Goal: Task Accomplishment & Management: Manage account settings

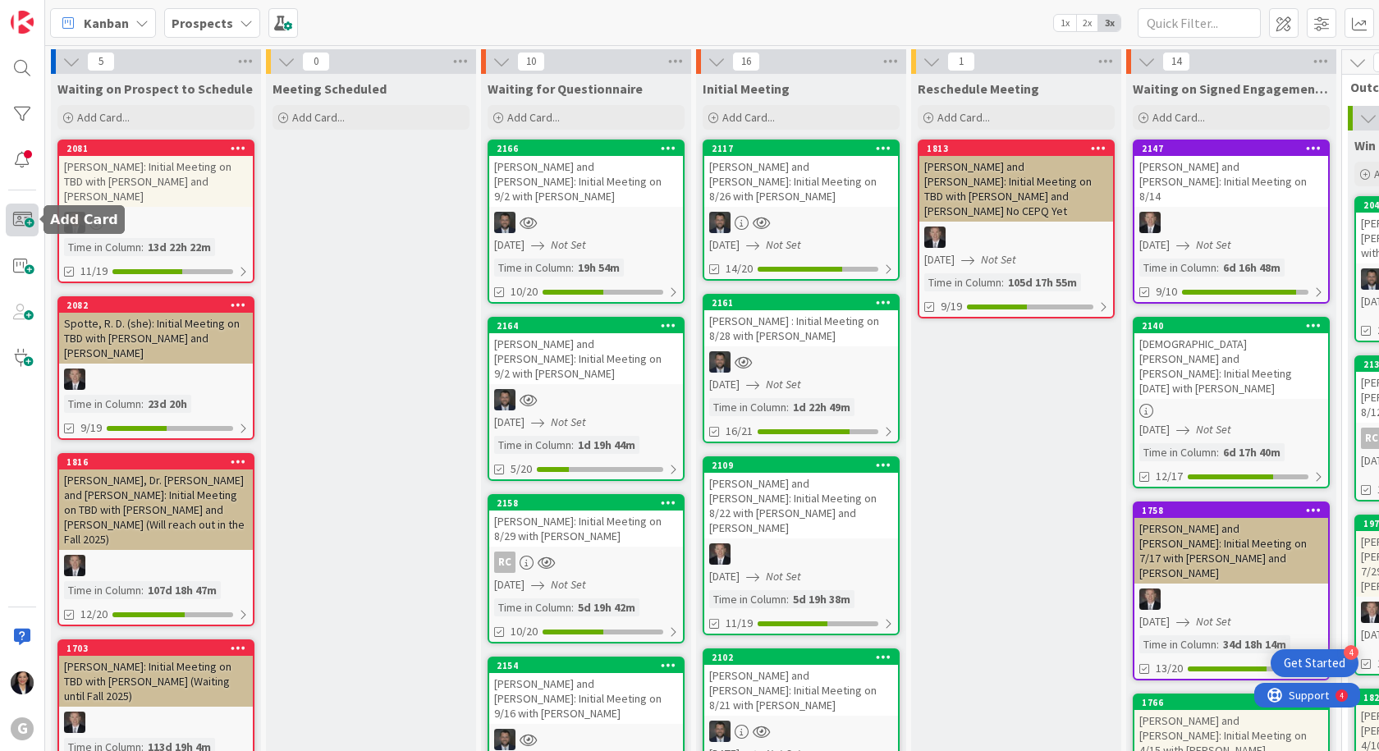
click at [28, 225] on span at bounding box center [22, 220] width 33 height 33
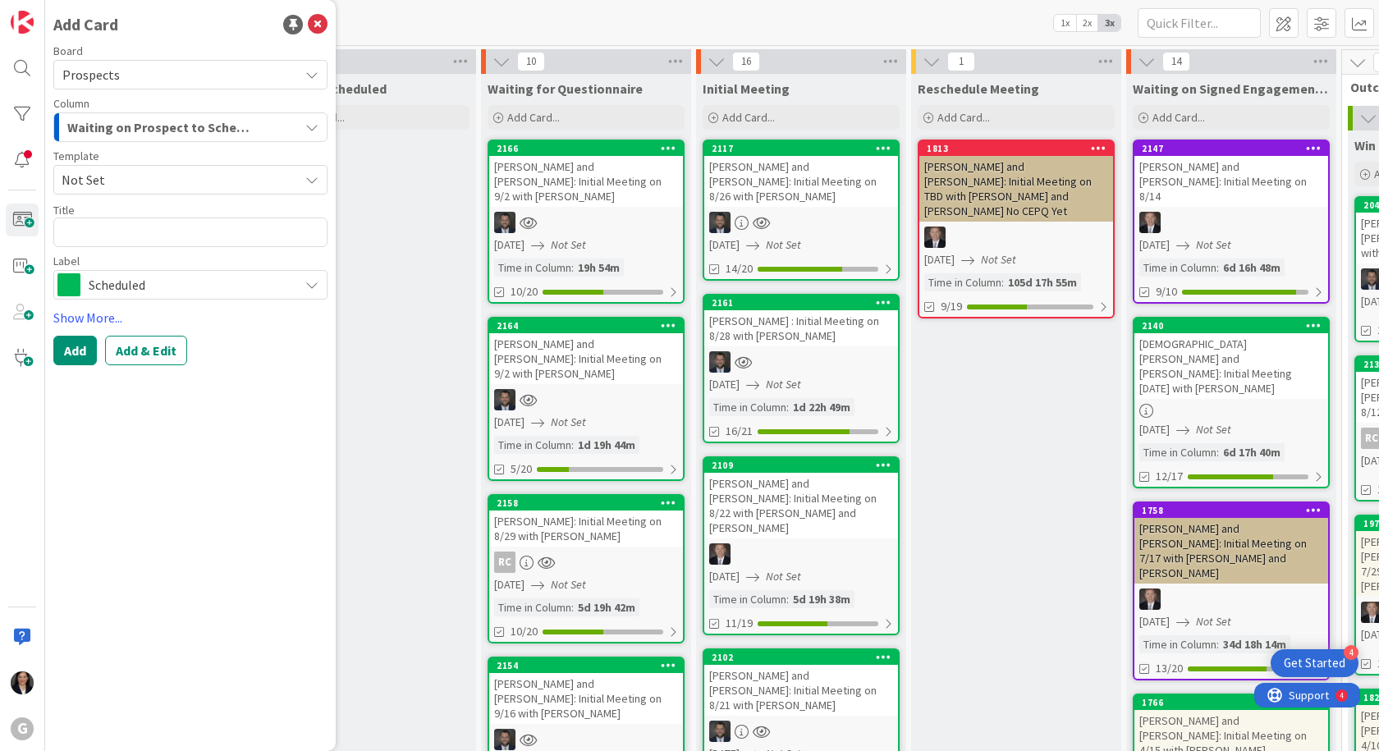
click at [167, 182] on span "Not Set" at bounding box center [174, 179] width 225 height 21
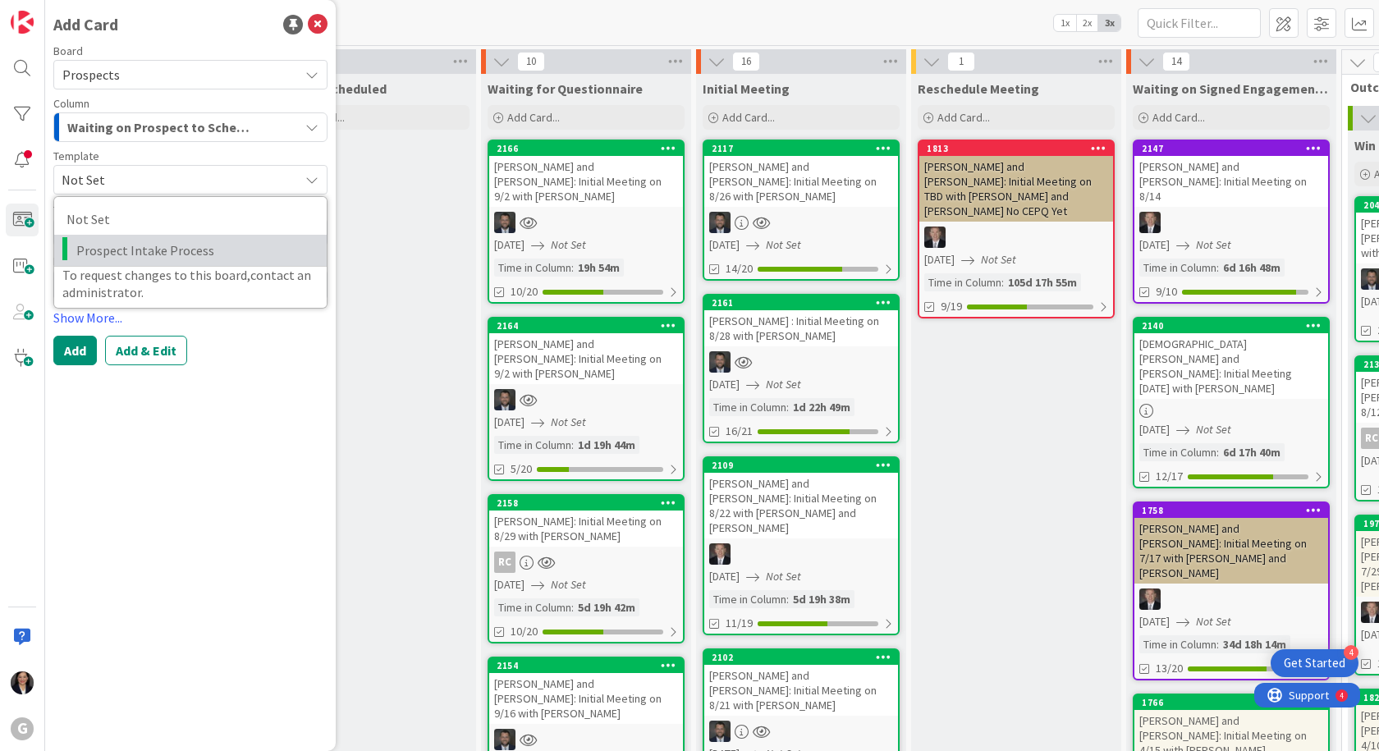
click at [163, 256] on span "Prospect Intake Process" at bounding box center [195, 250] width 238 height 21
type textarea "x"
type textarea "Prospect Intake Process"
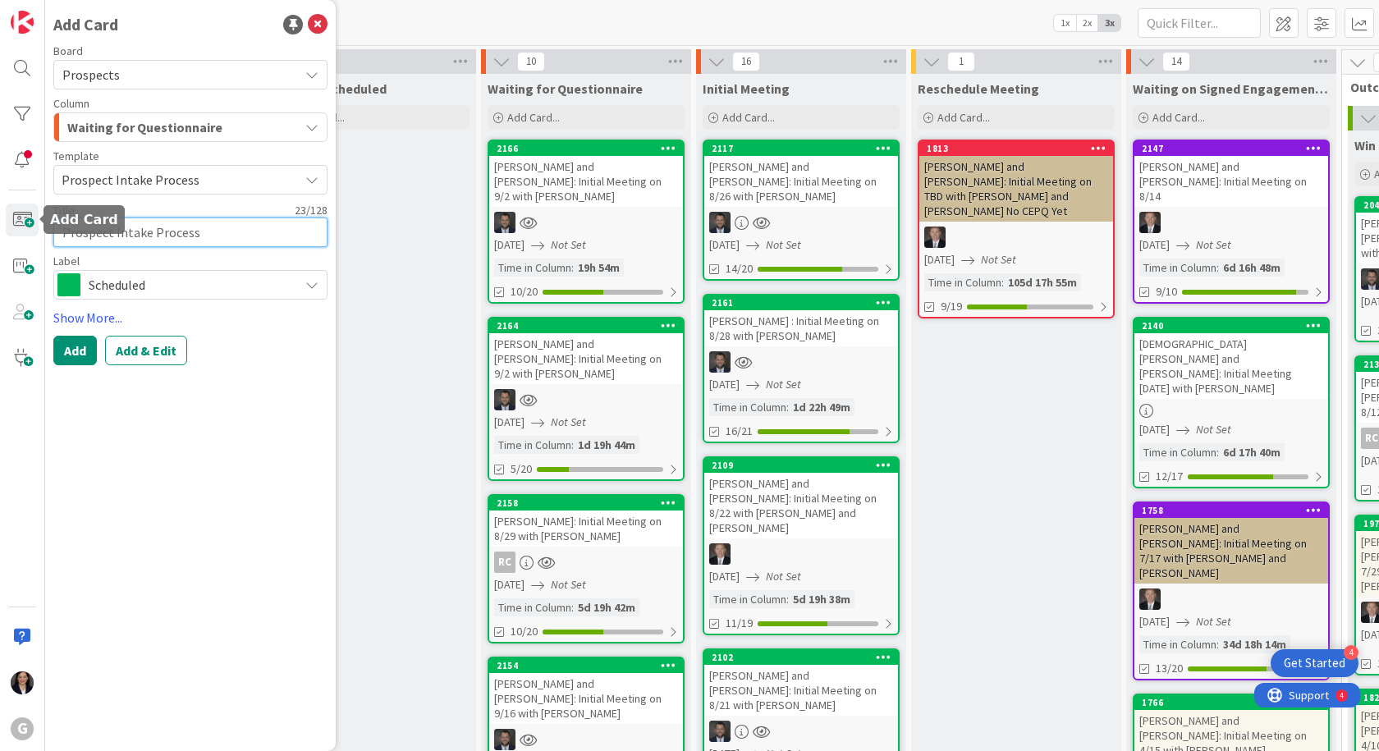
drag, startPoint x: 230, startPoint y: 222, endPoint x: -11, endPoint y: 215, distance: 240.7
click at [0, 215] on html "4 Get Started G Add Card Board Prospects Column Waiting for Questionnaire Templ…" at bounding box center [689, 375] width 1379 height 751
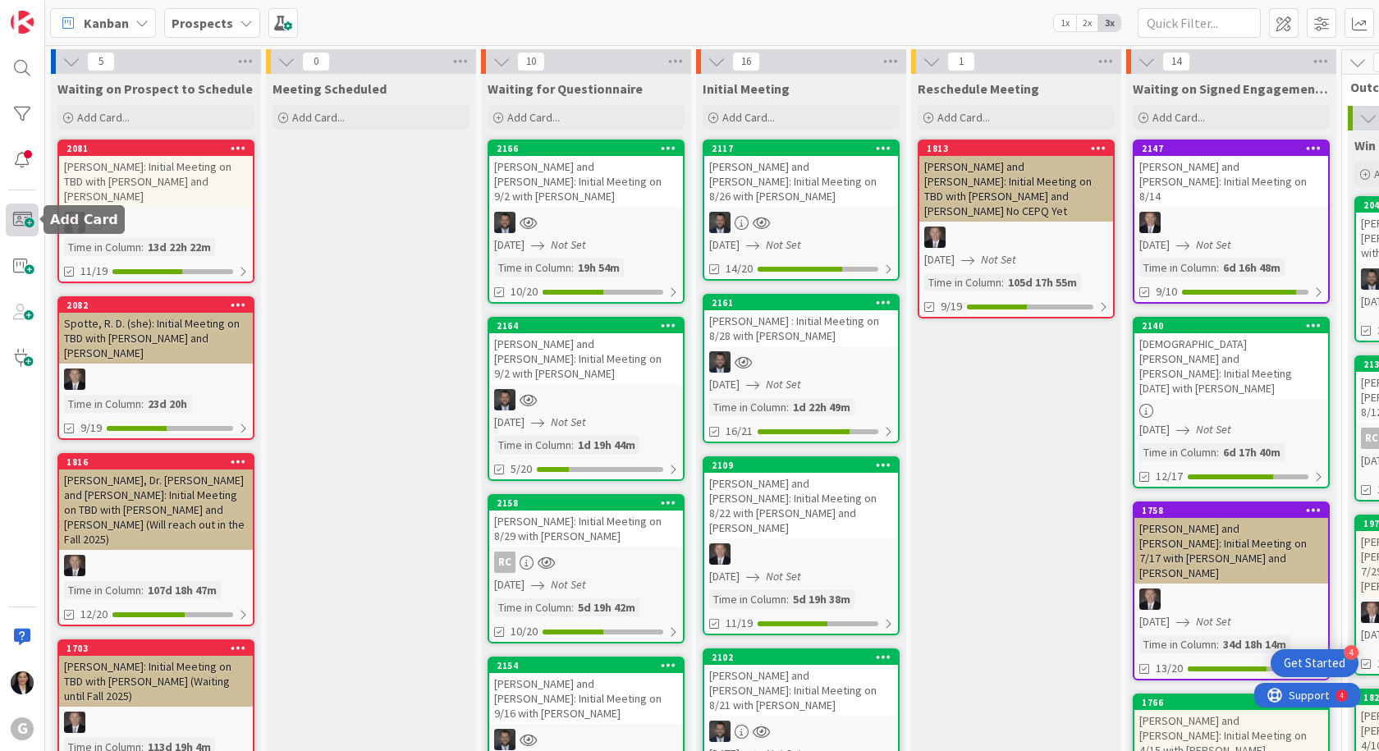
click at [18, 220] on span at bounding box center [22, 220] width 33 height 33
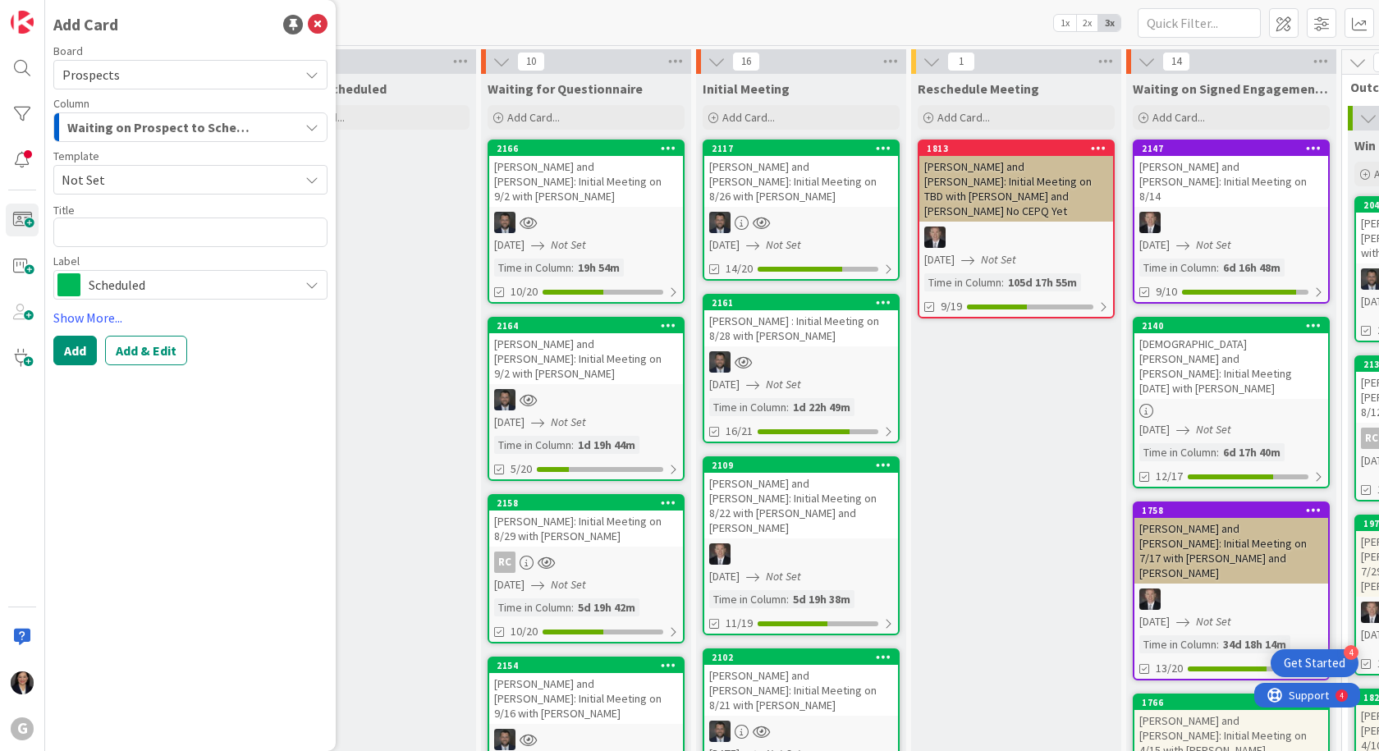
click at [159, 123] on span "Waiting on Prospect to Schedule" at bounding box center [161, 127] width 189 height 21
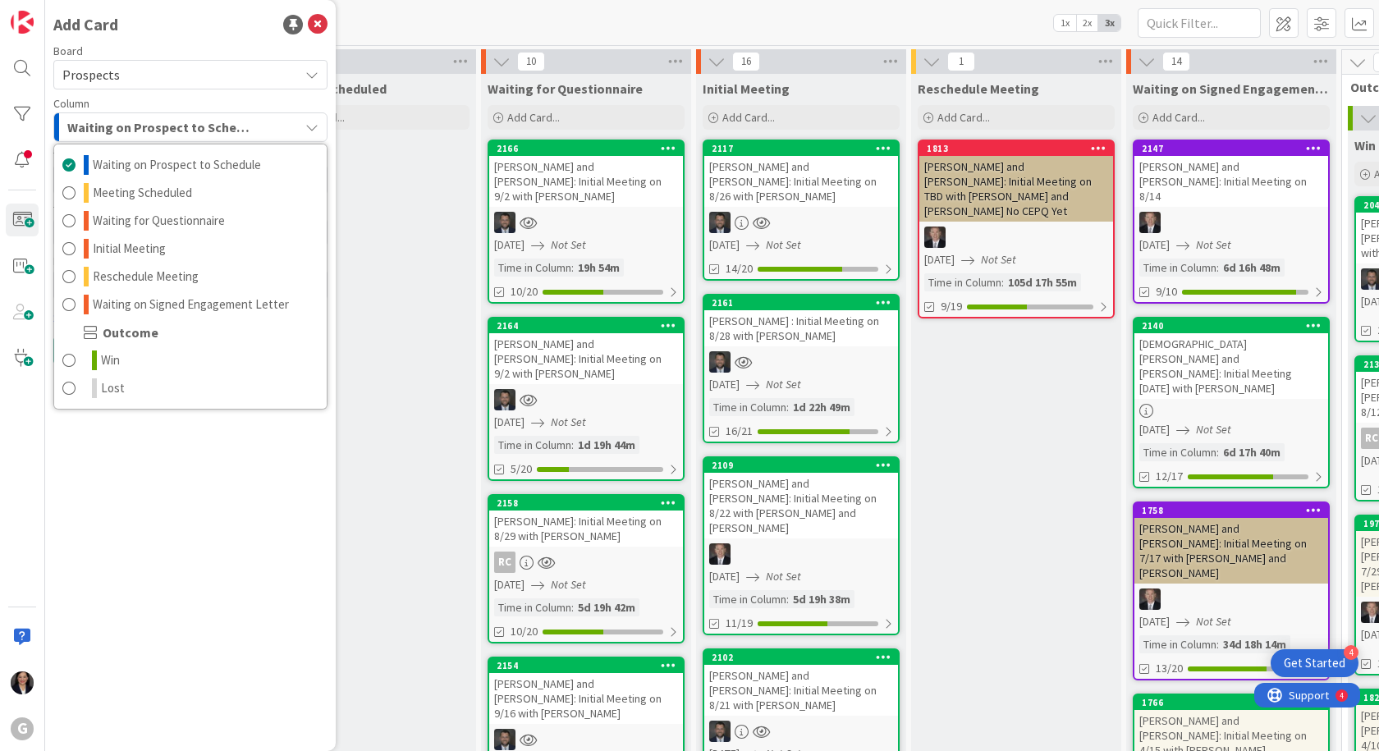
click at [182, 123] on span "Waiting on Prospect to Schedule" at bounding box center [161, 127] width 189 height 21
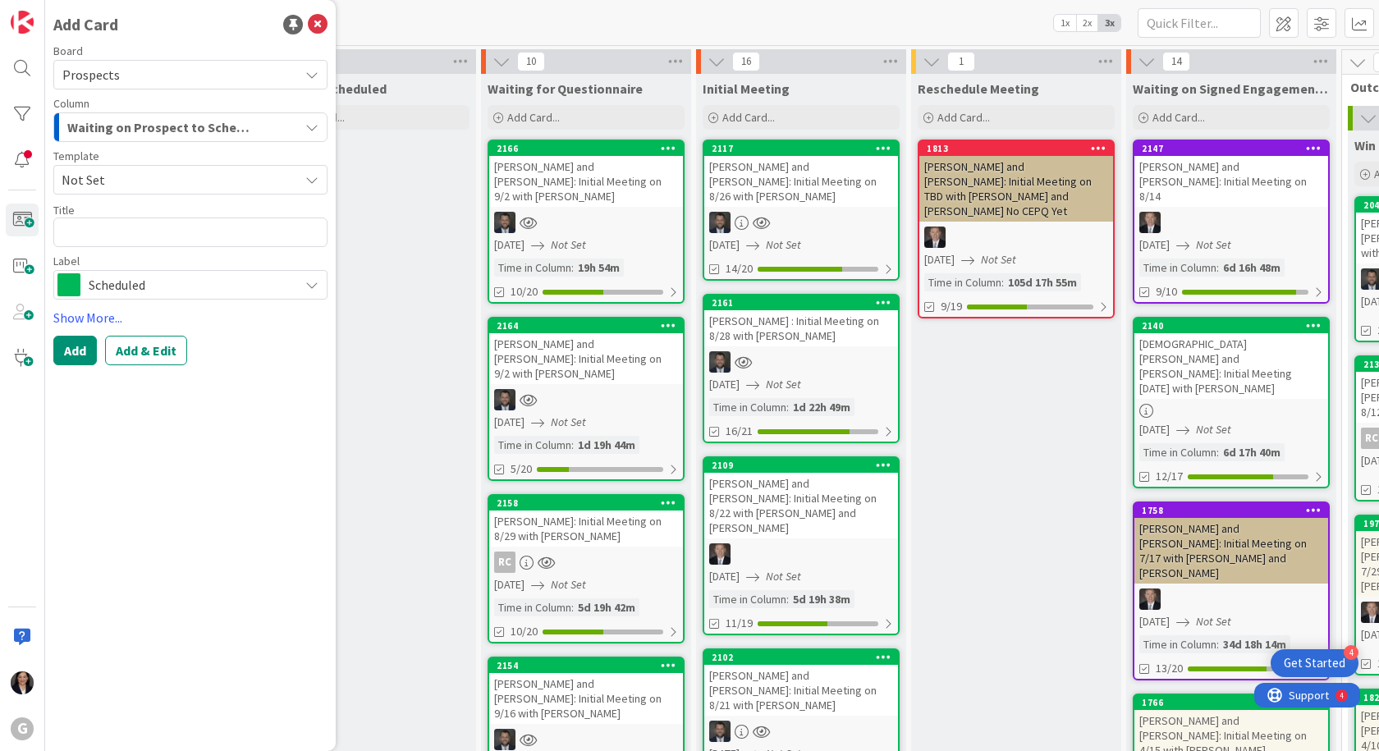
click at [167, 182] on span "Not Set" at bounding box center [174, 179] width 225 height 21
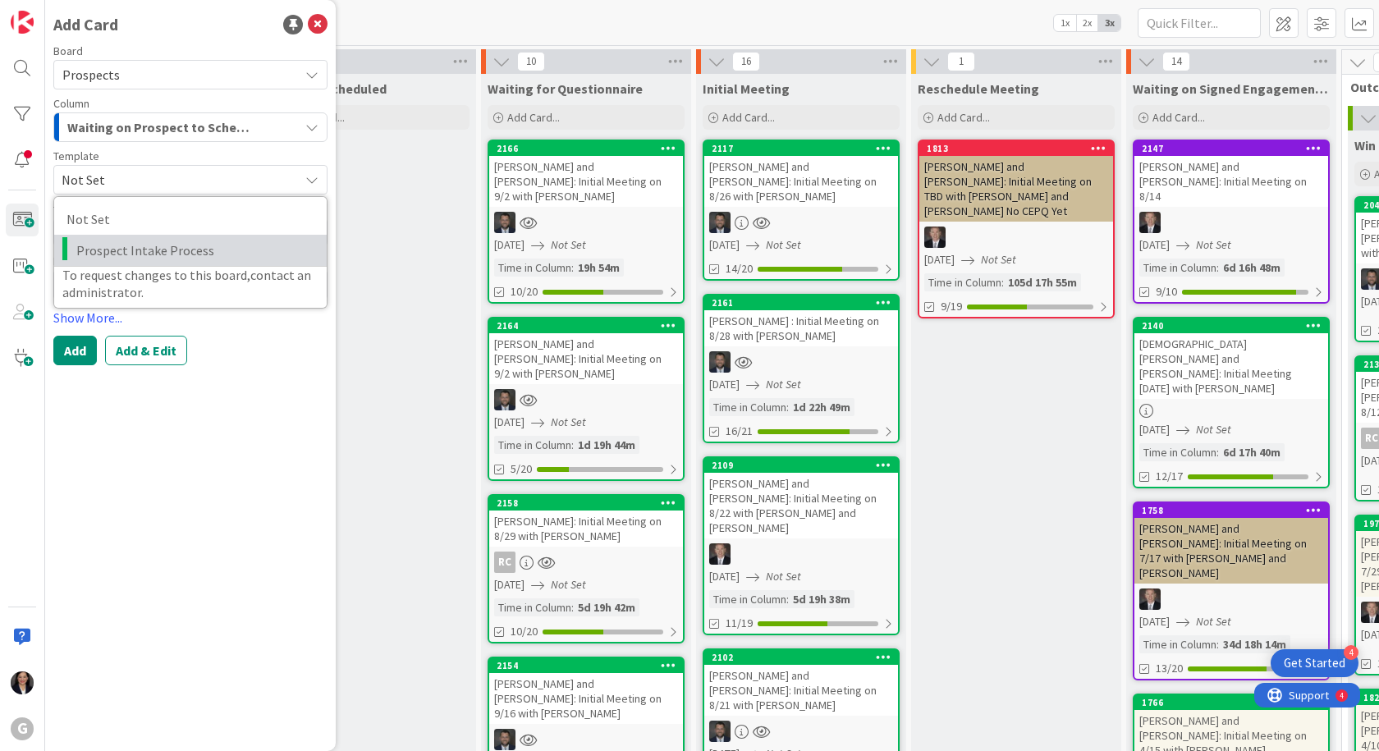
click at [162, 245] on span "Prospect Intake Process" at bounding box center [195, 250] width 238 height 21
type textarea "x"
type textarea "Prospect Intake Process"
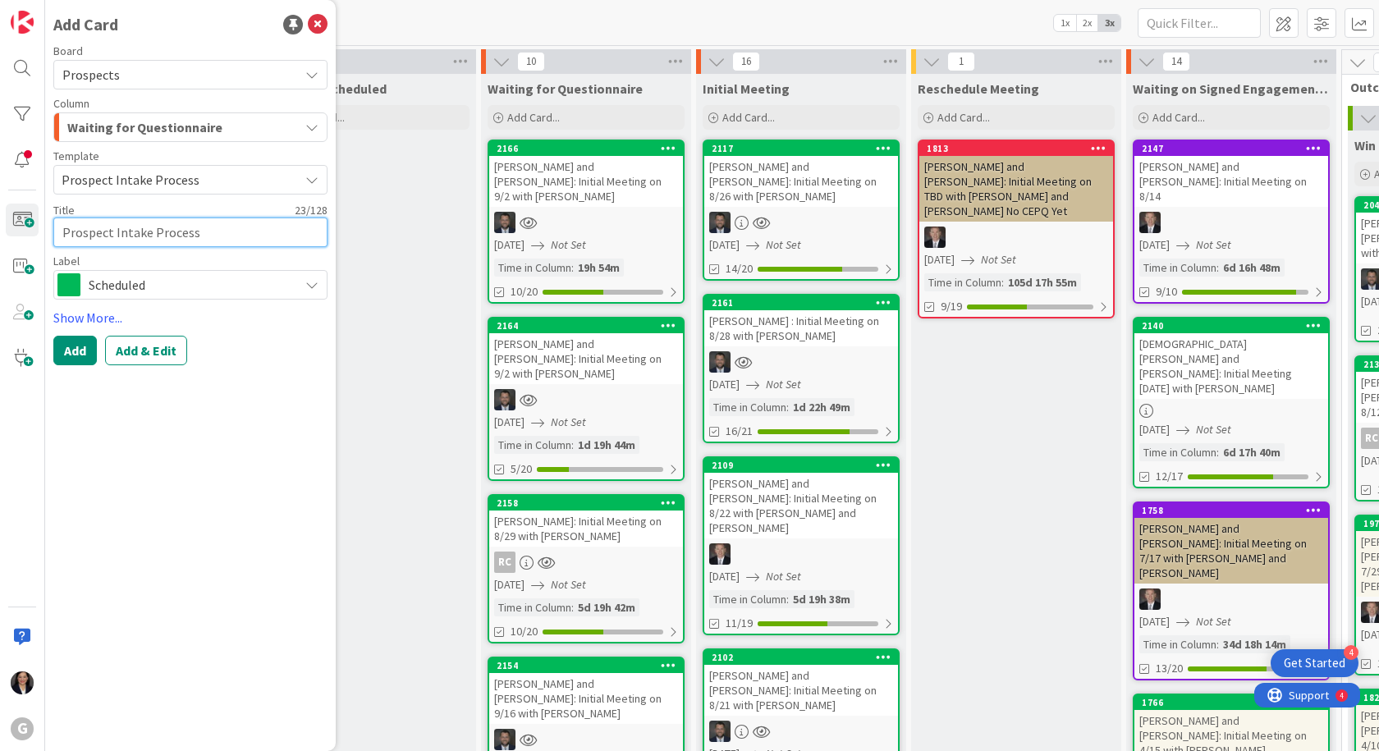
drag, startPoint x: 213, startPoint y: 227, endPoint x: 57, endPoint y: 224, distance: 156.8
click at [57, 224] on textarea "Prospect Intake Process" at bounding box center [190, 233] width 274 height 30
type textarea "x"
type textarea "k"
type textarea "x"
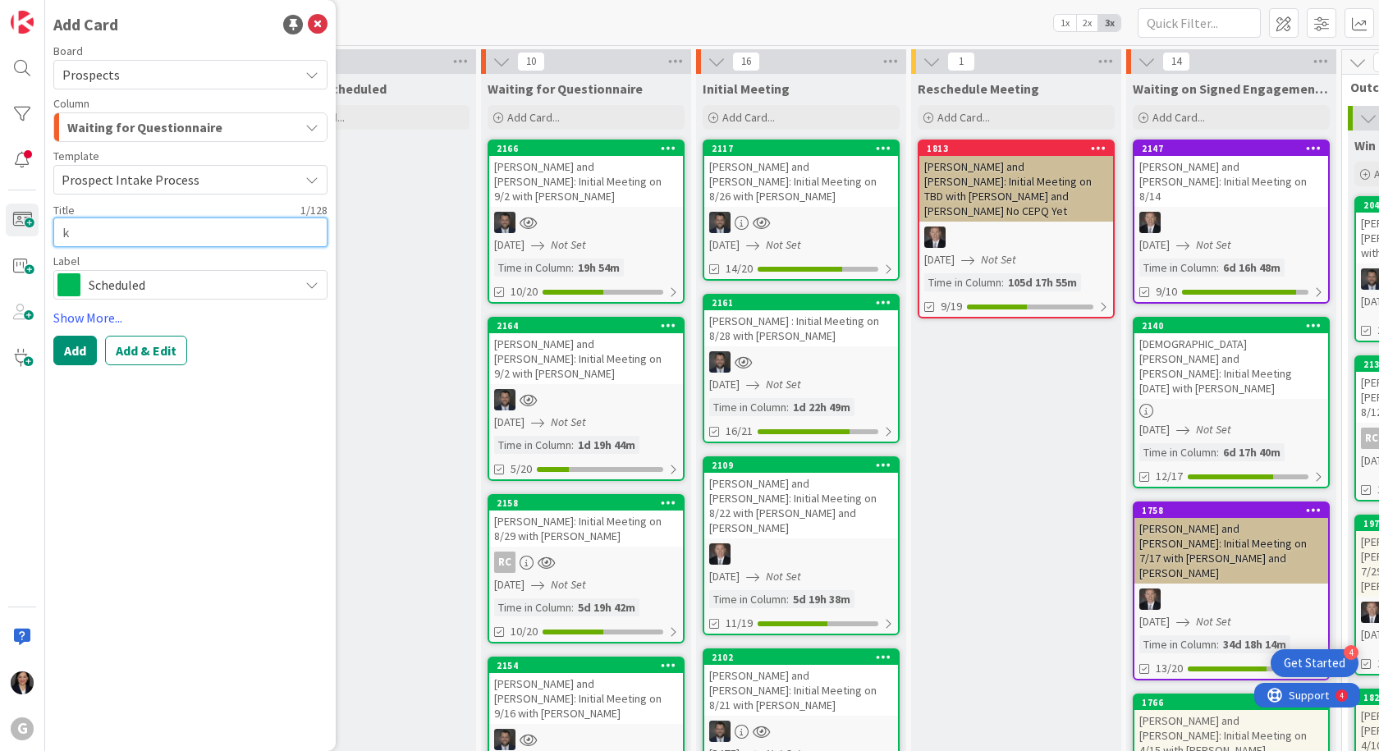
type textarea "kn"
type textarea "x"
type textarea "kni"
type textarea "x"
type textarea "kn"
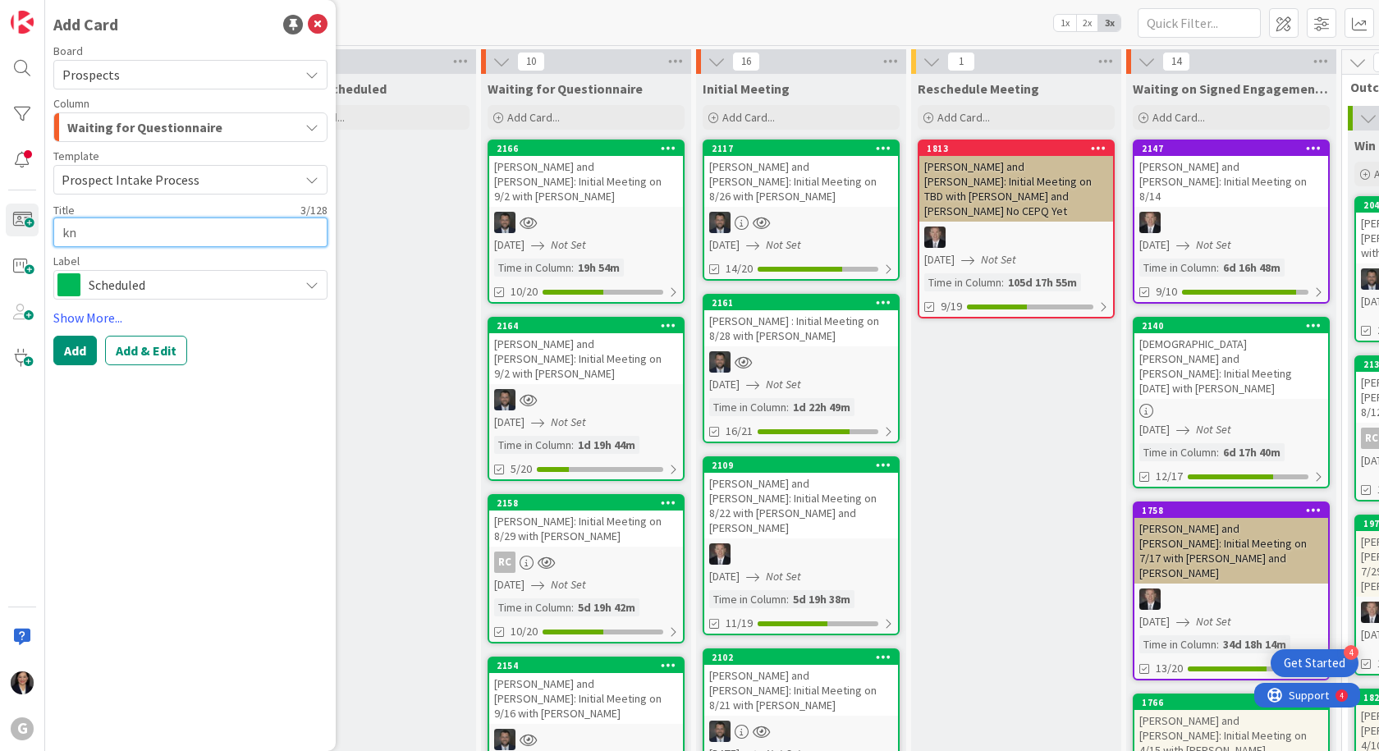
type textarea "x"
type textarea "k"
type textarea "x"
type textarea "K"
type textarea "x"
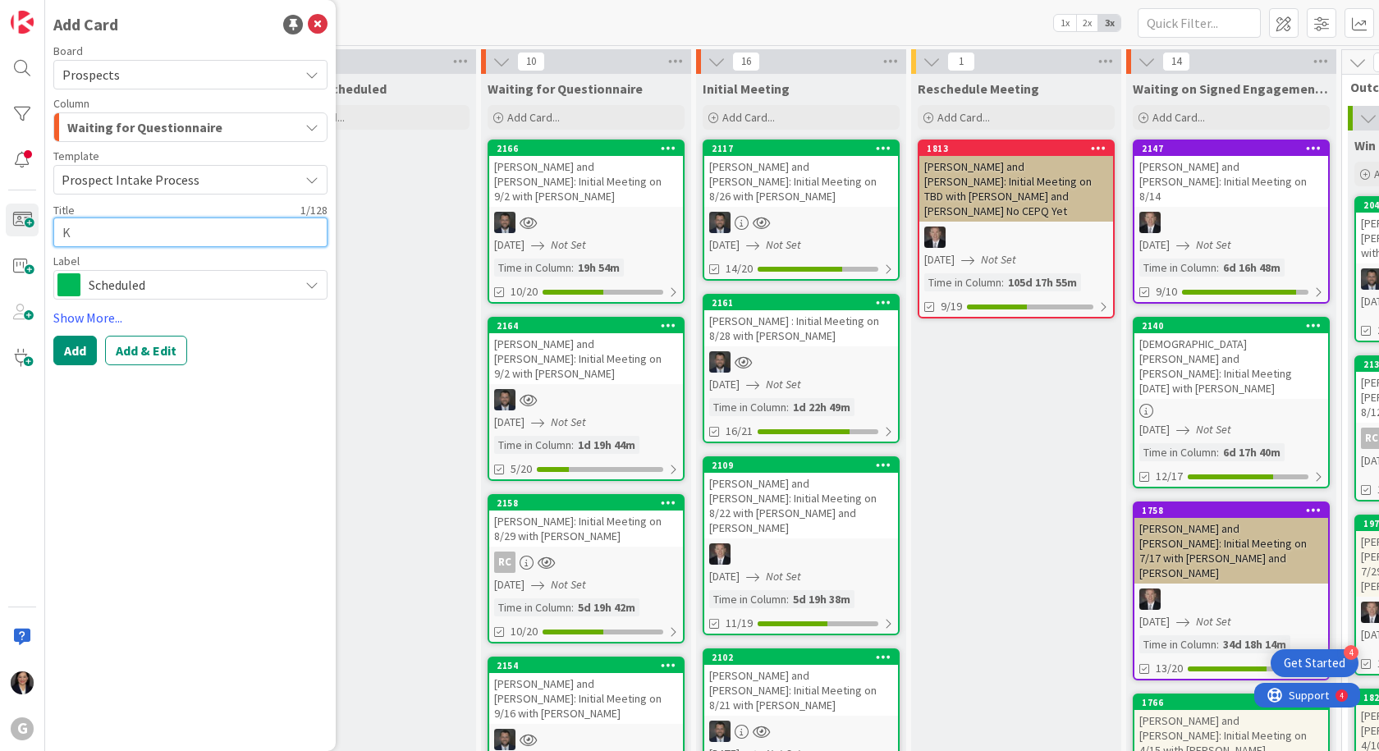
type textarea "Kn"
type textarea "x"
type textarea "Kni"
type textarea "x"
type textarea "Knig"
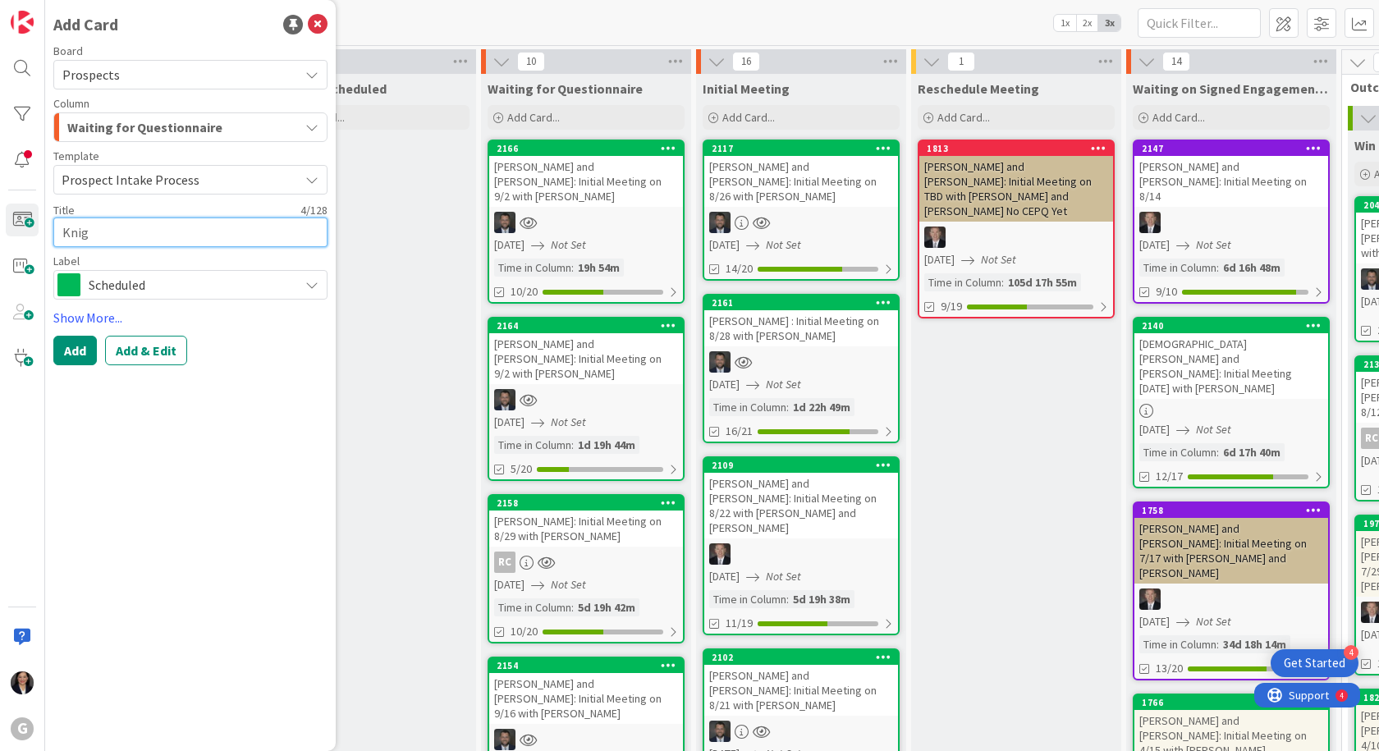
type textarea "x"
type textarea "Knigh"
type textarea "x"
type textarea "Knight"
type textarea "x"
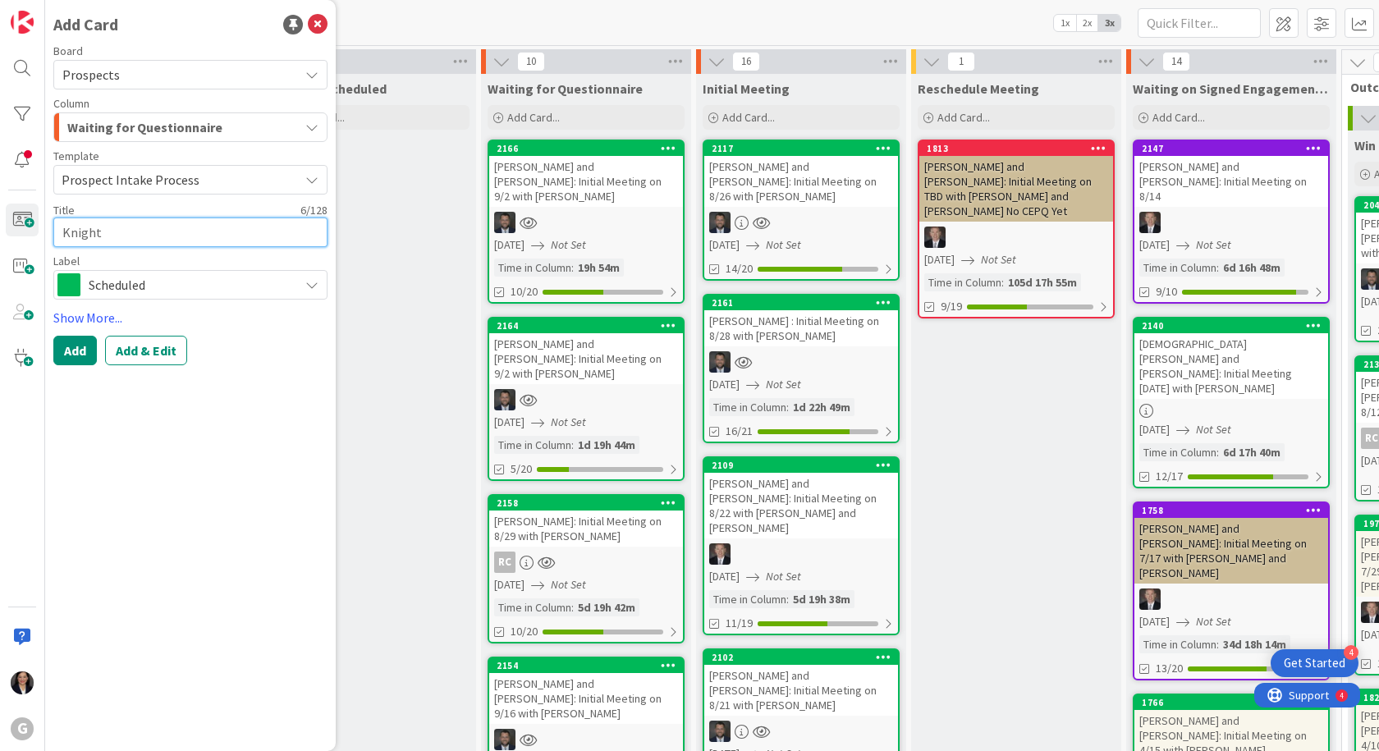
type textarea "Knight,"
type textarea "x"
type textarea "Knight,"
type textarea "x"
type textarea "Knight, R"
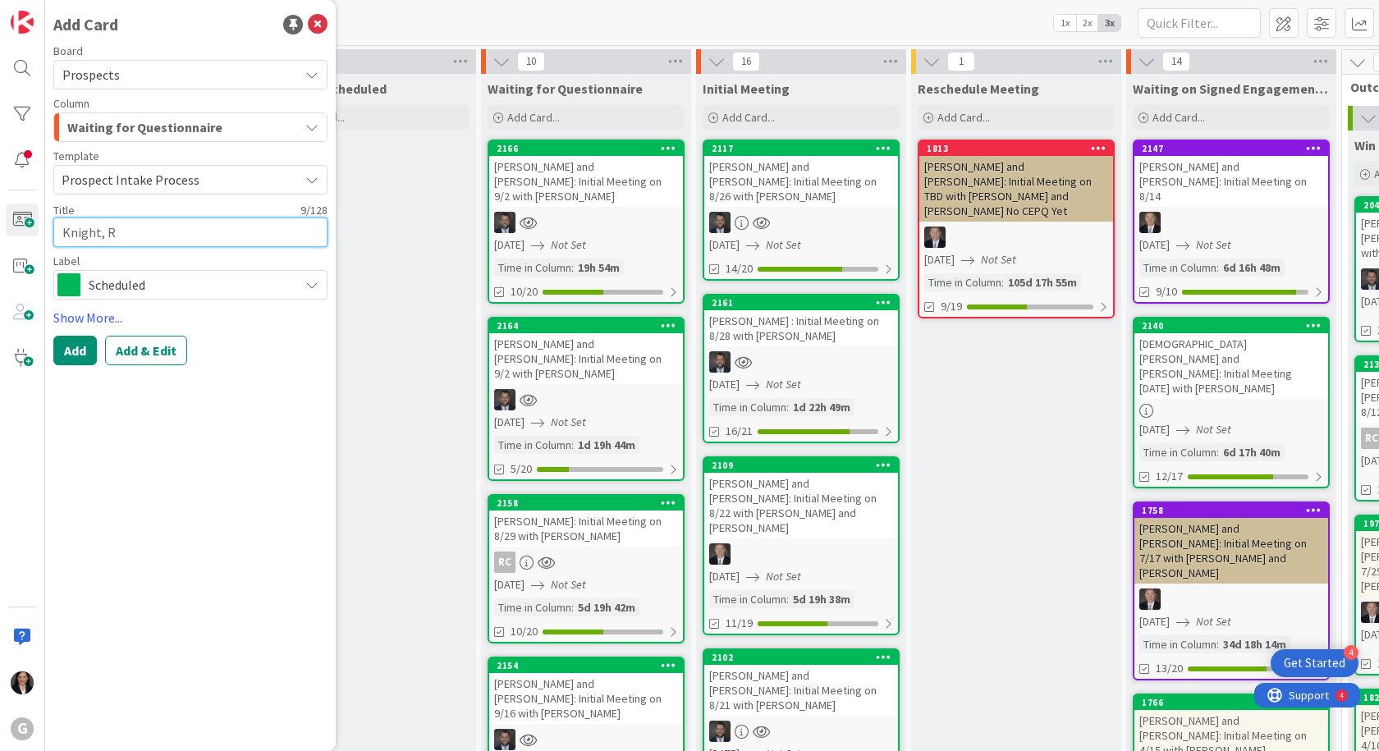
type textarea "x"
type textarea "Knight, Re"
type textarea "x"
type textarea "Knight, R"
type textarea "x"
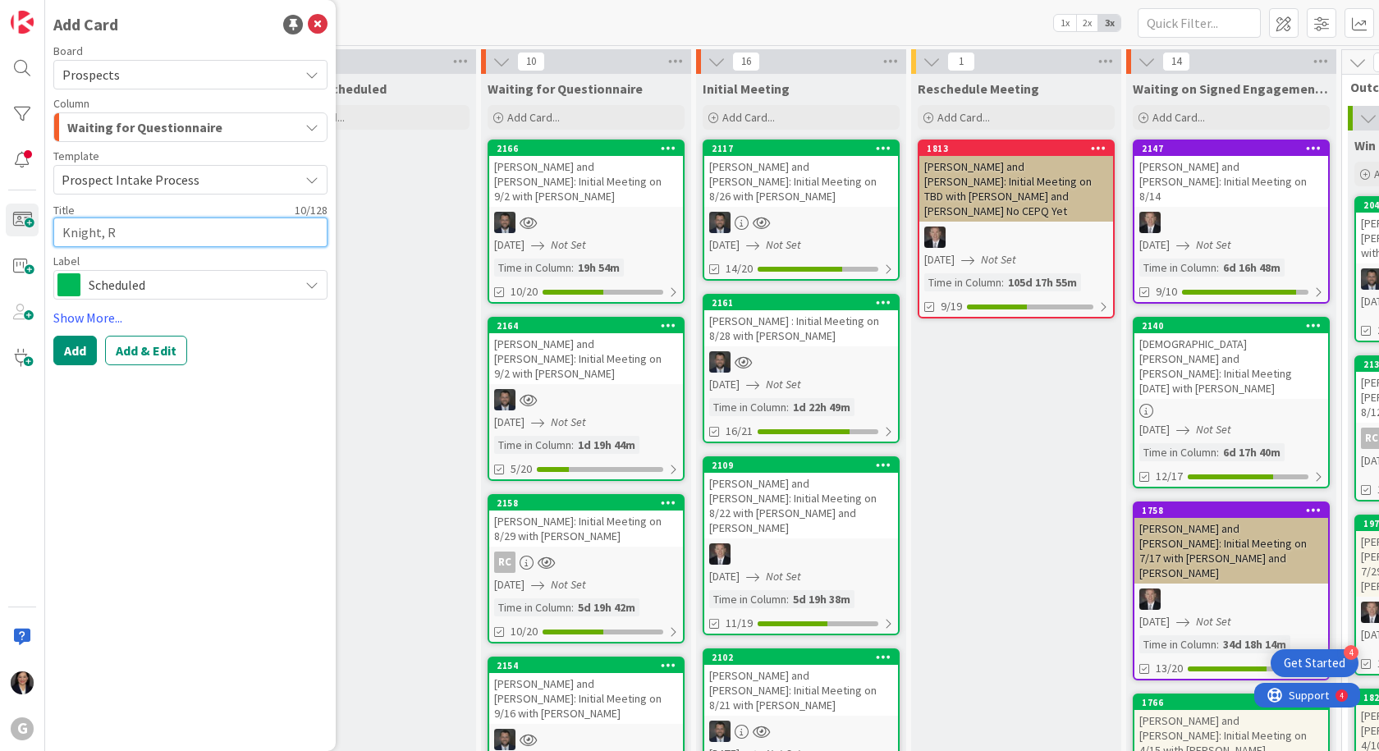
type textarea "Knight,"
type textarea "x"
type textarea "Knight, T"
type textarea "x"
type textarea "[PERSON_NAME]"
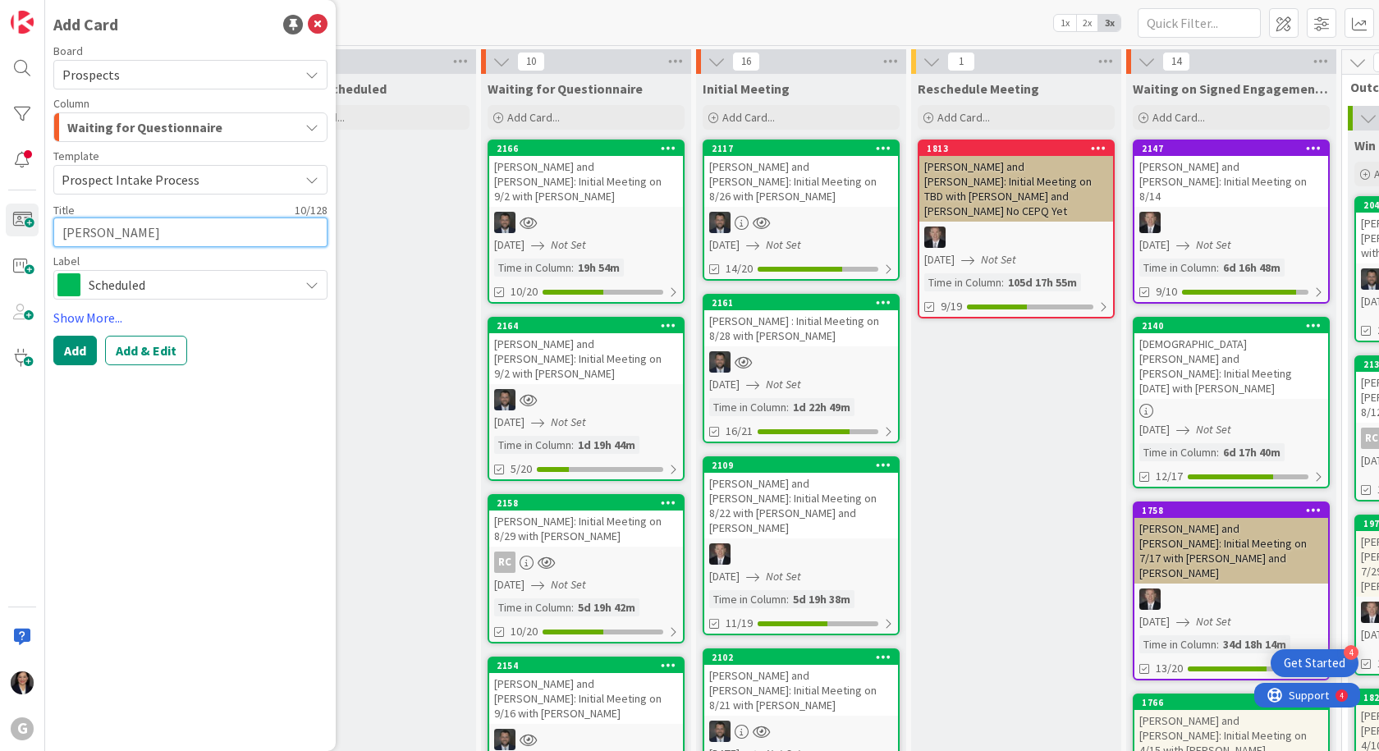
type textarea "x"
type textarea "Knight, Ter"
type textarea "x"
type textarea "Knight, Terr"
type textarea "x"
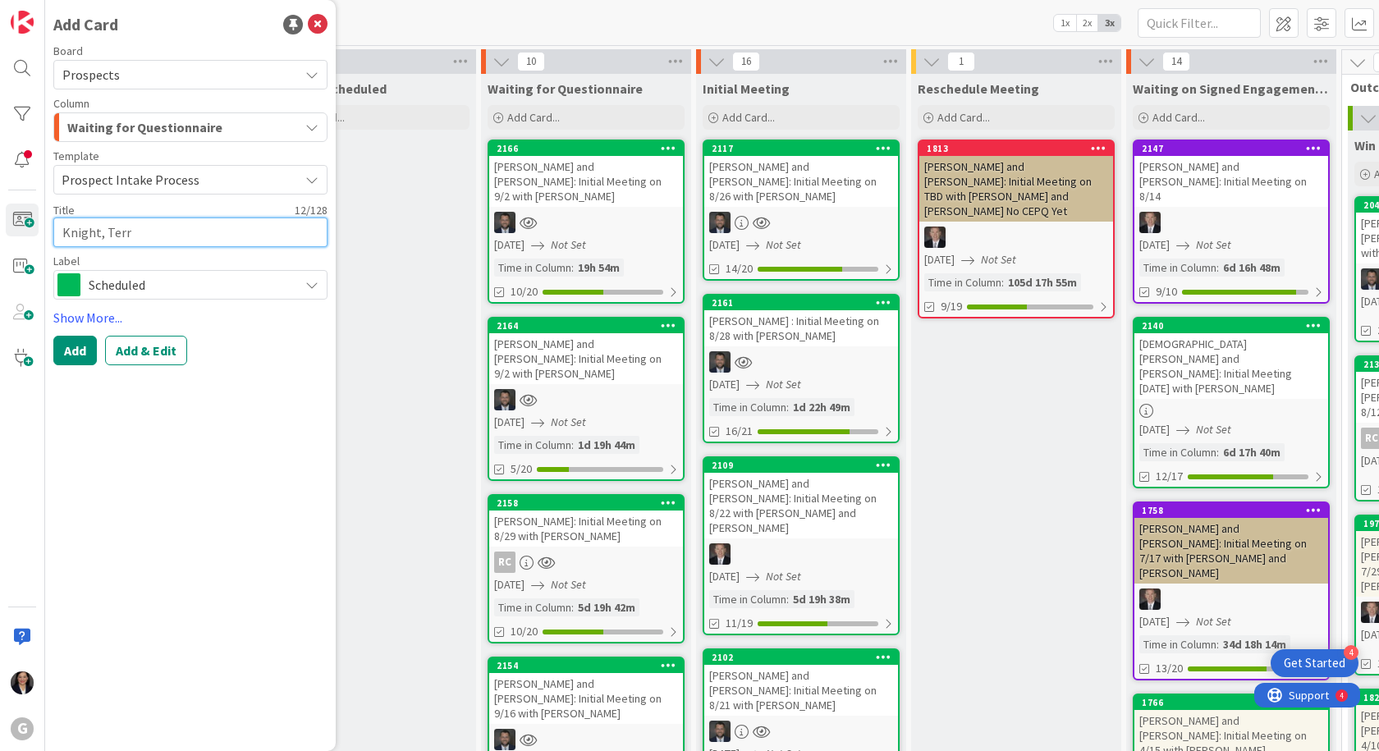
type textarea "Knight, Terre"
type textarea "x"
type textarea "[PERSON_NAME]"
type textarea "x"
type textarea "[PERSON_NAME]"
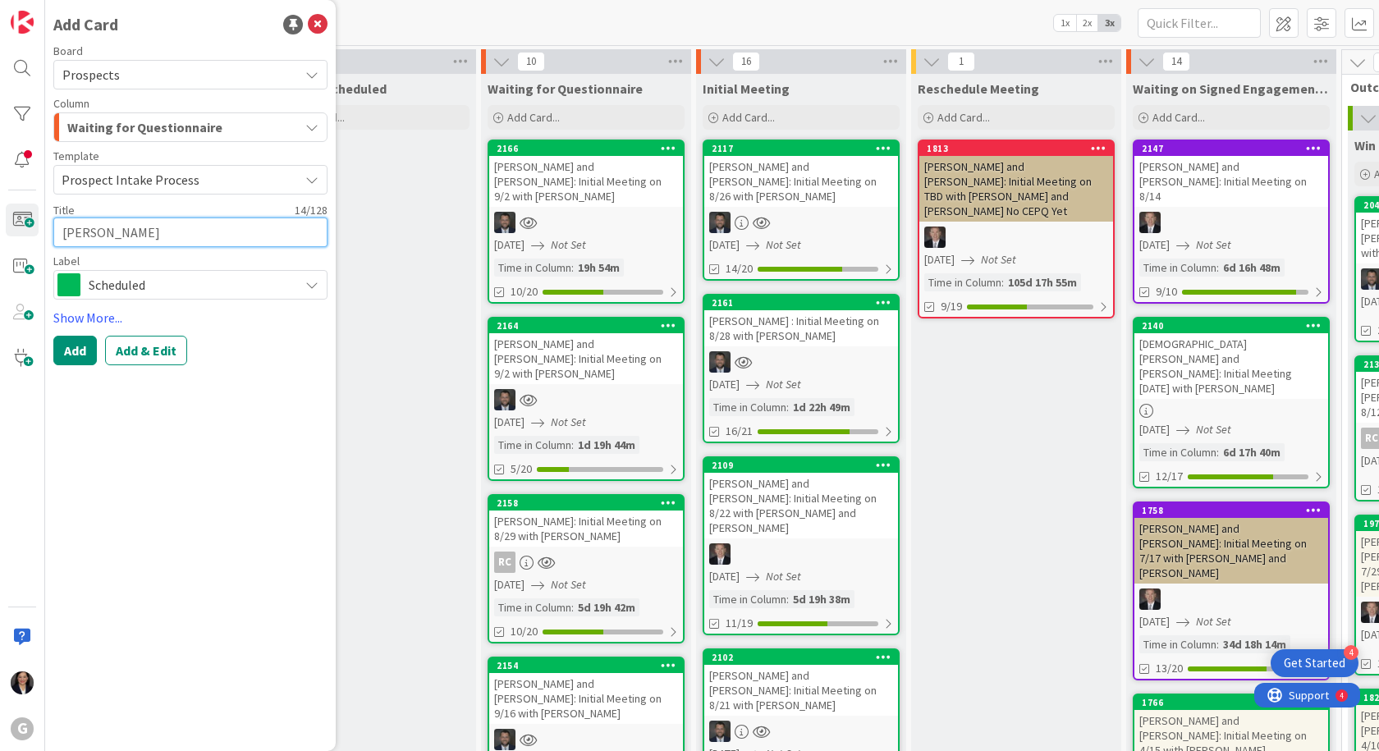
type textarea "x"
type textarea "[PERSON_NAME]"
type textarea "x"
type textarea "[PERSON_NAME] a"
type textarea "x"
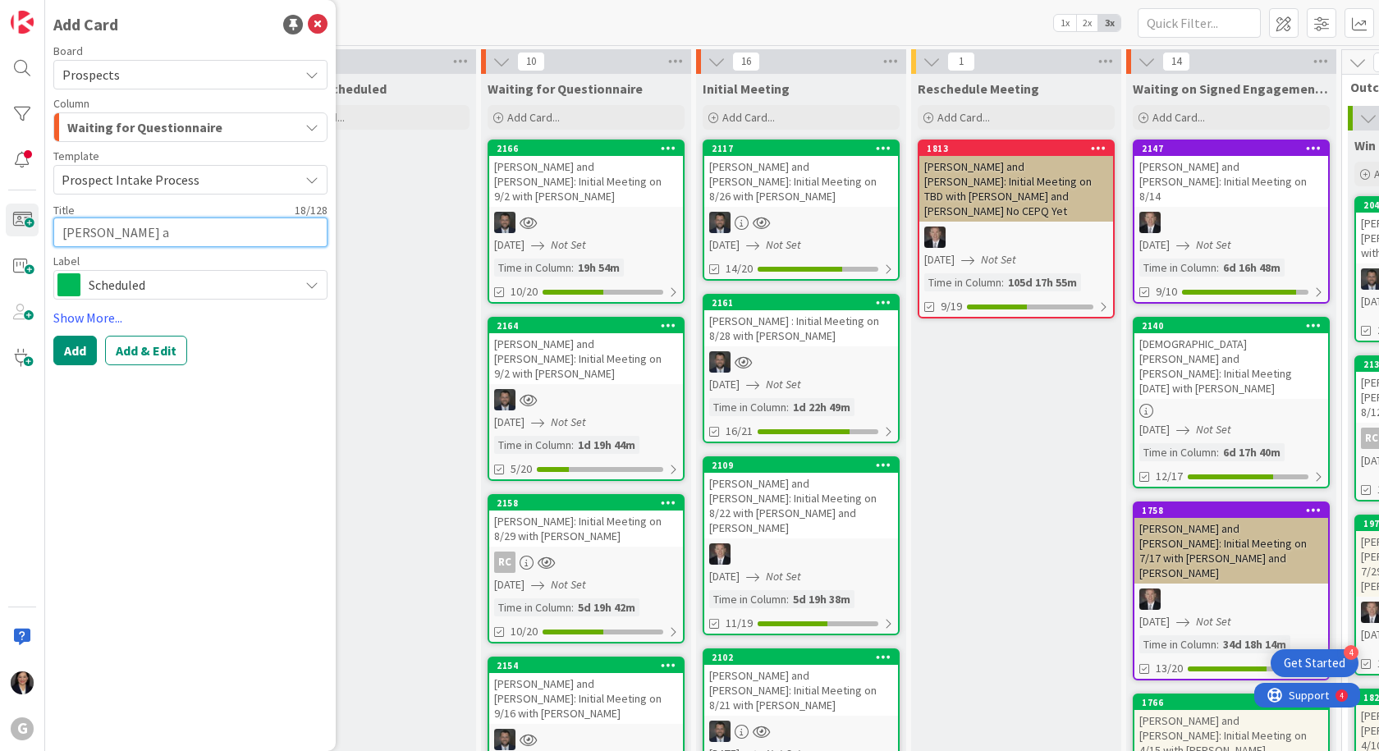
type textarea "[PERSON_NAME] an"
type textarea "x"
type textarea "[PERSON_NAME] and"
type textarea "x"
type textarea "[PERSON_NAME] and"
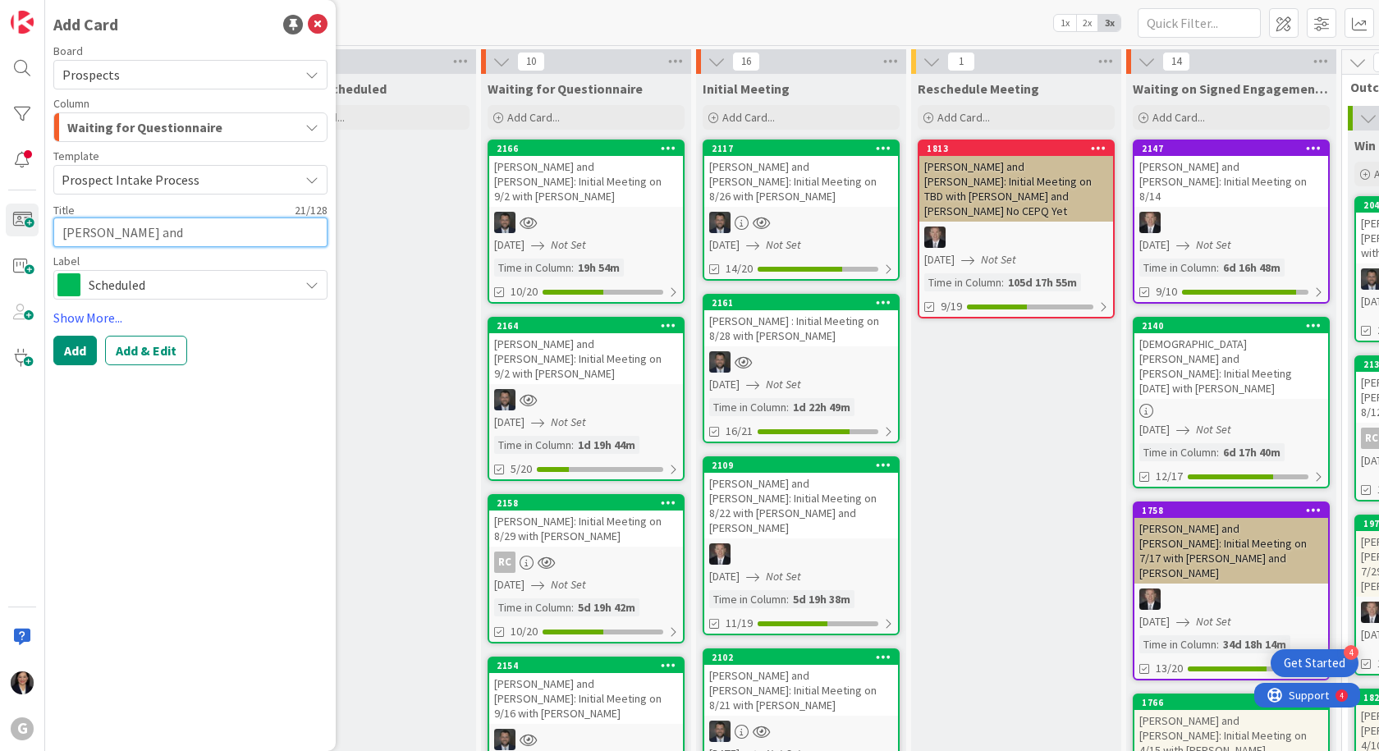
type textarea "x"
type textarea "[PERSON_NAME] and E"
type textarea "x"
type textarea "[PERSON_NAME] and El"
type textarea "x"
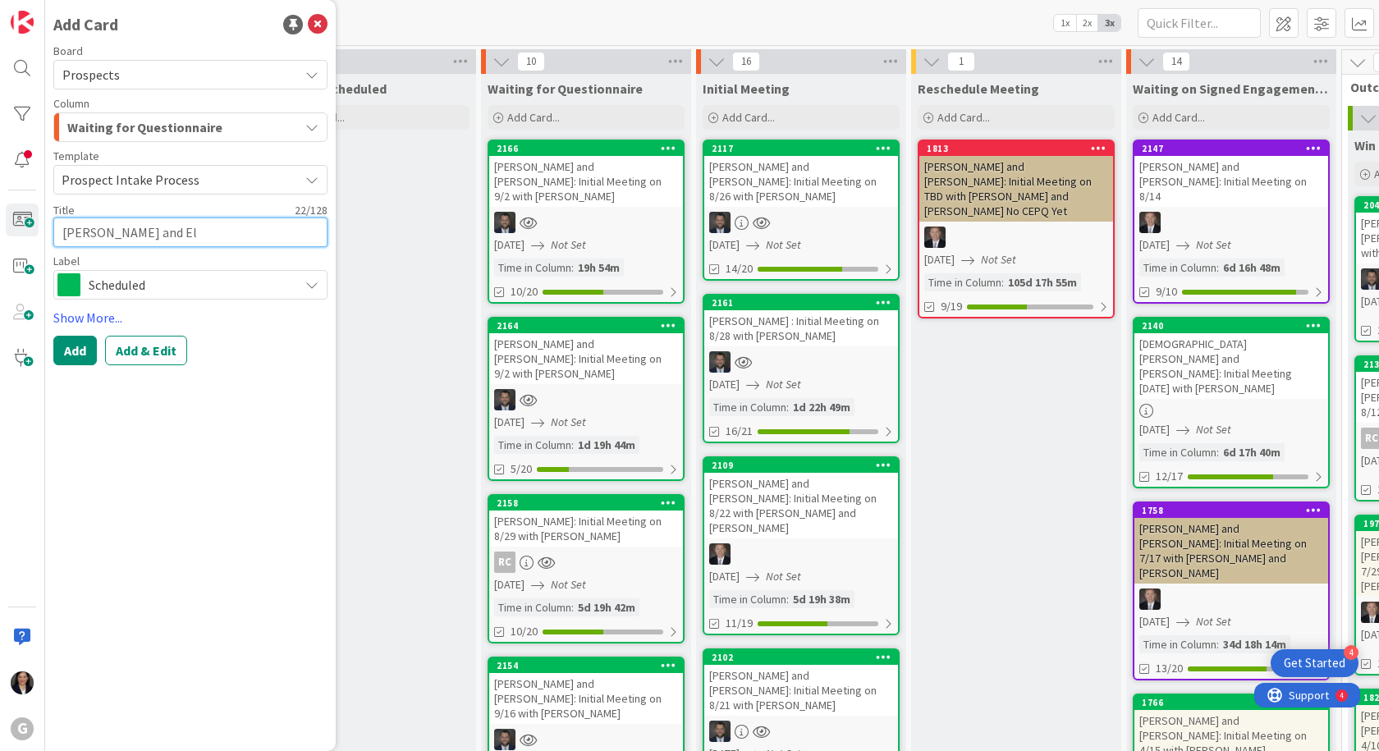
type textarea "[PERSON_NAME] and [PERSON_NAME]"
type textarea "x"
type textarea "[PERSON_NAME] and [PERSON_NAME]"
type textarea "x"
type textarea "[PERSON_NAME] and [PERSON_NAME]"
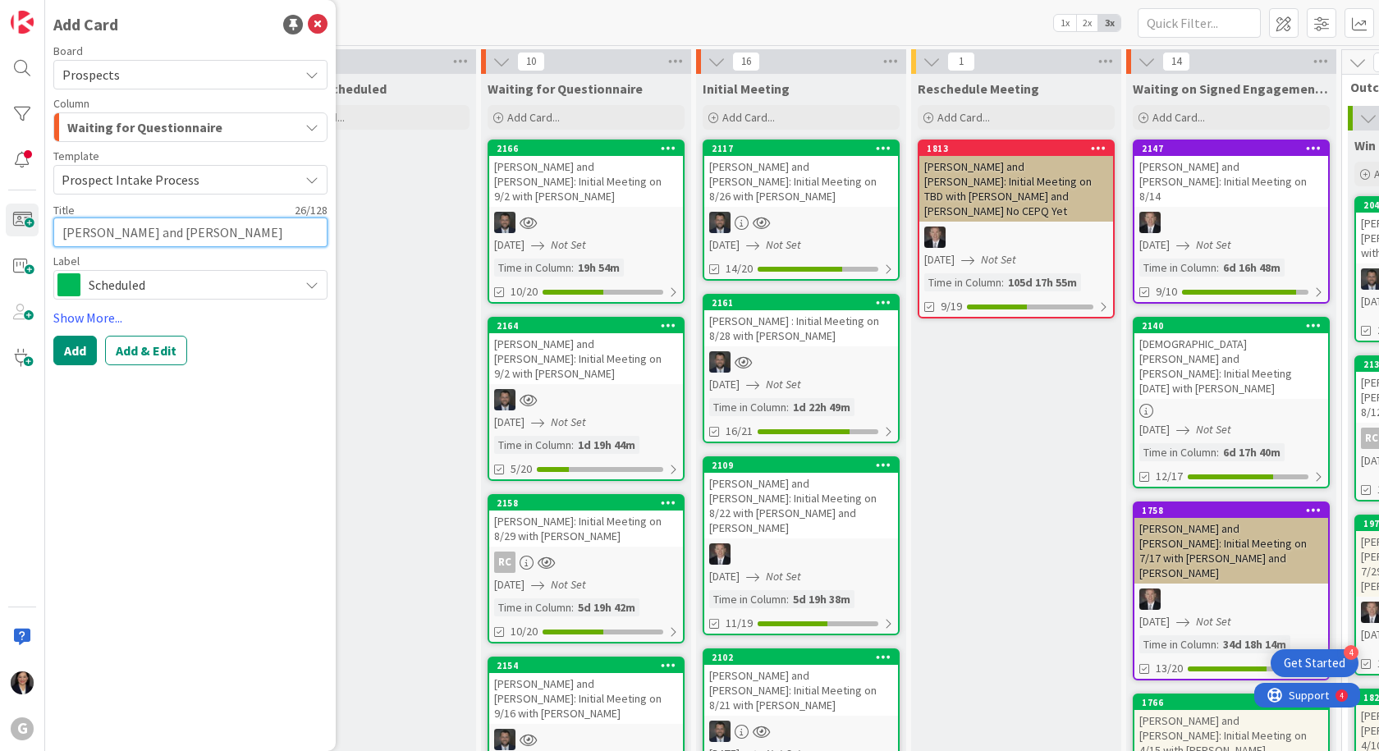
type textarea "x"
type textarea "[PERSON_NAME] and [PERSON_NAME]"
type textarea "x"
type textarea "[PERSON_NAME] and [PERSON_NAME]"
type textarea "x"
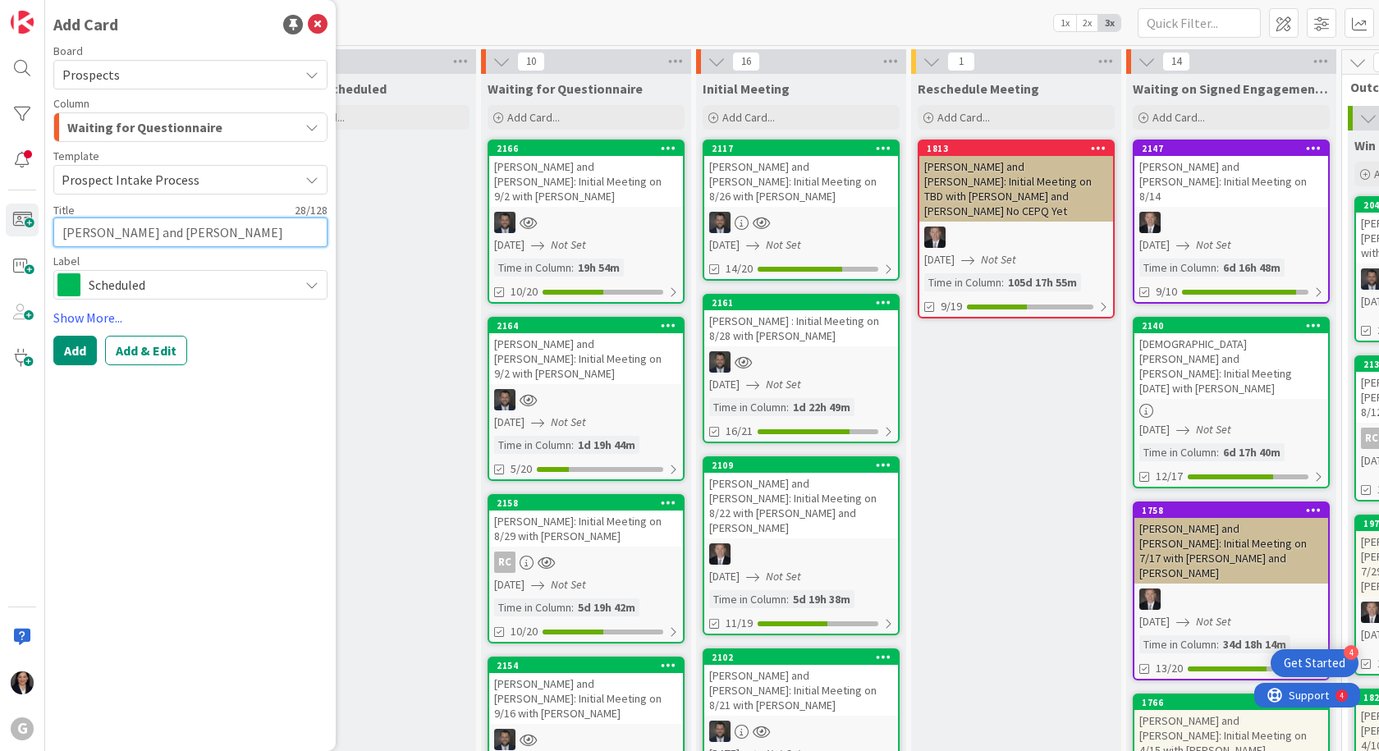
type textarea "[PERSON_NAME] and [PERSON_NAME]"
type textarea "x"
type textarea "[PERSON_NAME] and [PERSON_NAME]"
type textarea "x"
type textarea "[PERSON_NAME] and [PERSON_NAME]"
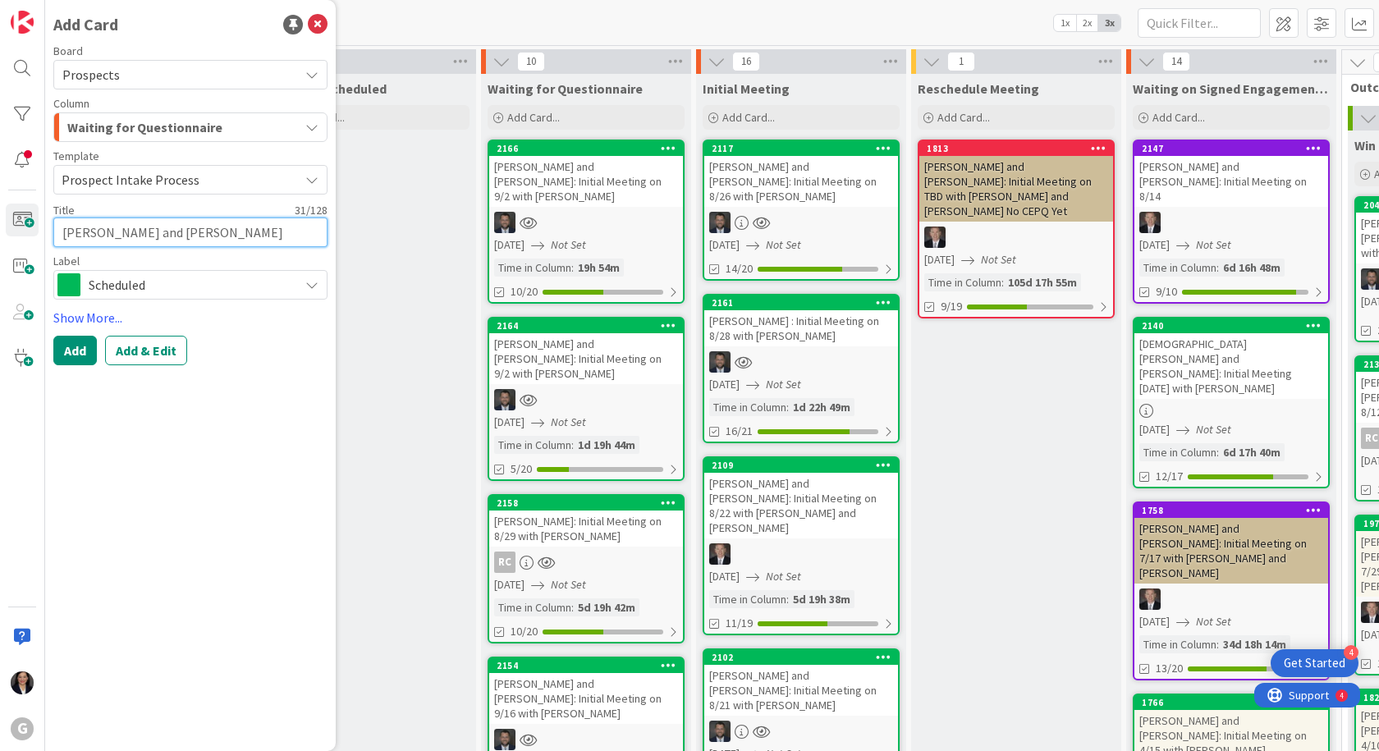
type textarea "x"
type textarea "[PERSON_NAME] and [PERSON_NAME]"
type textarea "x"
type textarea "[PERSON_NAME] and [PERSON_NAME]:"
type textarea "x"
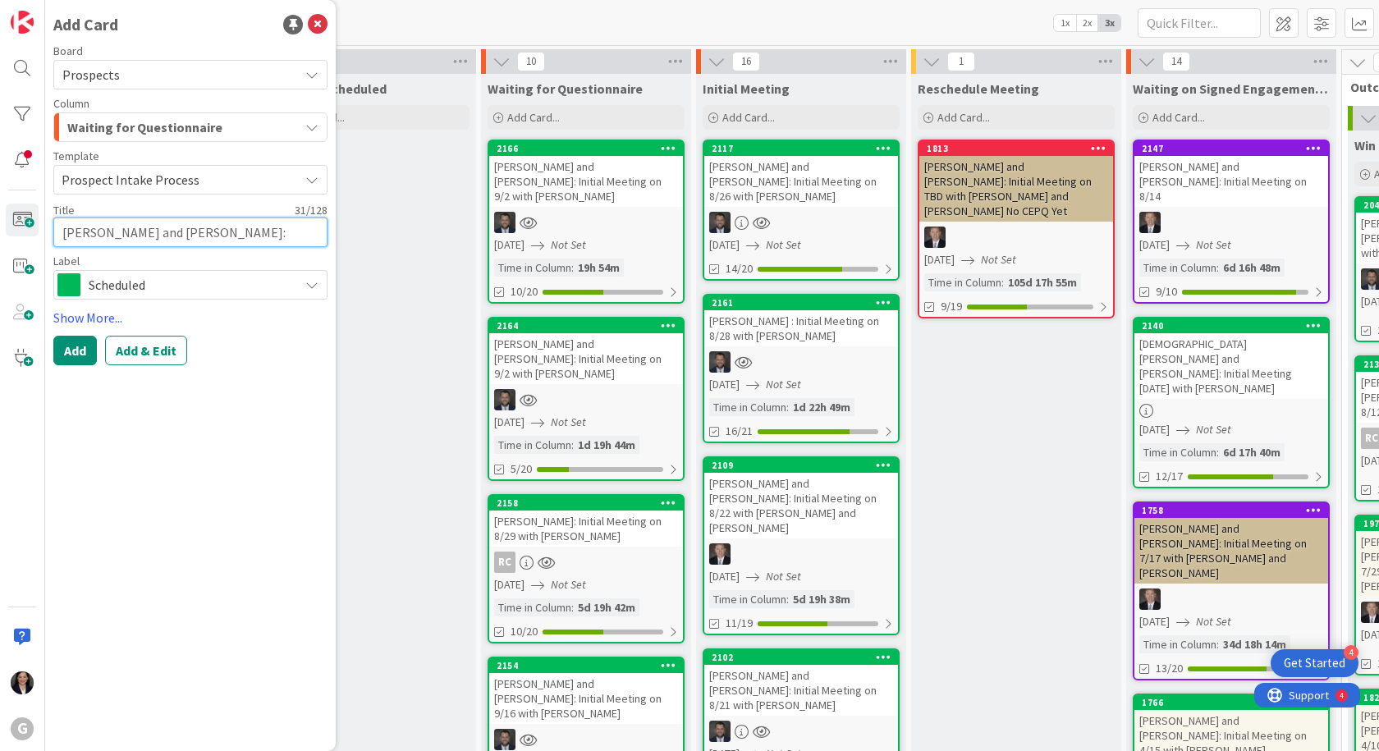
type textarea "[PERSON_NAME] and [PERSON_NAME]:"
type textarea "x"
type textarea "[PERSON_NAME] and [PERSON_NAME]: I"
type textarea "x"
type textarea "[PERSON_NAME] and [PERSON_NAME]: In"
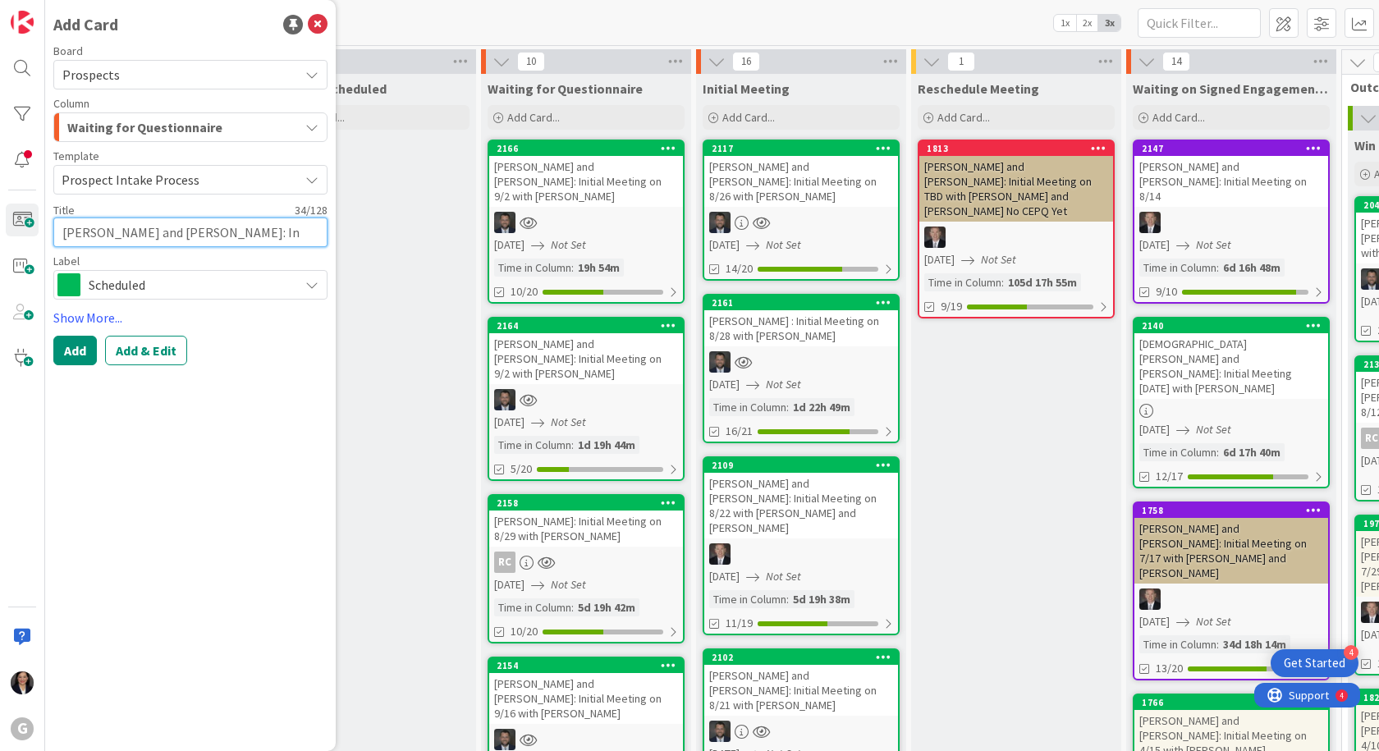
type textarea "x"
type textarea "[PERSON_NAME] and [PERSON_NAME]: Ini"
type textarea "x"
type textarea "[PERSON_NAME] and [PERSON_NAME]: Init"
type textarea "x"
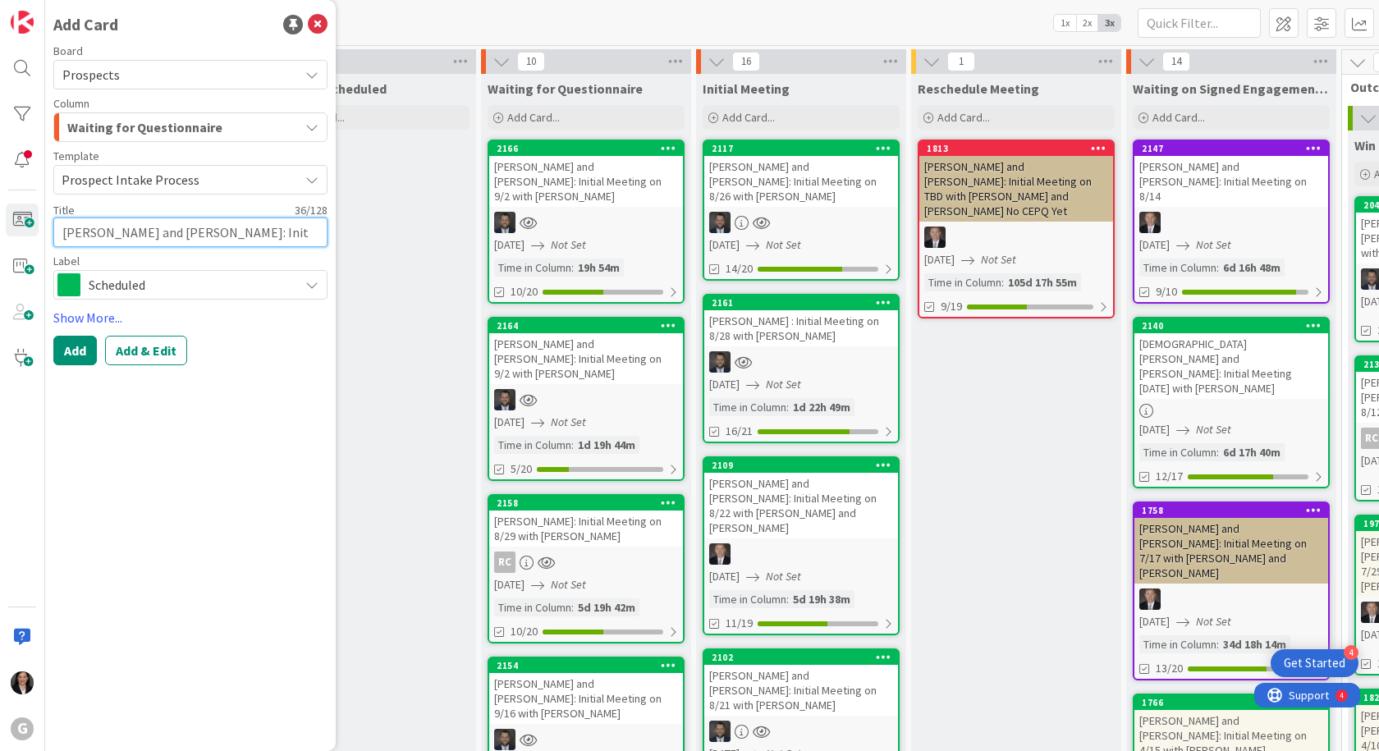
type textarea "[PERSON_NAME] and [PERSON_NAME]: Initi"
type textarea "x"
type textarea "[PERSON_NAME] and [PERSON_NAME]: Initia"
type textarea "x"
type textarea "[PERSON_NAME] and [PERSON_NAME]: Initial"
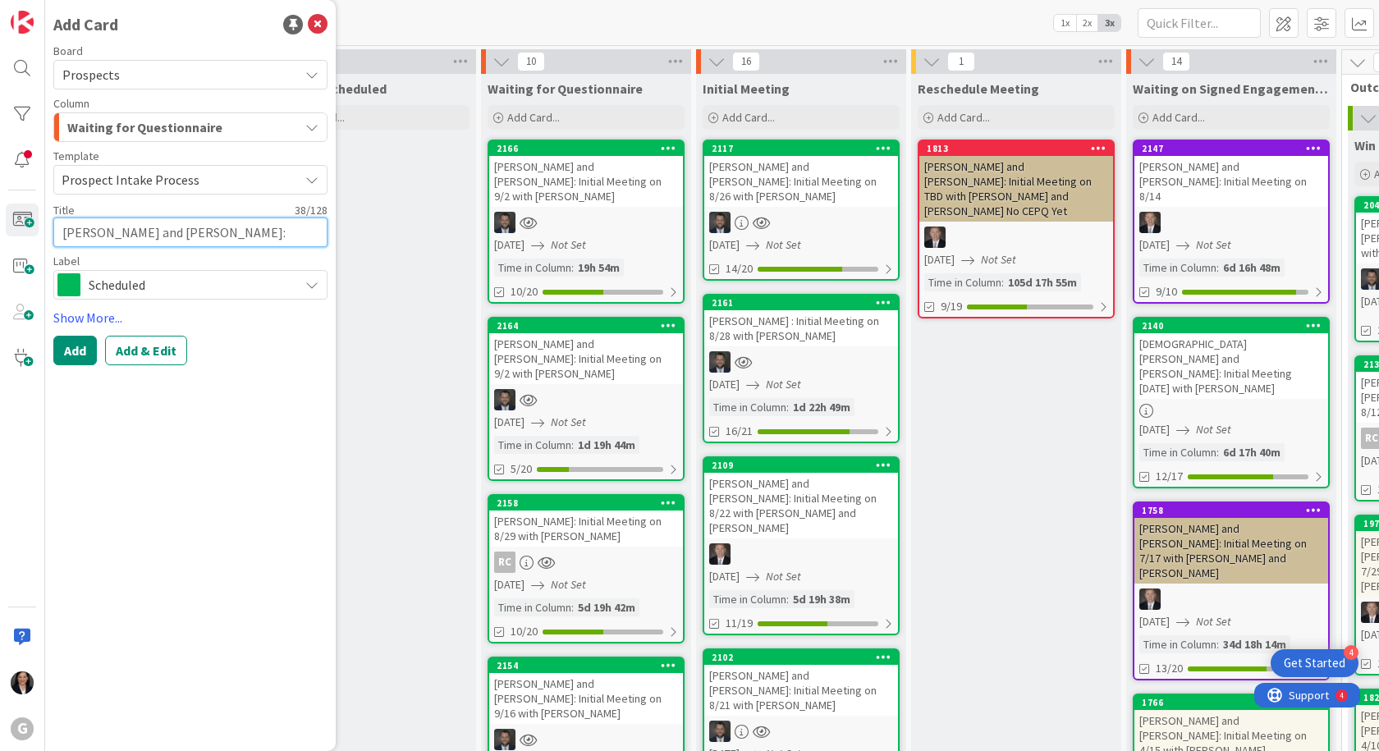
type textarea "x"
type textarea "[PERSON_NAME] and [PERSON_NAME]: Initial"
type textarea "x"
type textarea "[PERSON_NAME] and [PERSON_NAME]: Initial M"
type textarea "x"
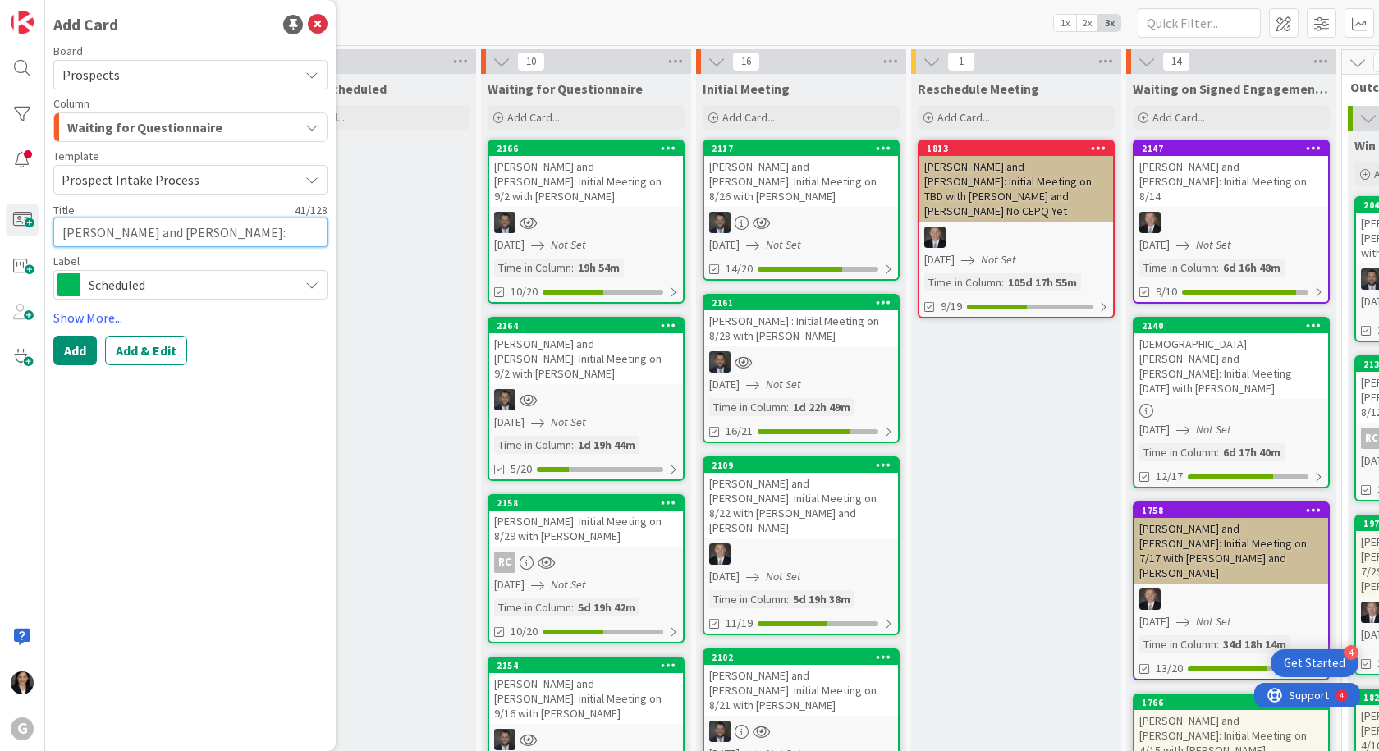
type textarea "[PERSON_NAME] and [PERSON_NAME]: Initial Me"
type textarea "x"
type textarea "[PERSON_NAME] and [PERSON_NAME]: Initial Mee"
type textarea "x"
type textarea "[PERSON_NAME] and [PERSON_NAME]: Initial Meet"
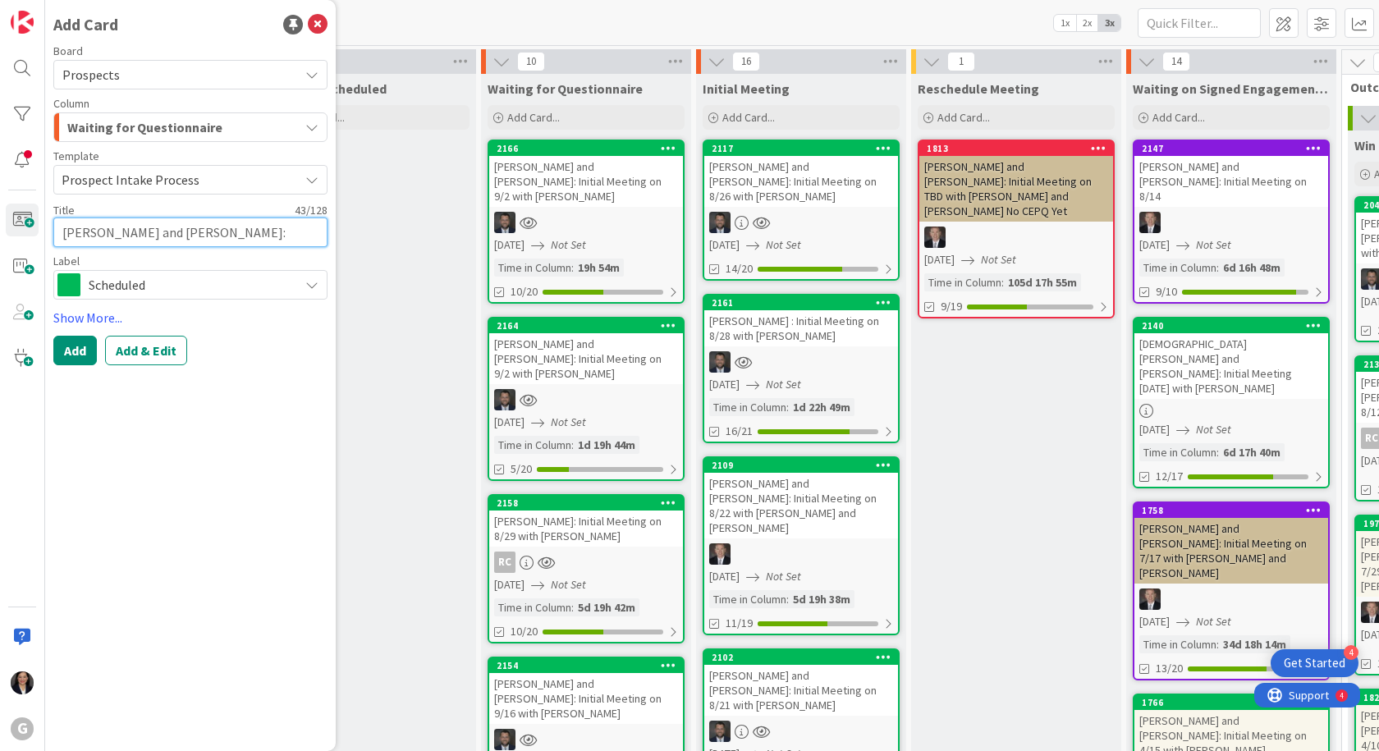
type textarea "x"
type textarea "[PERSON_NAME] and [PERSON_NAME]: Initial Meeti"
type textarea "x"
type textarea "[PERSON_NAME] and [PERSON_NAME]: Initial Meetin"
type textarea "x"
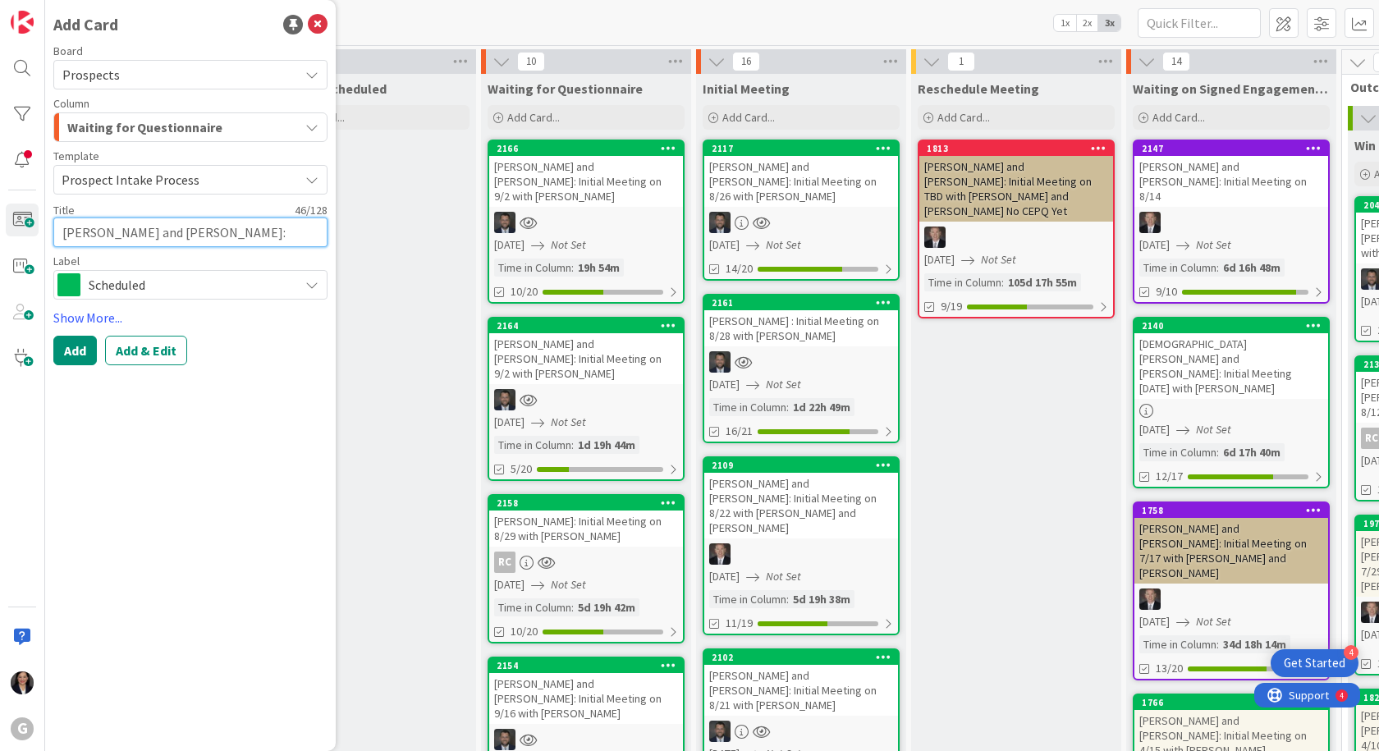
type textarea "[PERSON_NAME] and [PERSON_NAME]: Initial Meeting"
type textarea "x"
type textarea "[PERSON_NAME] and [PERSON_NAME]: Initial Meeting o"
type textarea "x"
type textarea "[PERSON_NAME] and [PERSON_NAME]: Initial Meeting on"
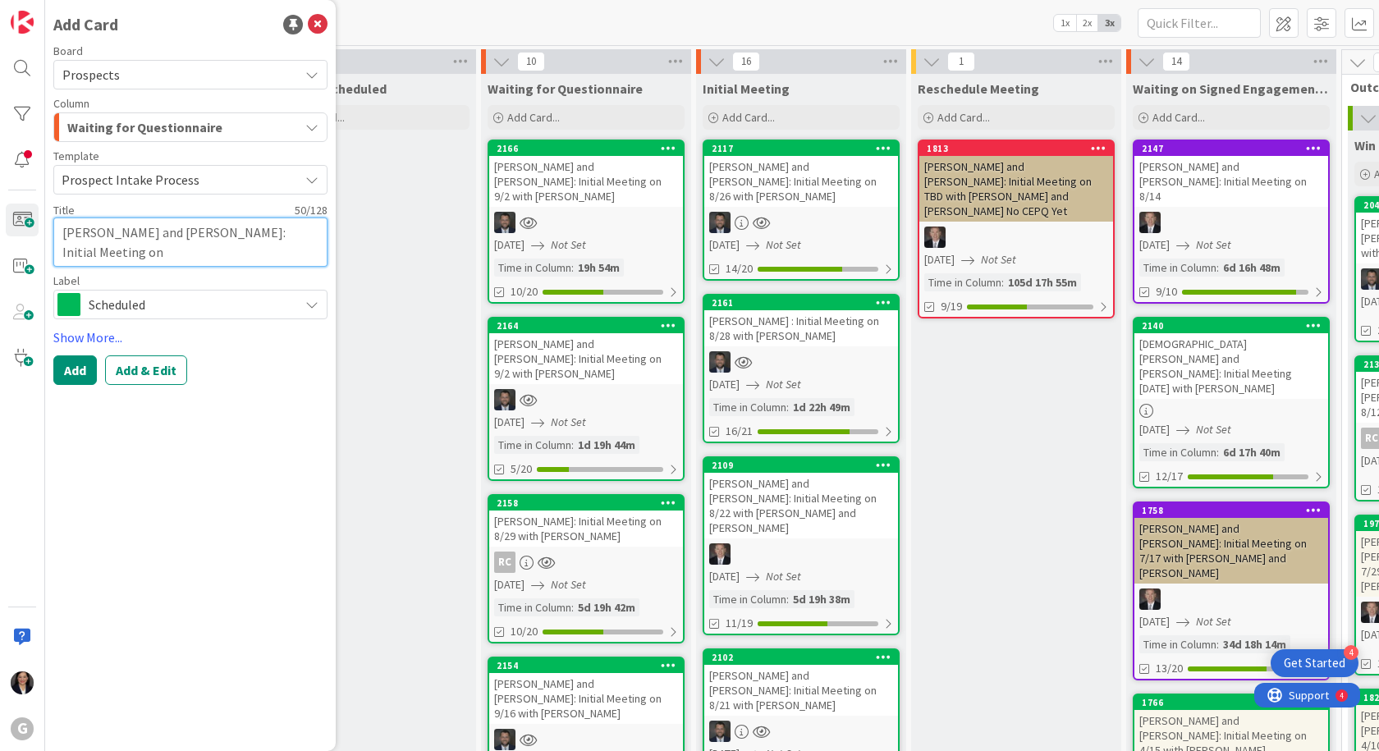
type textarea "x"
type textarea "[PERSON_NAME] and [PERSON_NAME]: Initial Meeting on"
type textarea "x"
type textarea "[PERSON_NAME] and [PERSON_NAME]: Initial Meeting on 8"
type textarea "x"
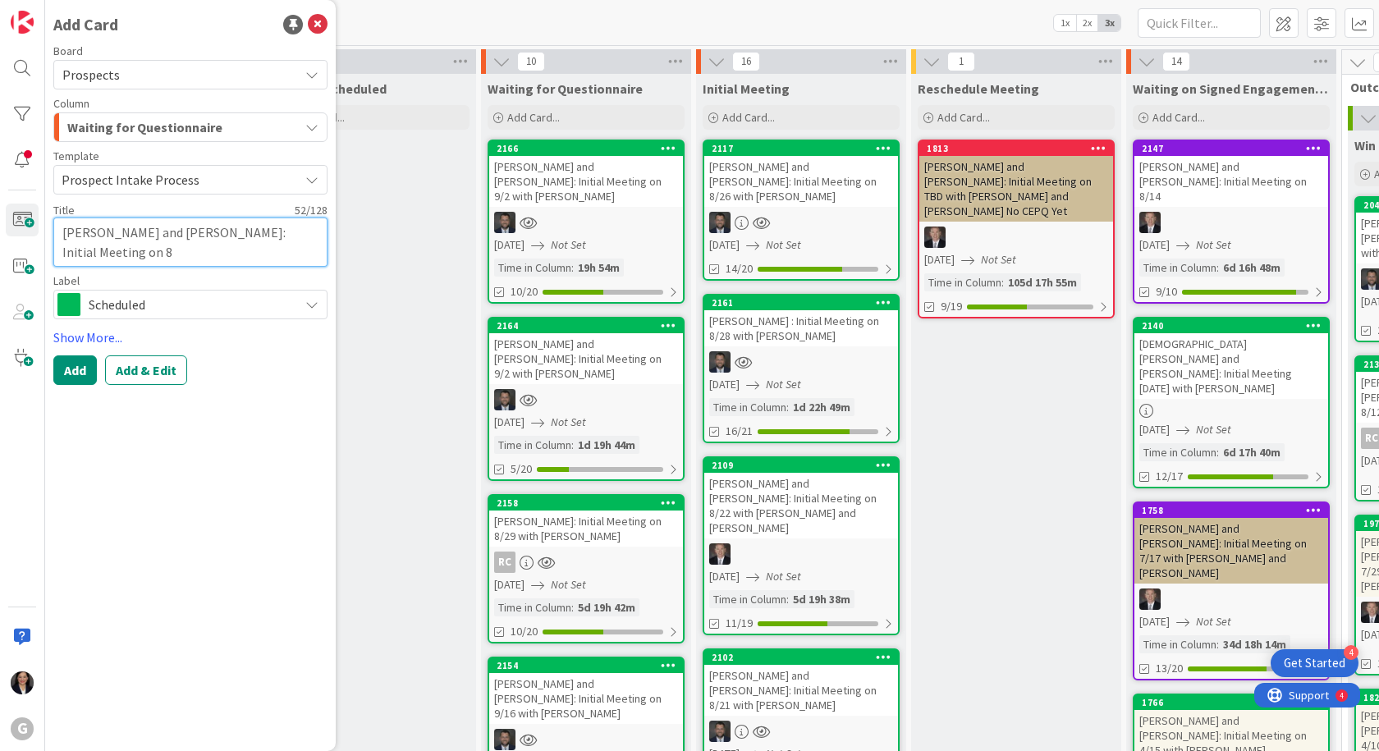
type textarea "[PERSON_NAME] and [PERSON_NAME]: Initial Meeting on 8/"
type textarea "x"
type textarea "[PERSON_NAME] and [PERSON_NAME]: Initial Meeting on 8/2"
type textarea "x"
type textarea "[PERSON_NAME] and [PERSON_NAME]: Initial Meeting on 8/25"
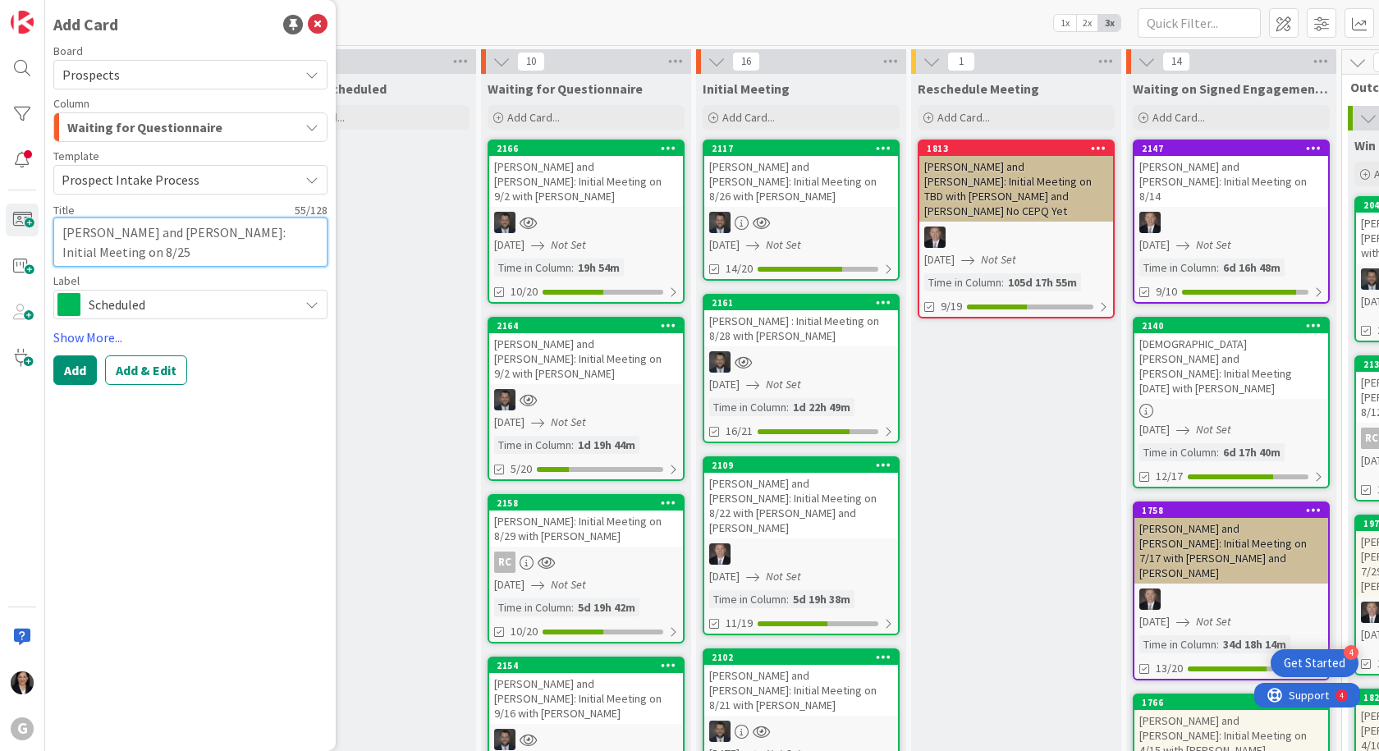
type textarea "x"
type textarea "[PERSON_NAME] and [PERSON_NAME]: Initial Meeting on 8/25"
type textarea "x"
type textarea "[PERSON_NAME] and [PERSON_NAME]: Initial Meeting on 8/25 w"
type textarea "x"
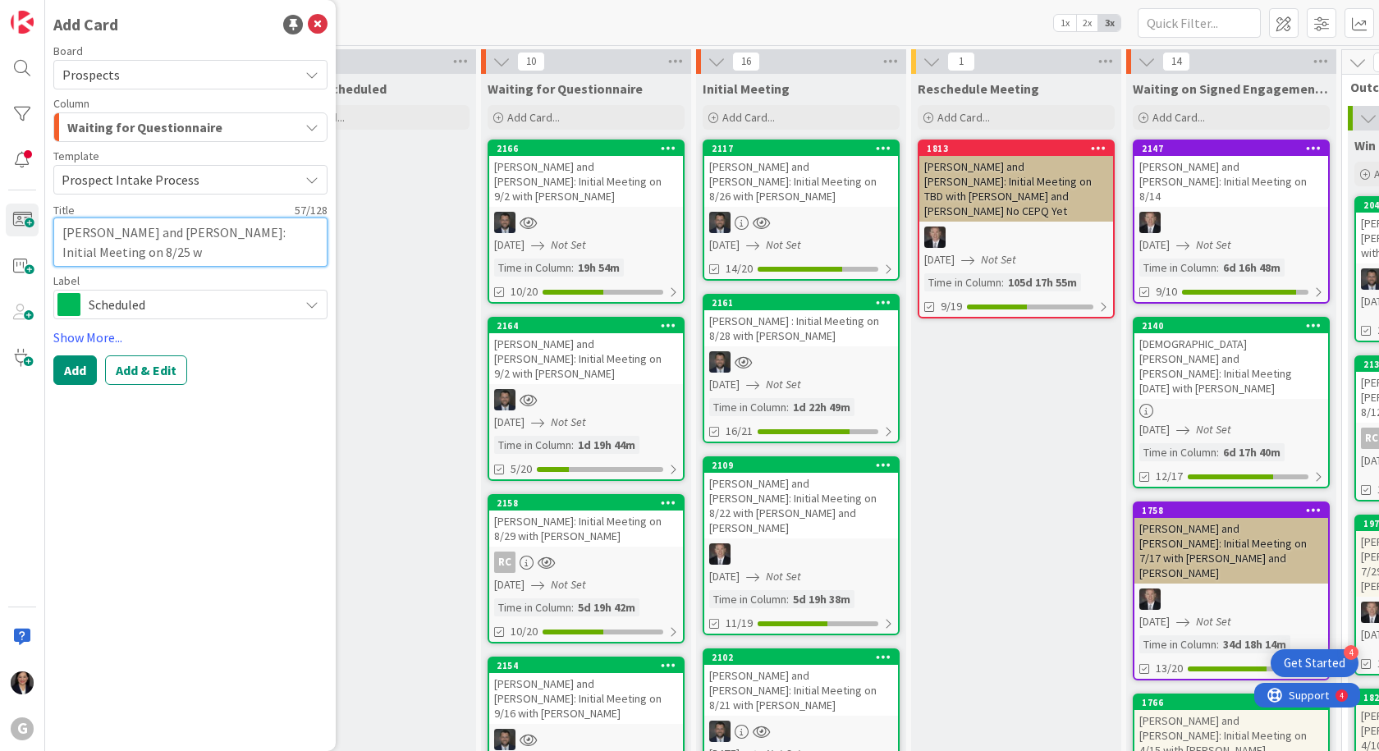
type textarea "[PERSON_NAME] and [PERSON_NAME]: Initial Meeting on 8/25 wi"
type textarea "x"
type textarea "[PERSON_NAME] and [PERSON_NAME]: Initial Meeting on 8/25 wit"
type textarea "x"
type textarea "[PERSON_NAME] and [PERSON_NAME]: Initial Meeting on 8/25 with"
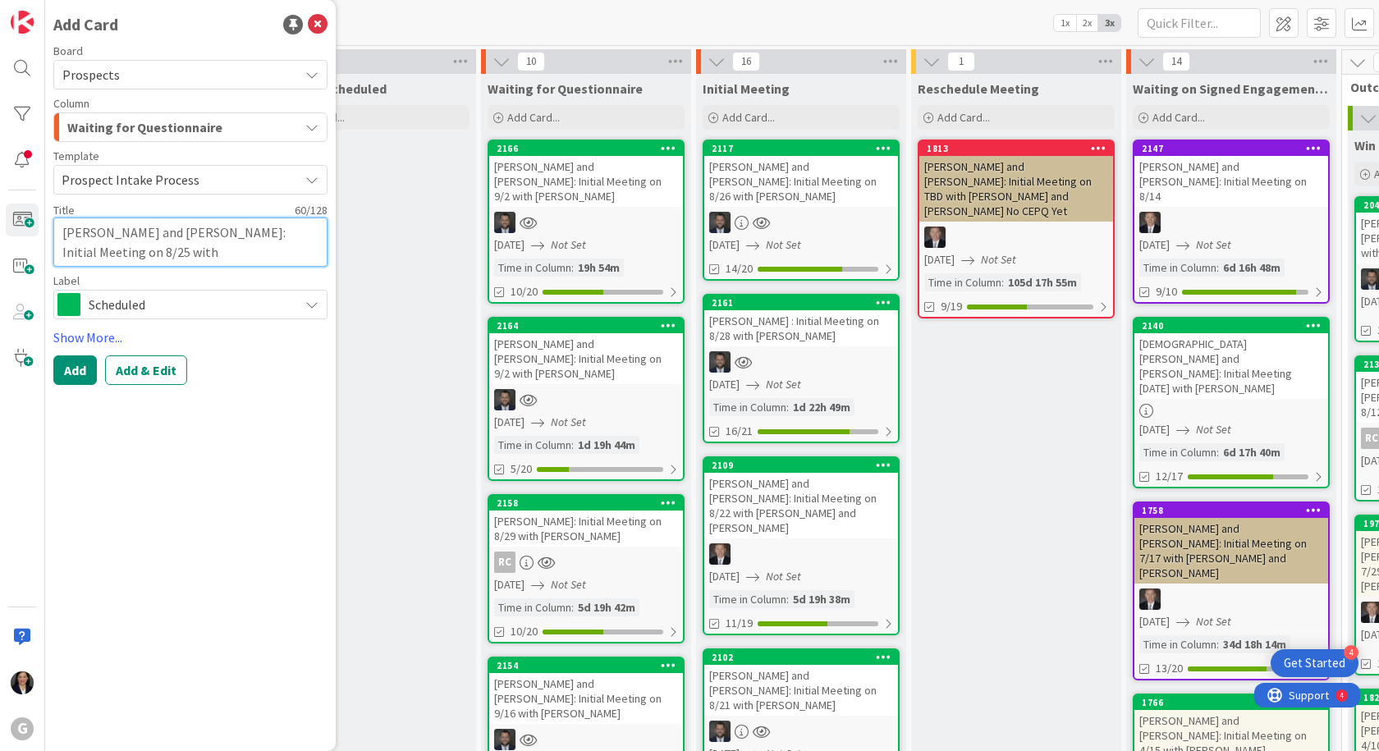
type textarea "x"
type textarea "[PERSON_NAME] and [PERSON_NAME]: Initial Meeting on 8/25 with"
type textarea "x"
type textarea "[PERSON_NAME] and [PERSON_NAME]: Initial Meeting on 8/25 with J"
type textarea "x"
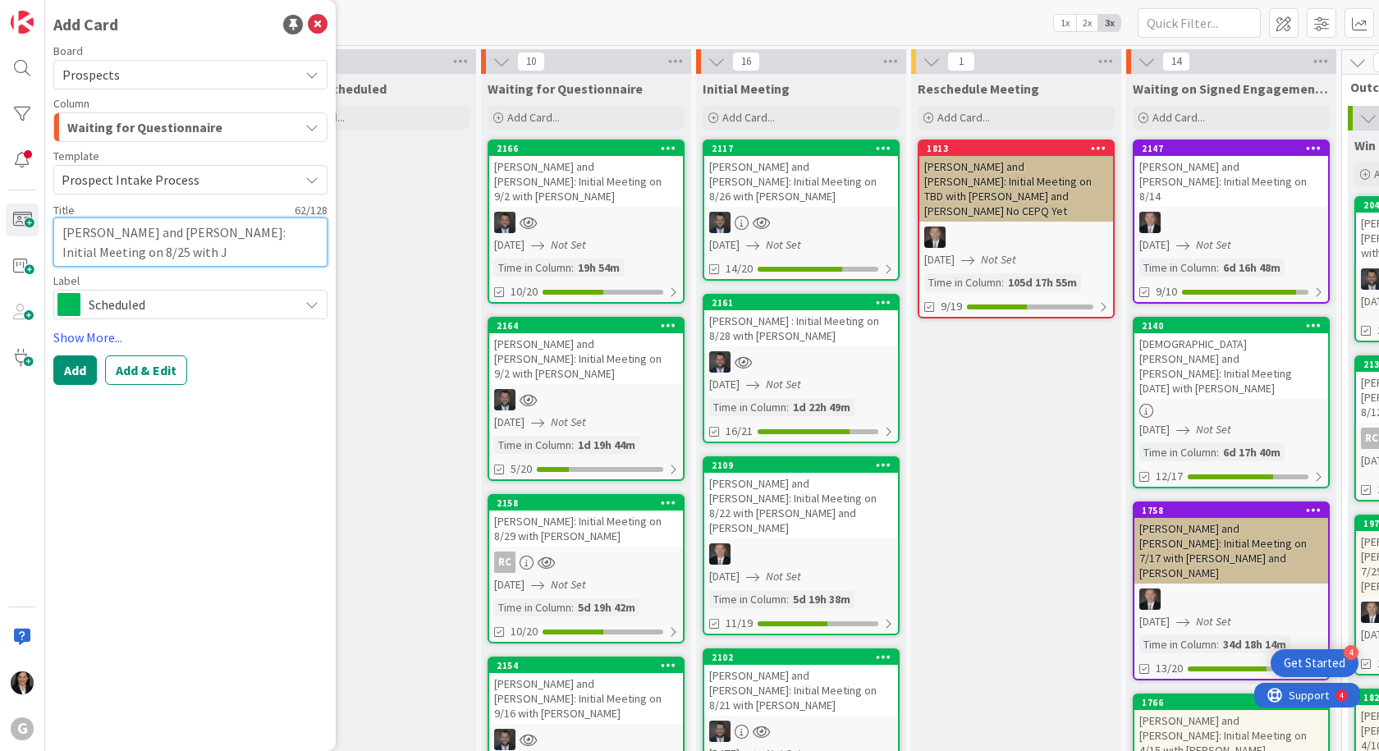
type textarea "[PERSON_NAME] and [PERSON_NAME]: Initial Meeting on 8/25 with [PERSON_NAME]"
type textarea "x"
type textarea "[PERSON_NAME] and [PERSON_NAME]: Initial Meeting on 8/25 with [PERSON_NAME]"
type textarea "x"
type textarea "[PERSON_NAME] and [PERSON_NAME]: Initial Meeting on 8/25 with [PERSON_NAME]"
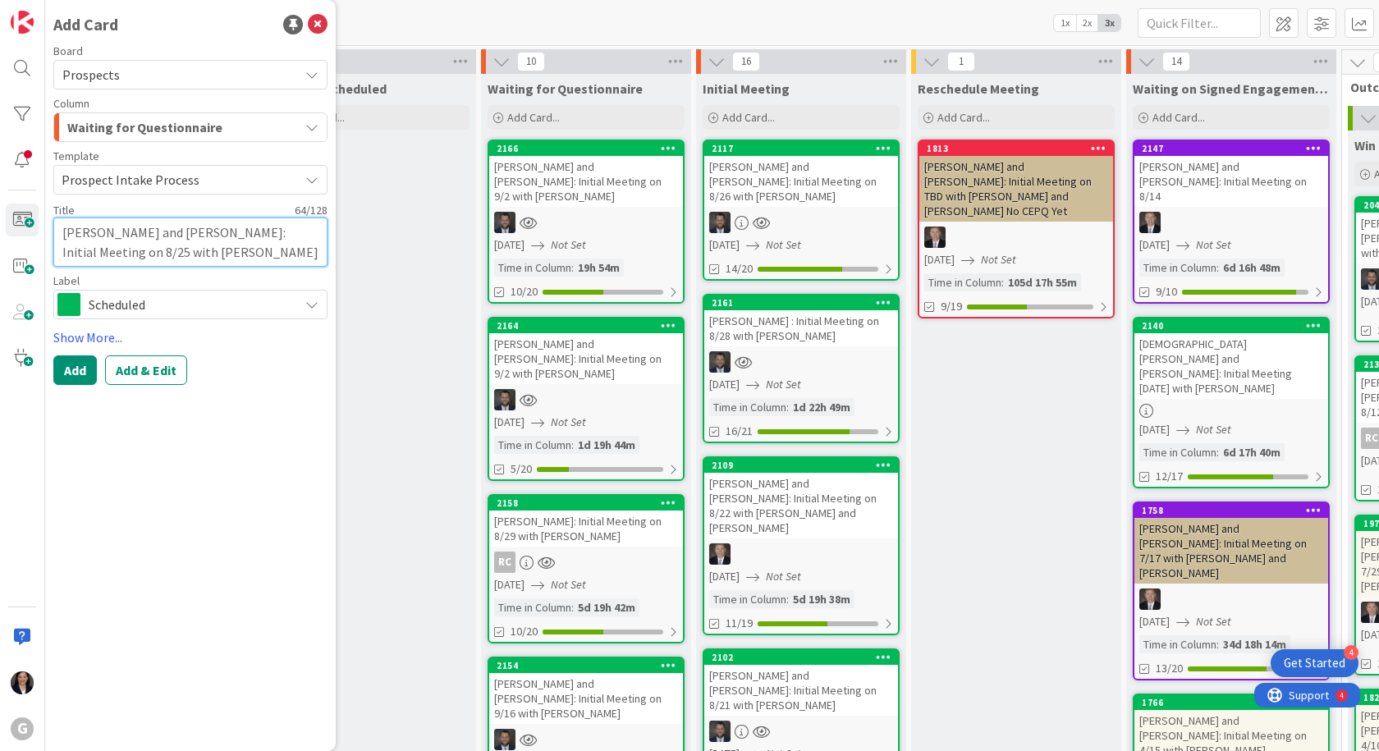
type textarea "x"
type textarea "[PERSON_NAME] and [PERSON_NAME]: Initial Meeting on 8/25 with [PERSON_NAME]"
click at [145, 369] on button "Add & Edit" at bounding box center [146, 370] width 82 height 30
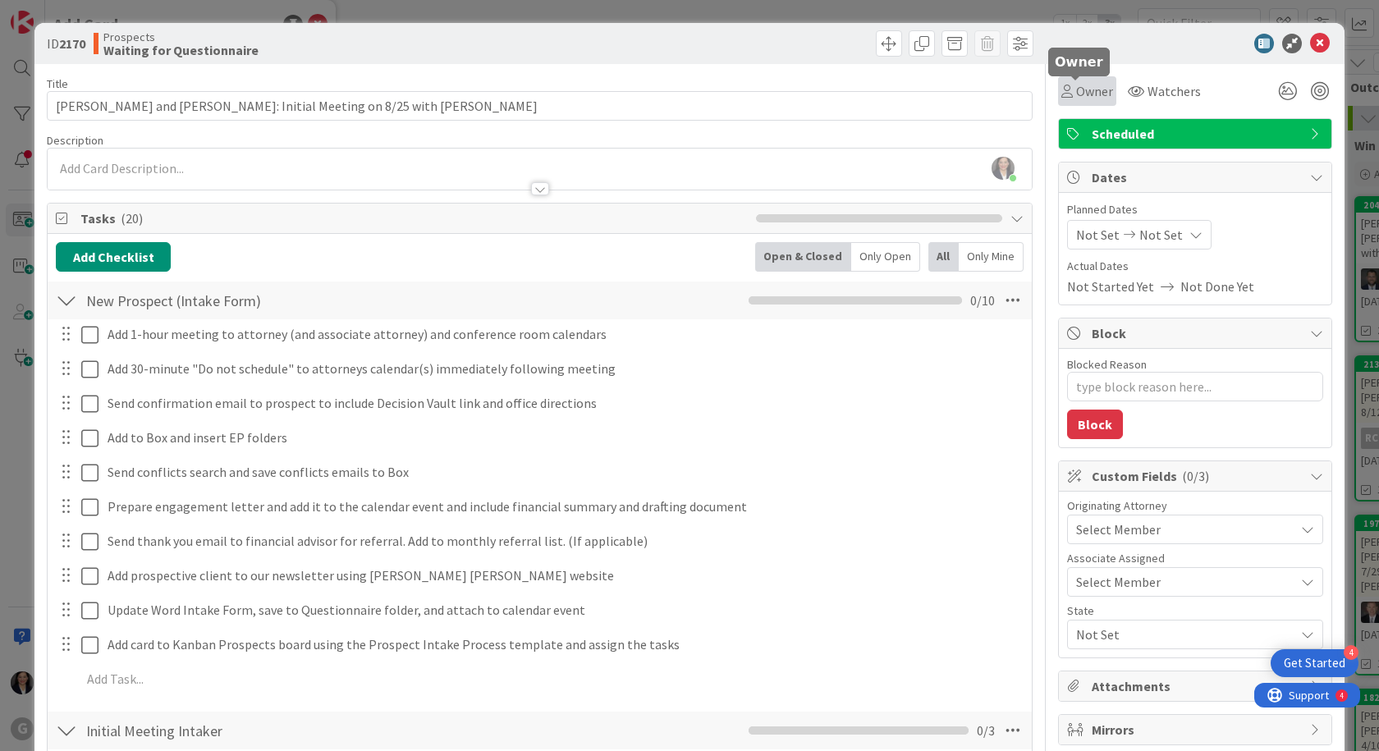
click at [1090, 91] on span "Owner" at bounding box center [1094, 91] width 37 height 20
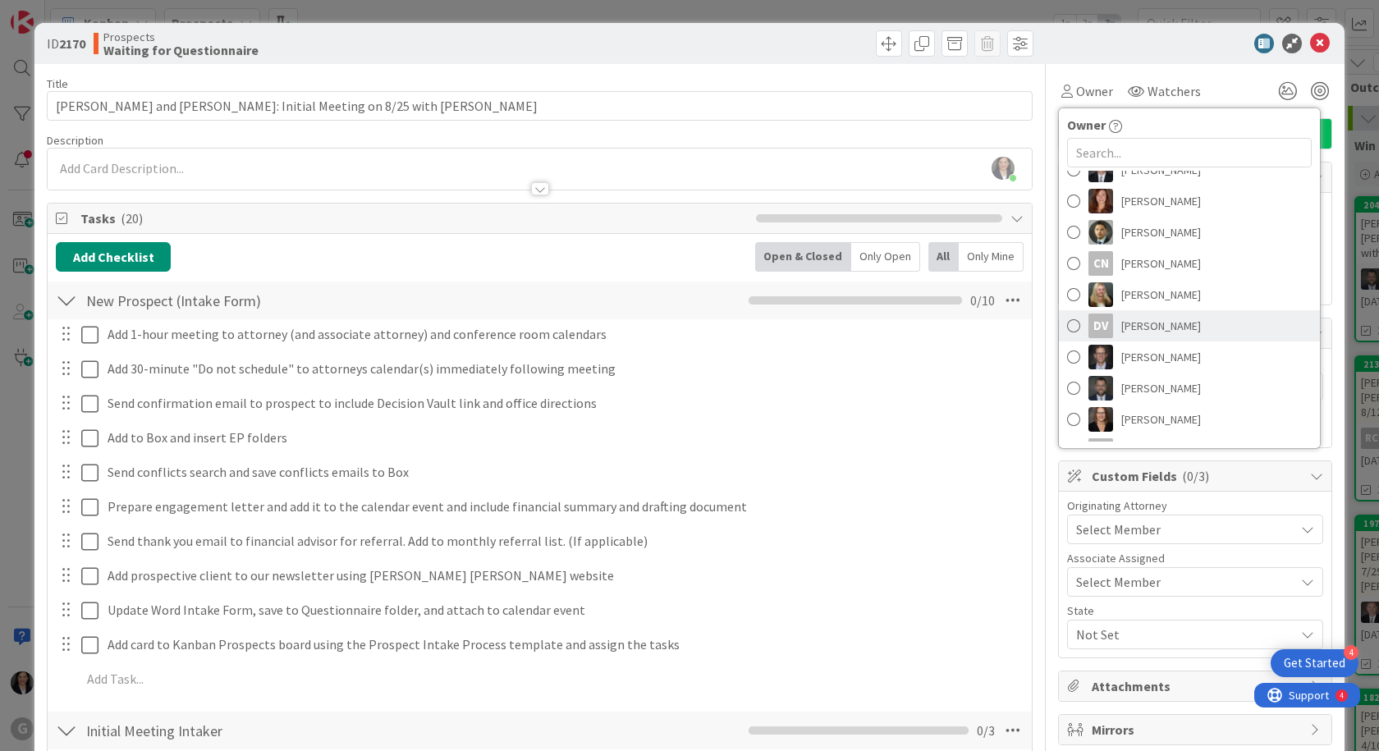
scroll to position [242, 0]
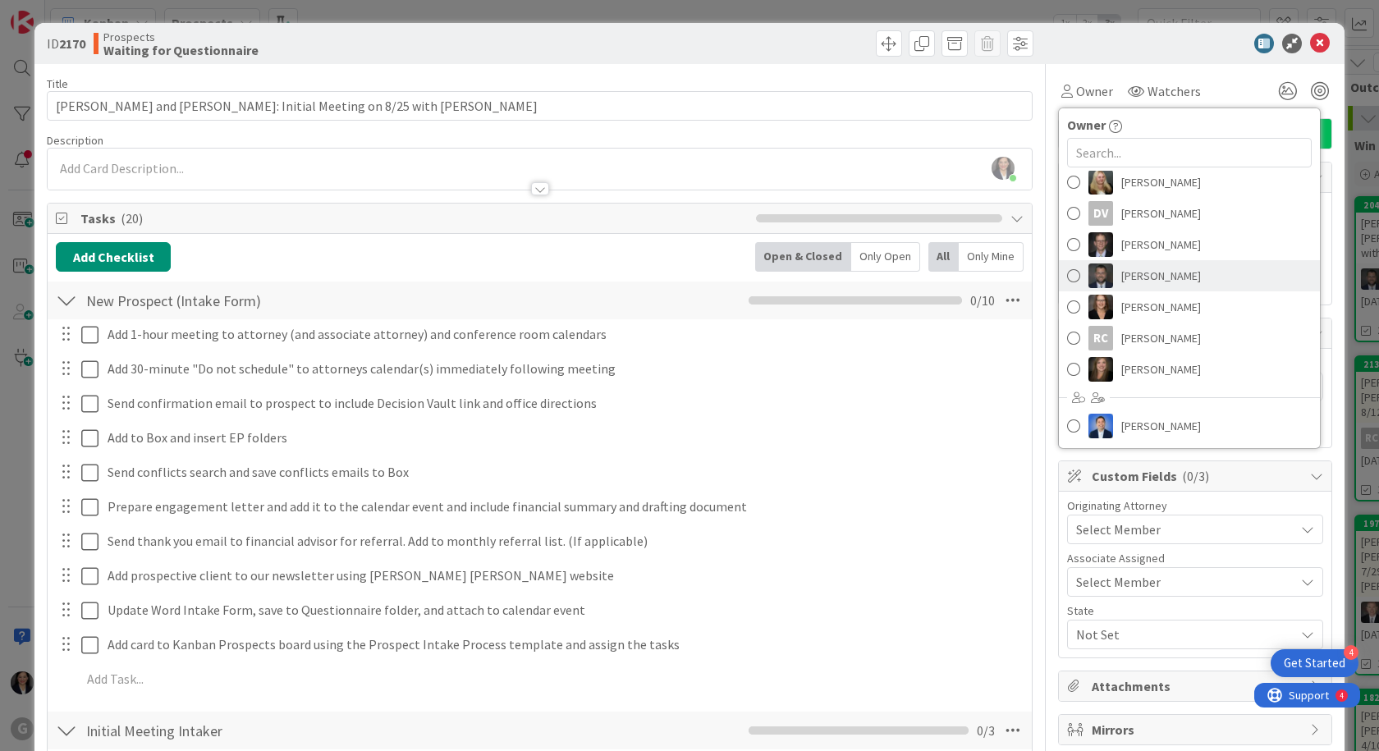
click at [1153, 276] on span "[PERSON_NAME]" at bounding box center [1161, 276] width 80 height 25
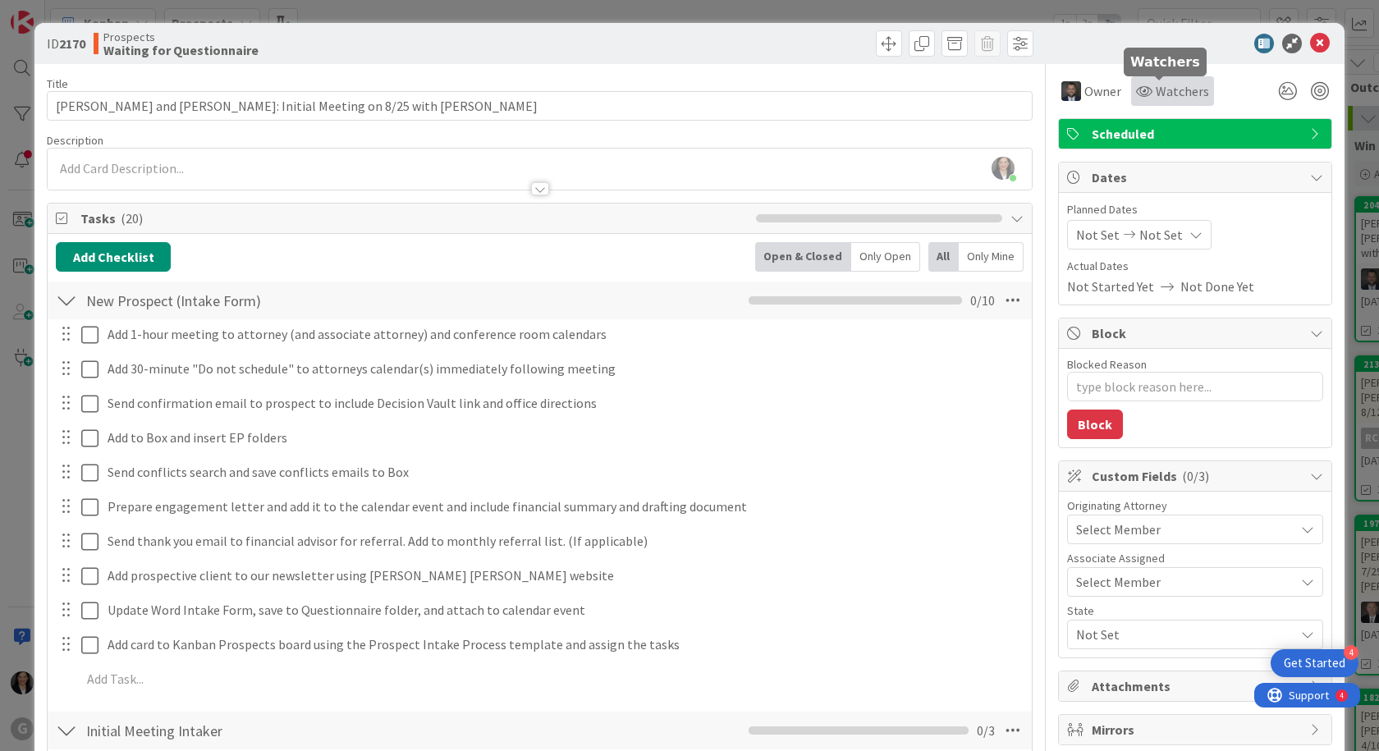
click at [1156, 89] on span "Watchers" at bounding box center [1182, 91] width 53 height 20
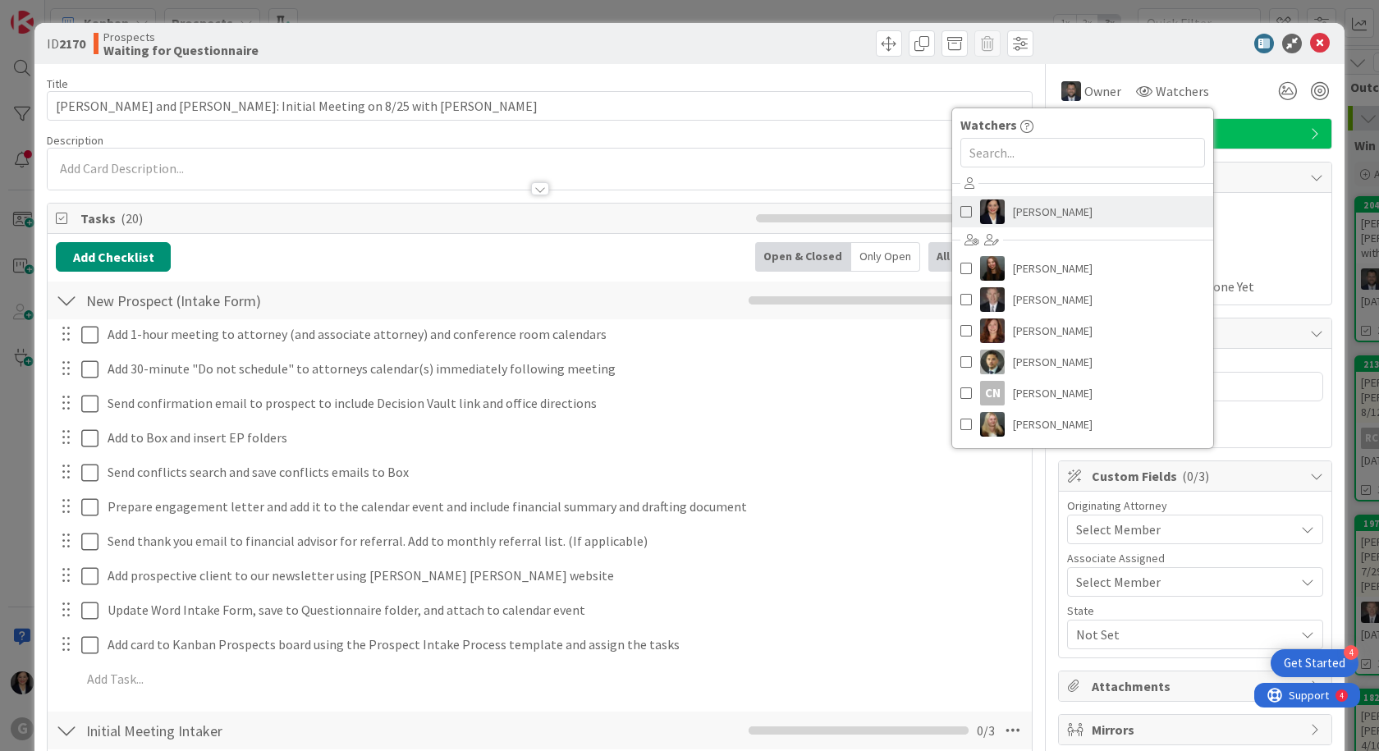
click at [1057, 205] on span "[PERSON_NAME]" at bounding box center [1053, 211] width 80 height 25
type textarea "x"
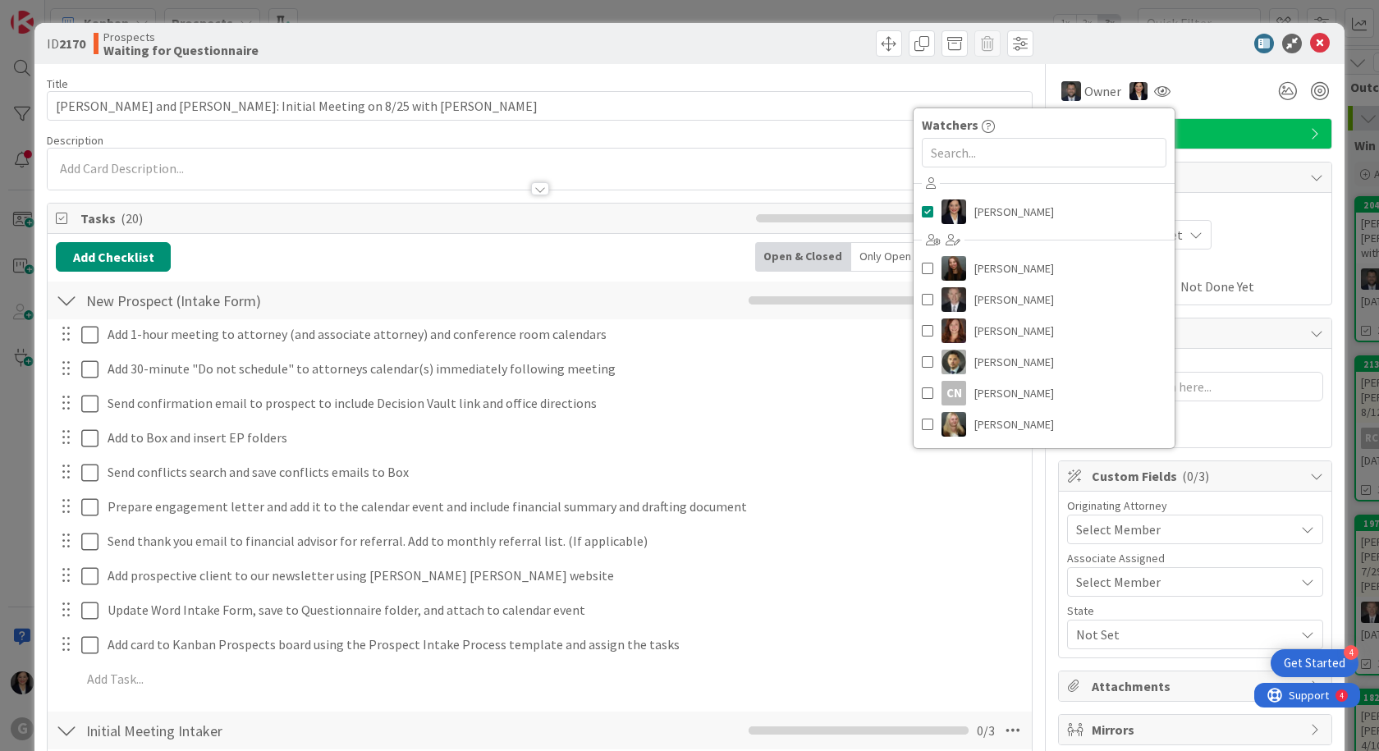
click at [1170, 62] on div "ID 2170 Prospects Waiting for Questionnaire" at bounding box center [689, 43] width 1310 height 41
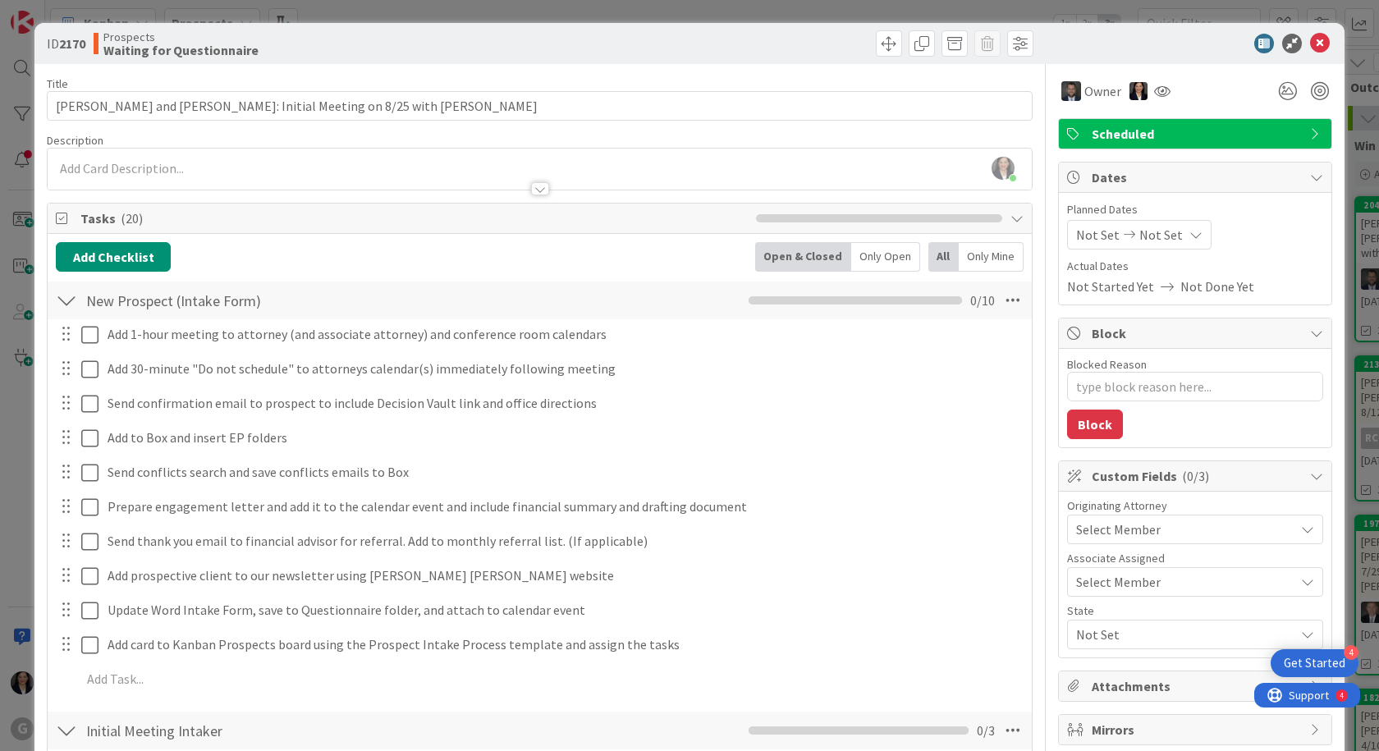
click at [1082, 238] on span "Not Set" at bounding box center [1098, 235] width 44 height 20
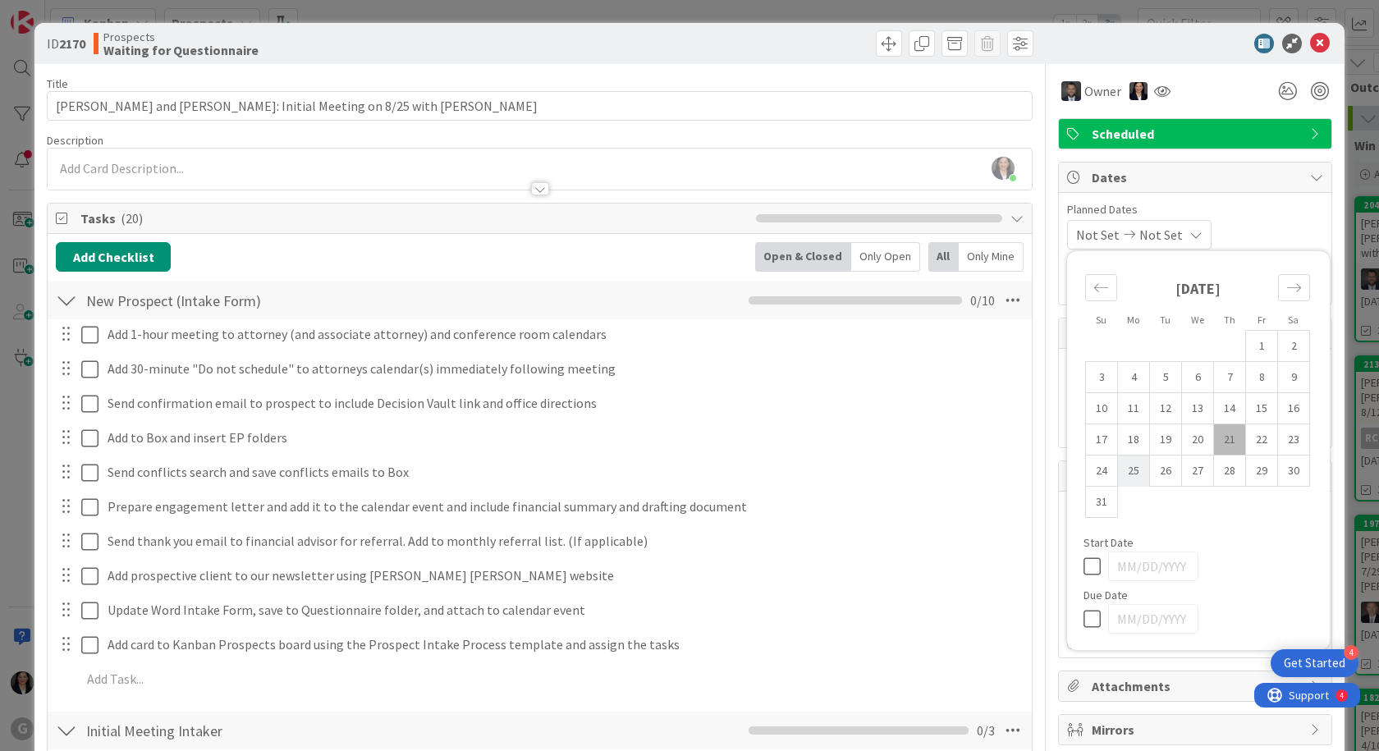
click at [1118, 476] on td "25" at bounding box center [1134, 471] width 32 height 31
type input "[DATE]"
click at [1228, 222] on div "[DATE] Not Set Su Mo Tu We Th Fr Sa [DATE] 1 2 3 4 5 6 7 8 9 10 11 12 13 14 15 …" at bounding box center [1195, 235] width 256 height 30
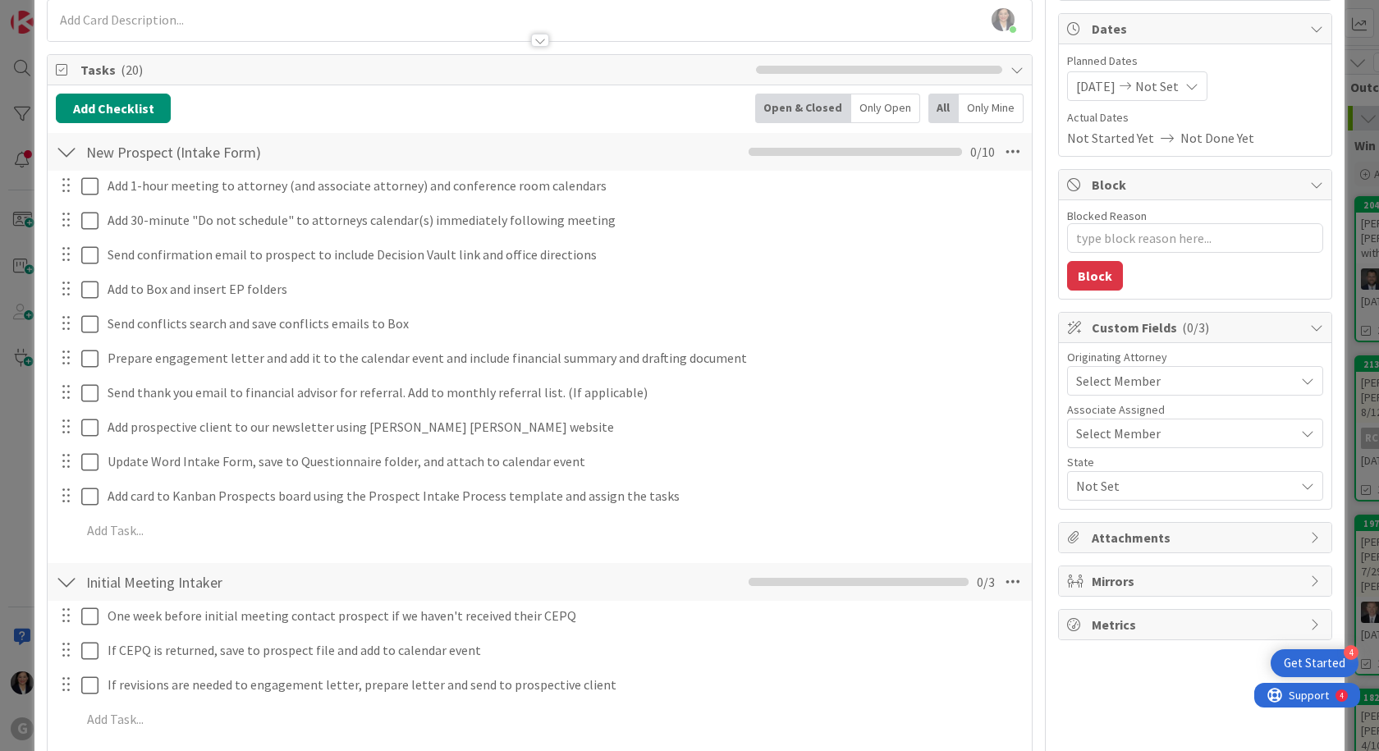
scroll to position [164, 0]
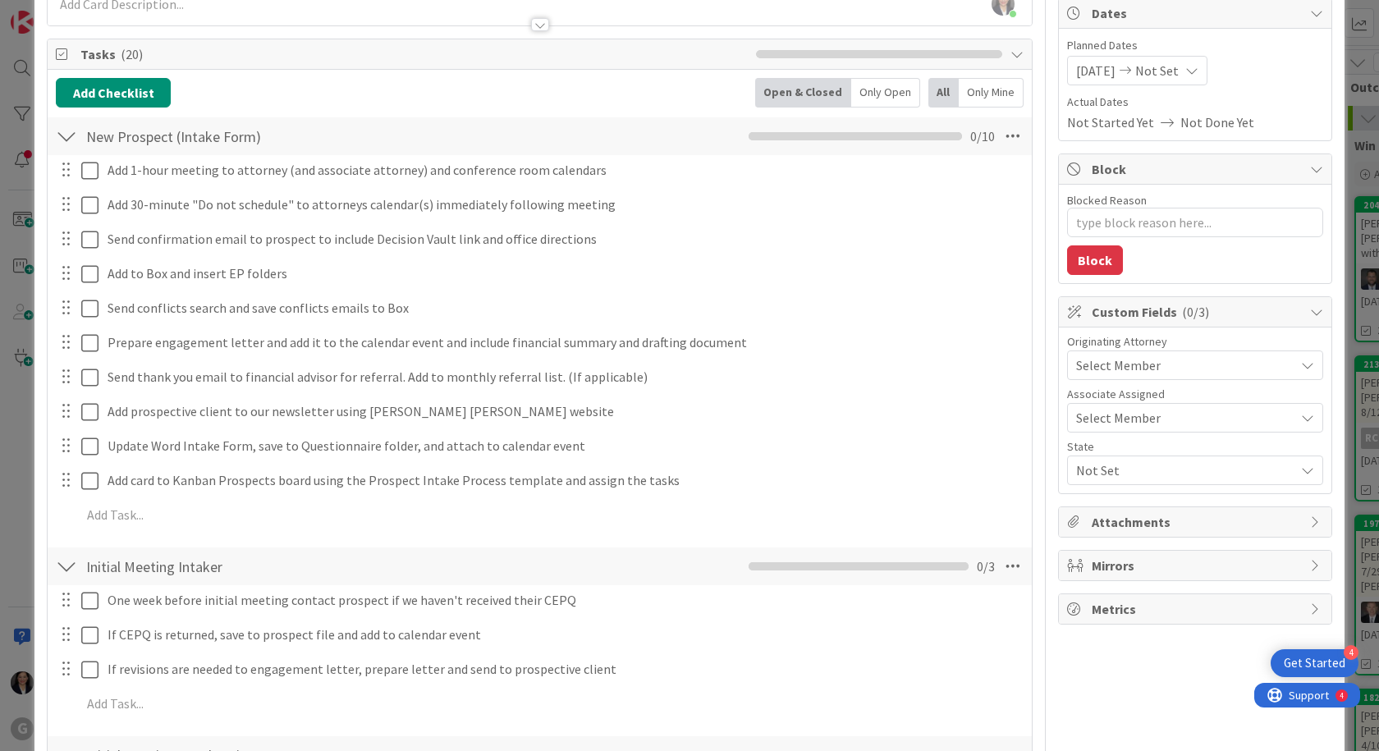
click at [1130, 361] on span "Select Member" at bounding box center [1118, 365] width 85 height 20
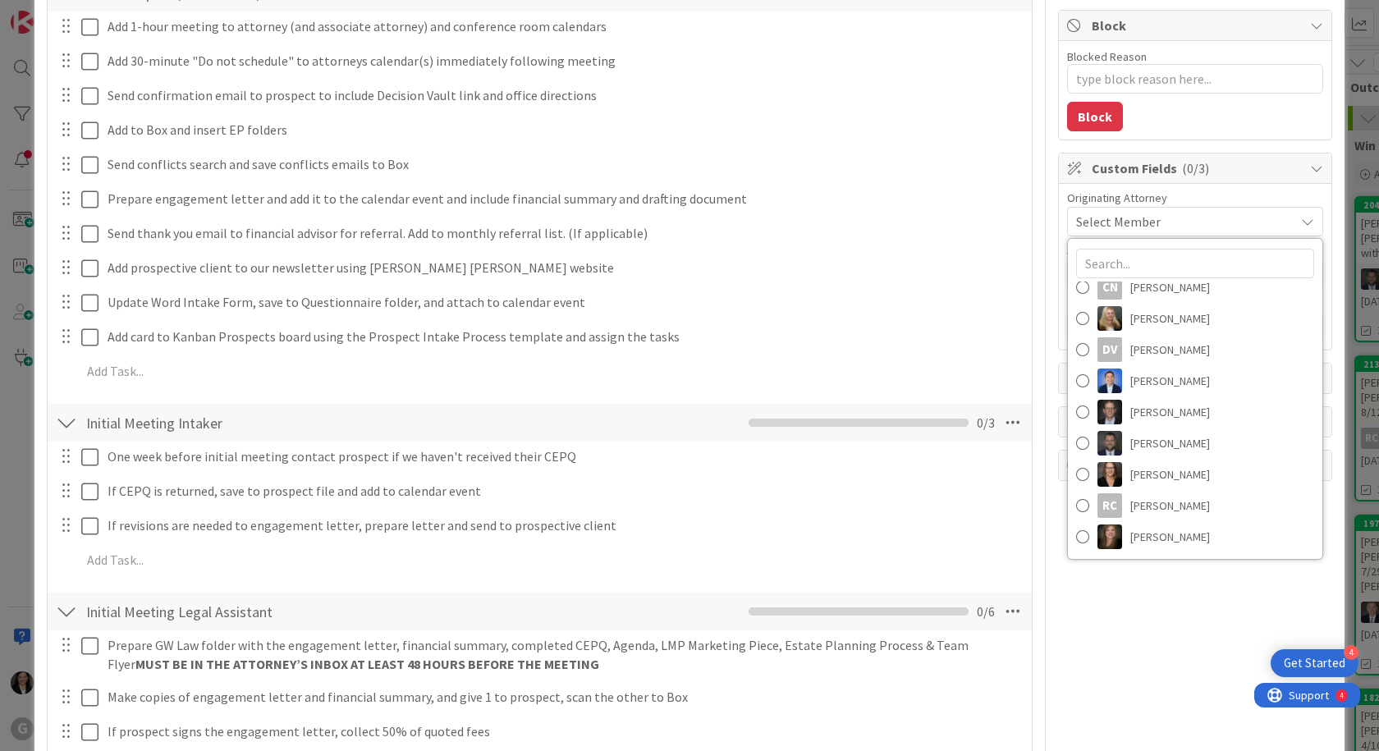
scroll to position [410, 0]
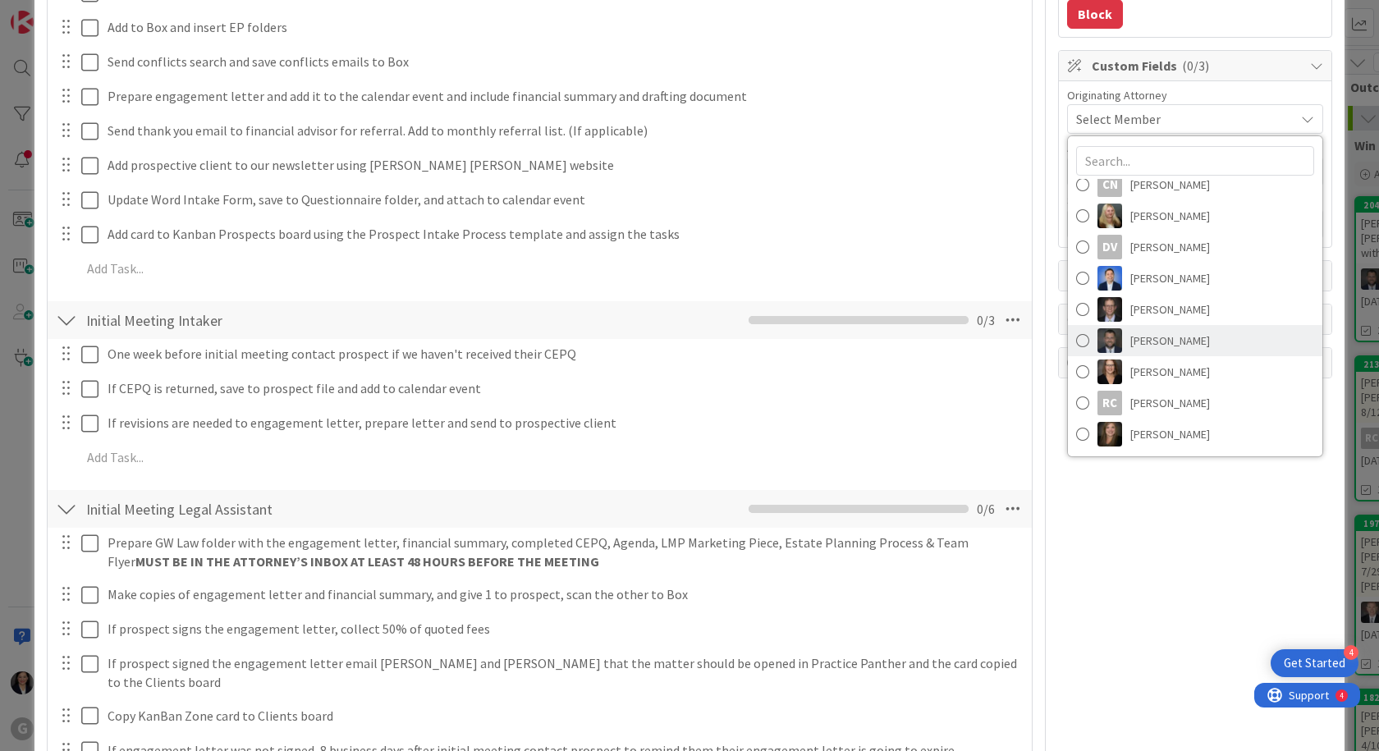
click at [1162, 347] on span "[PERSON_NAME]" at bounding box center [1170, 340] width 80 height 25
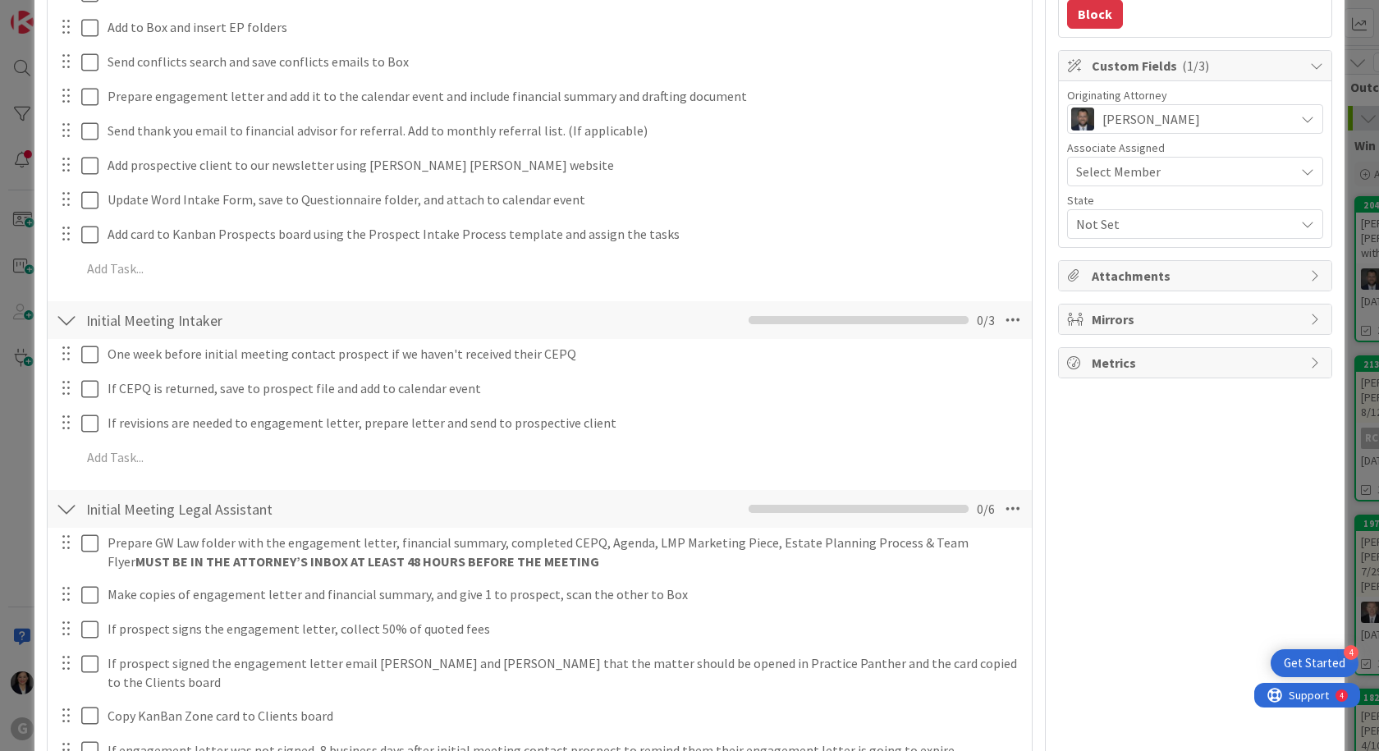
scroll to position [246, 0]
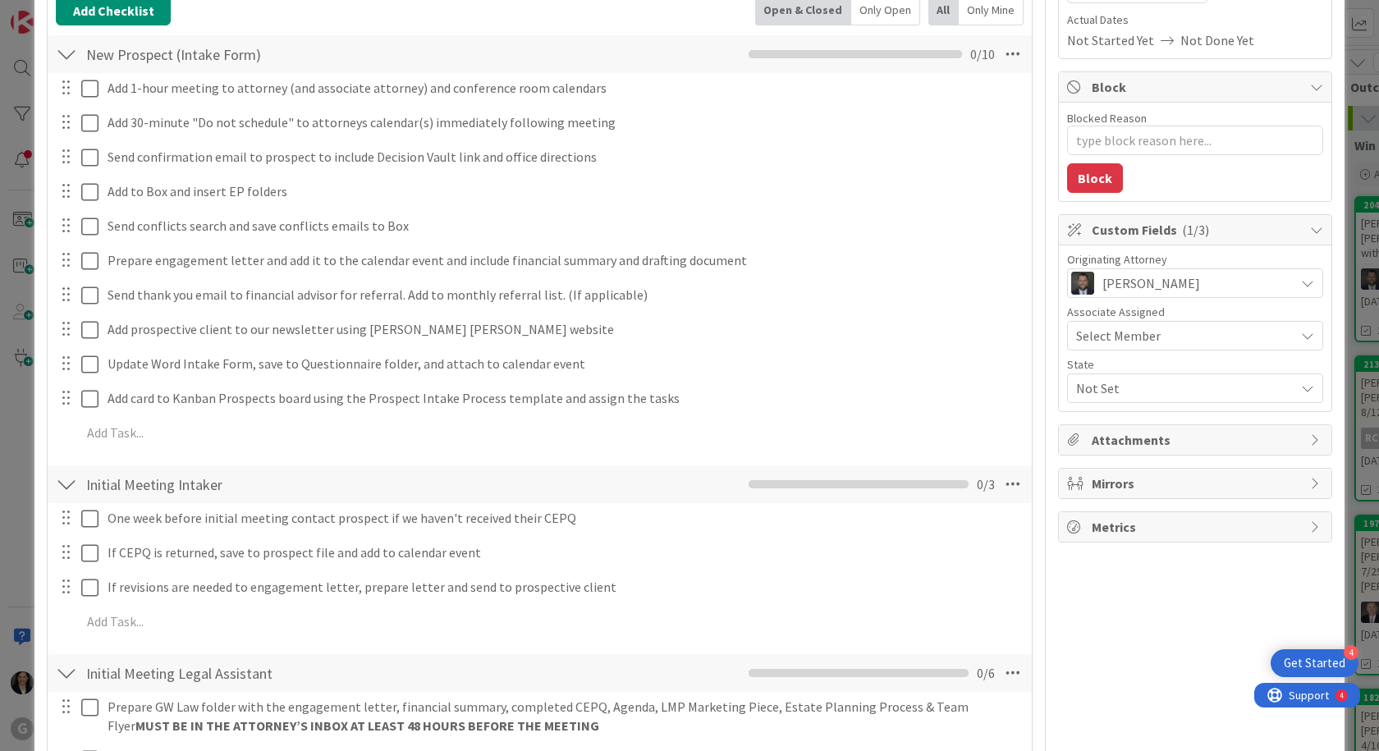
click at [1146, 383] on span "Not Set" at bounding box center [1185, 388] width 218 height 20
click at [1115, 424] on link "FL" at bounding box center [1192, 427] width 261 height 30
click at [1128, 543] on div "Owner Owner Remove Set as Watcher [PERSON_NAME] [PERSON_NAME] [PERSON_NAME] [PE…" at bounding box center [1195, 629] width 274 height 1623
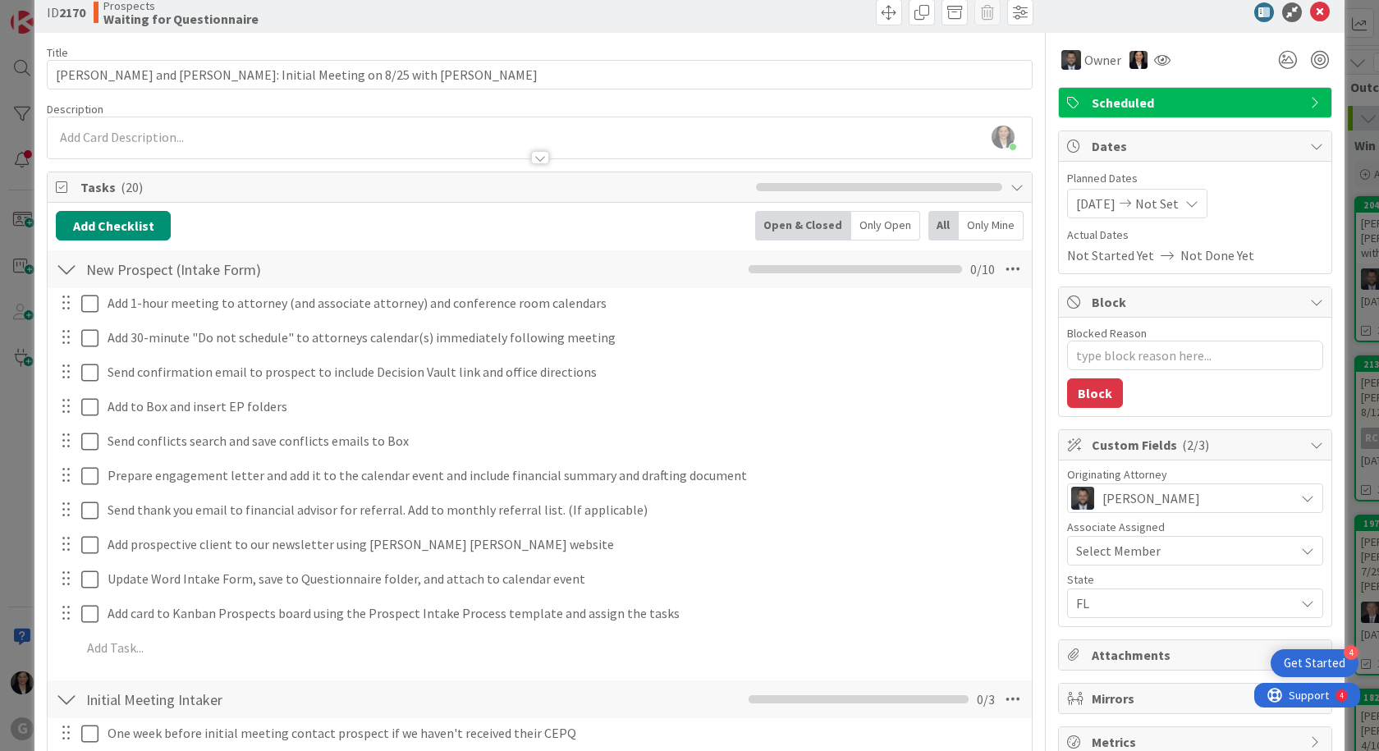
scroll to position [0, 0]
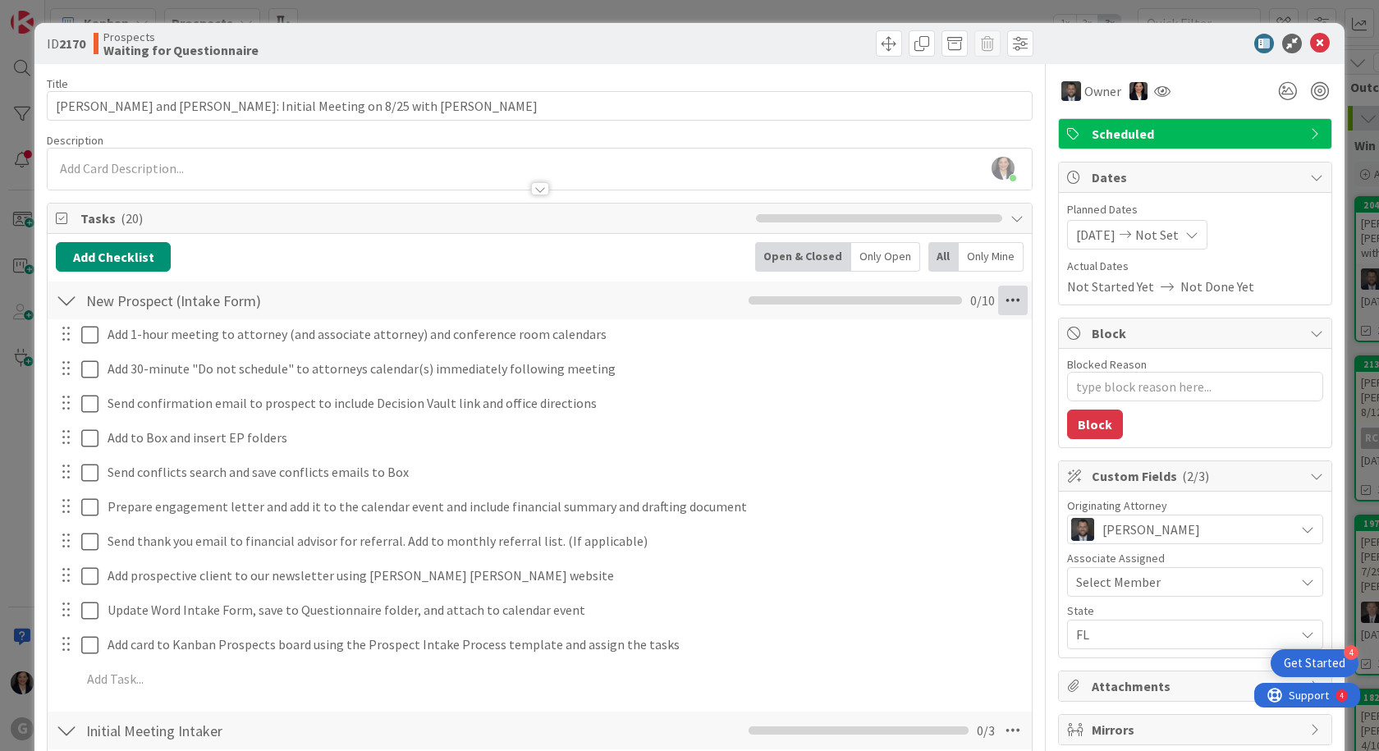
click at [1004, 297] on icon at bounding box center [1013, 301] width 30 height 30
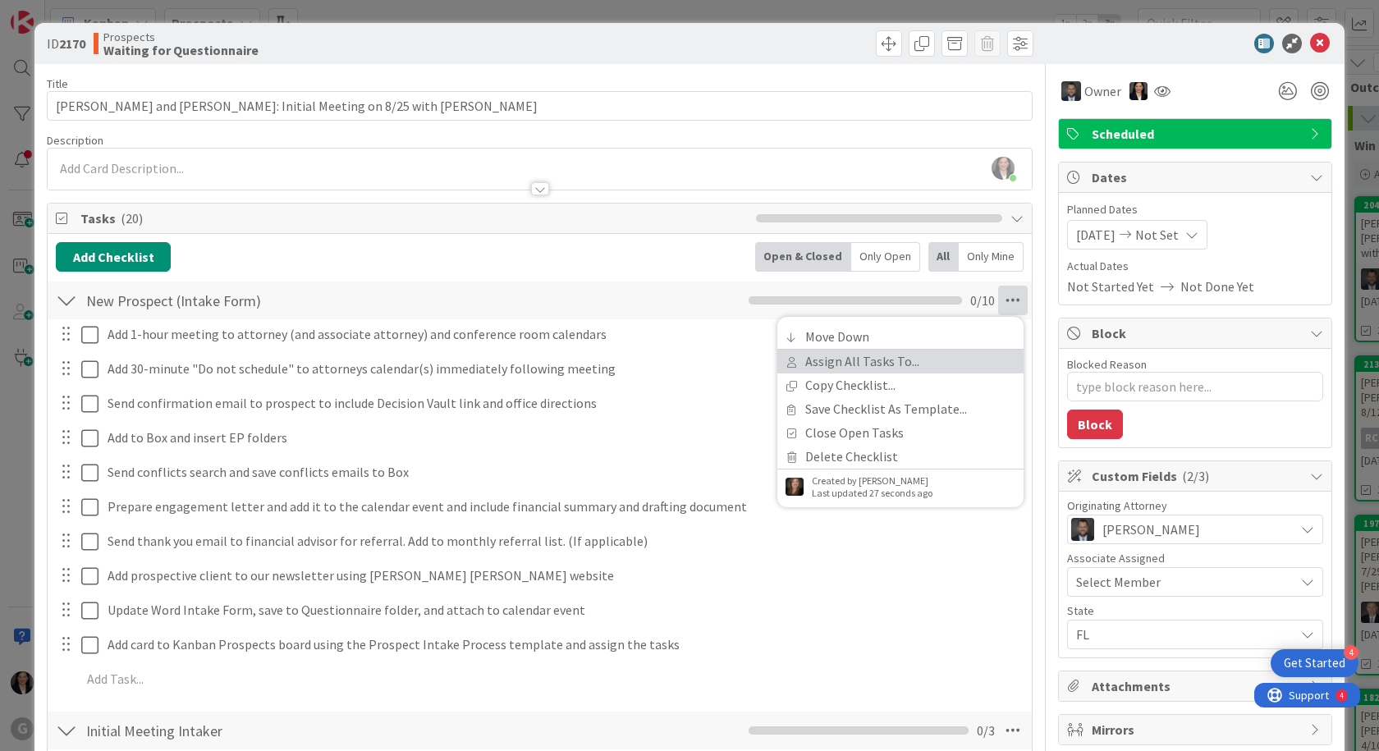
click at [889, 352] on link "Assign All Tasks To..." at bounding box center [900, 362] width 246 height 24
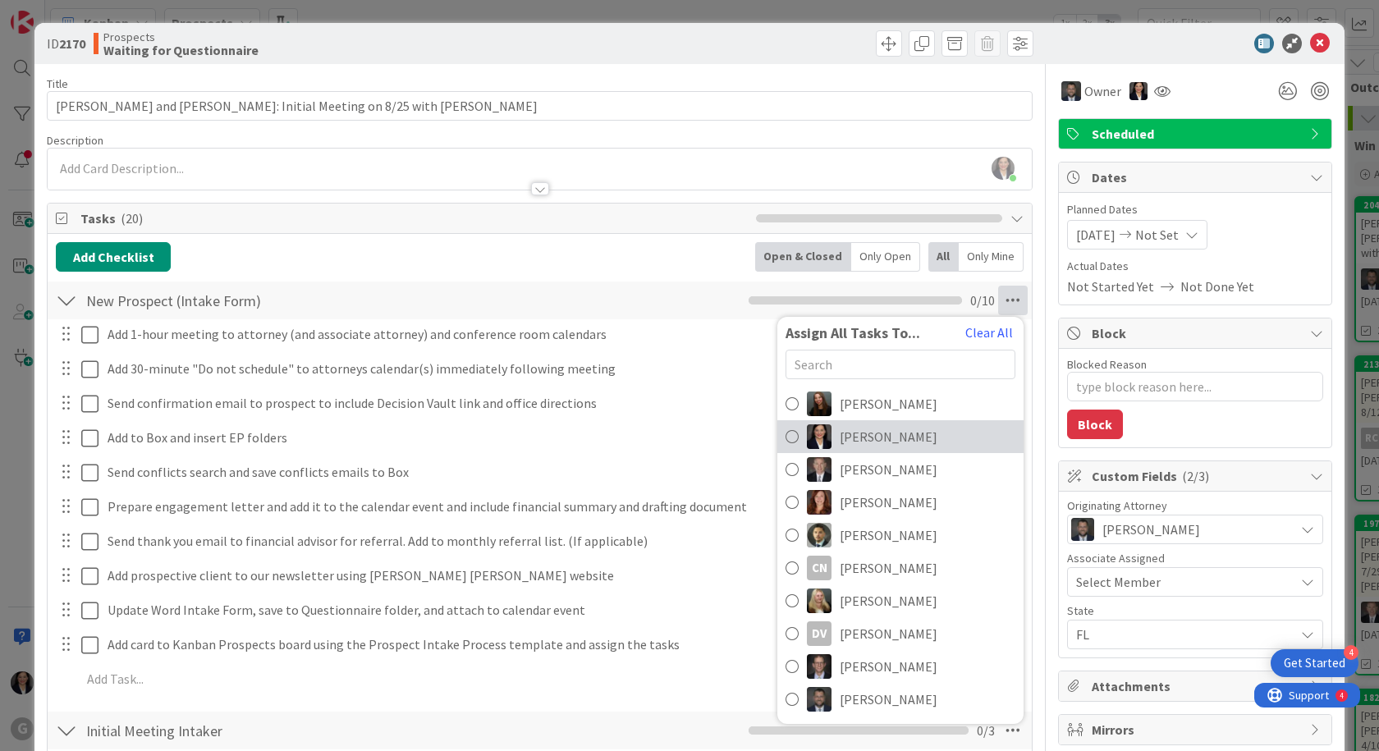
click at [855, 430] on span "[PERSON_NAME]" at bounding box center [889, 437] width 98 height 20
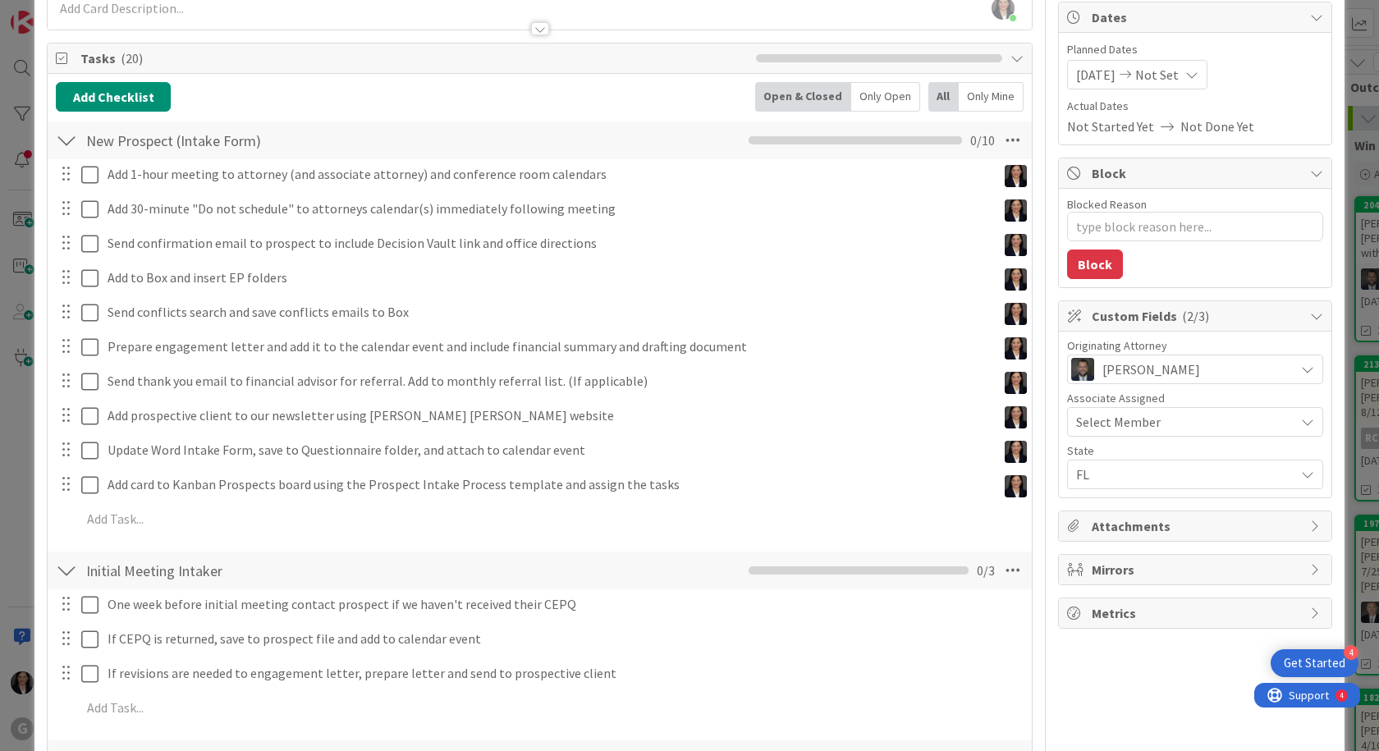
scroll to position [246, 0]
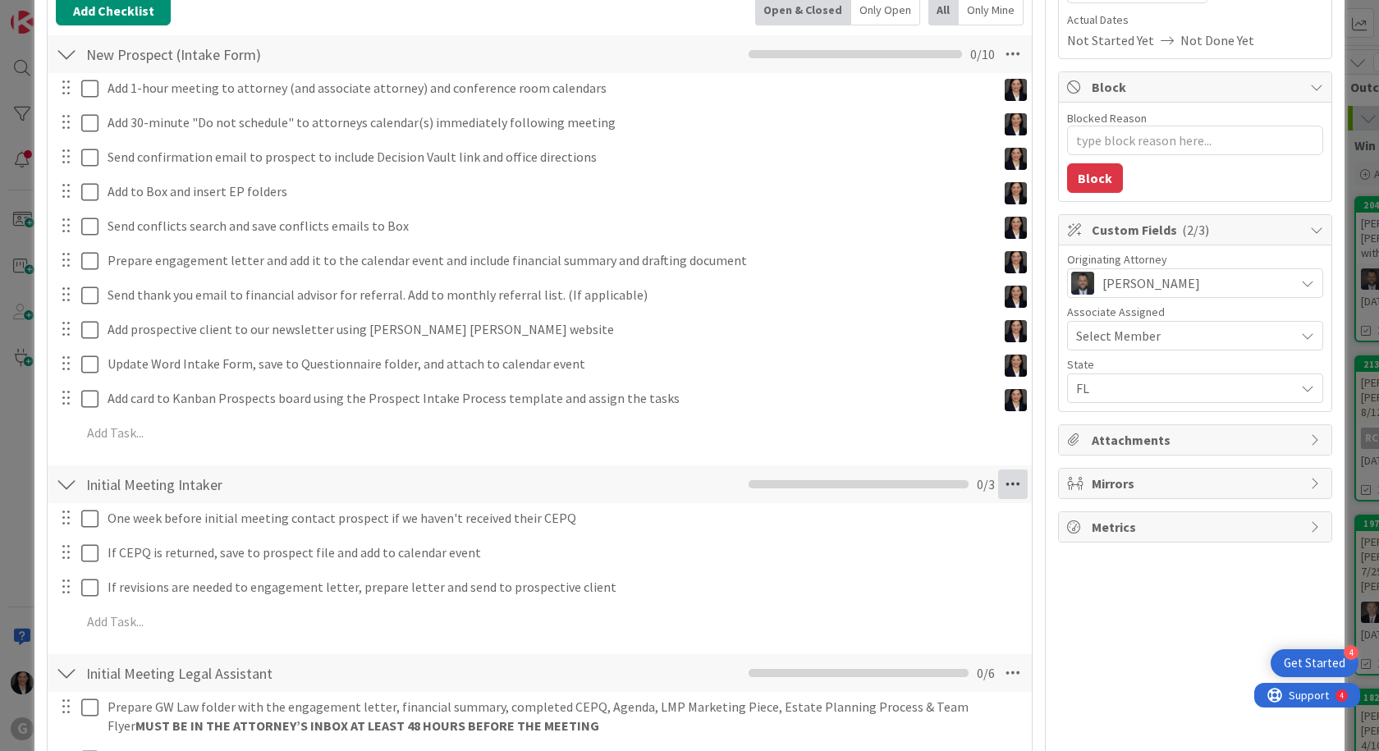
click at [1014, 485] on icon at bounding box center [1013, 485] width 30 height 30
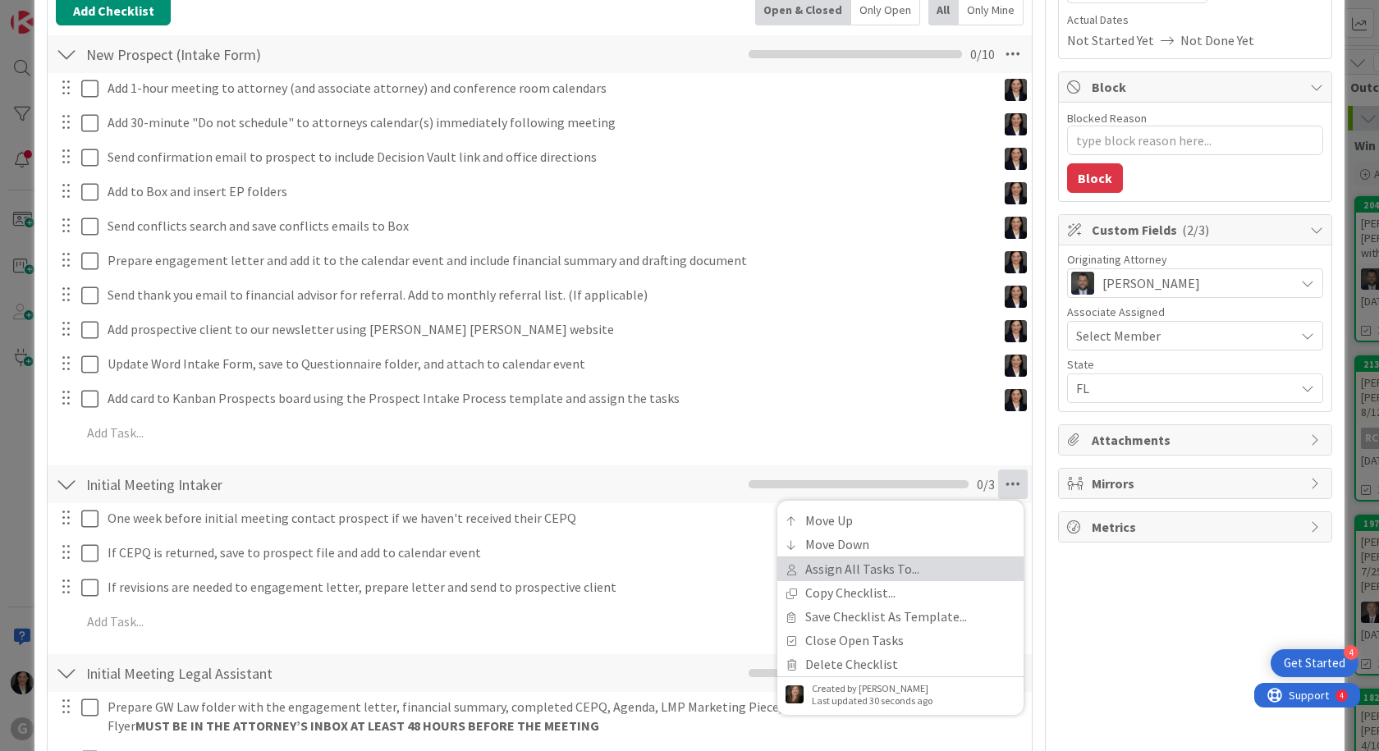
click at [878, 565] on link "Assign All Tasks To..." at bounding box center [900, 569] width 246 height 24
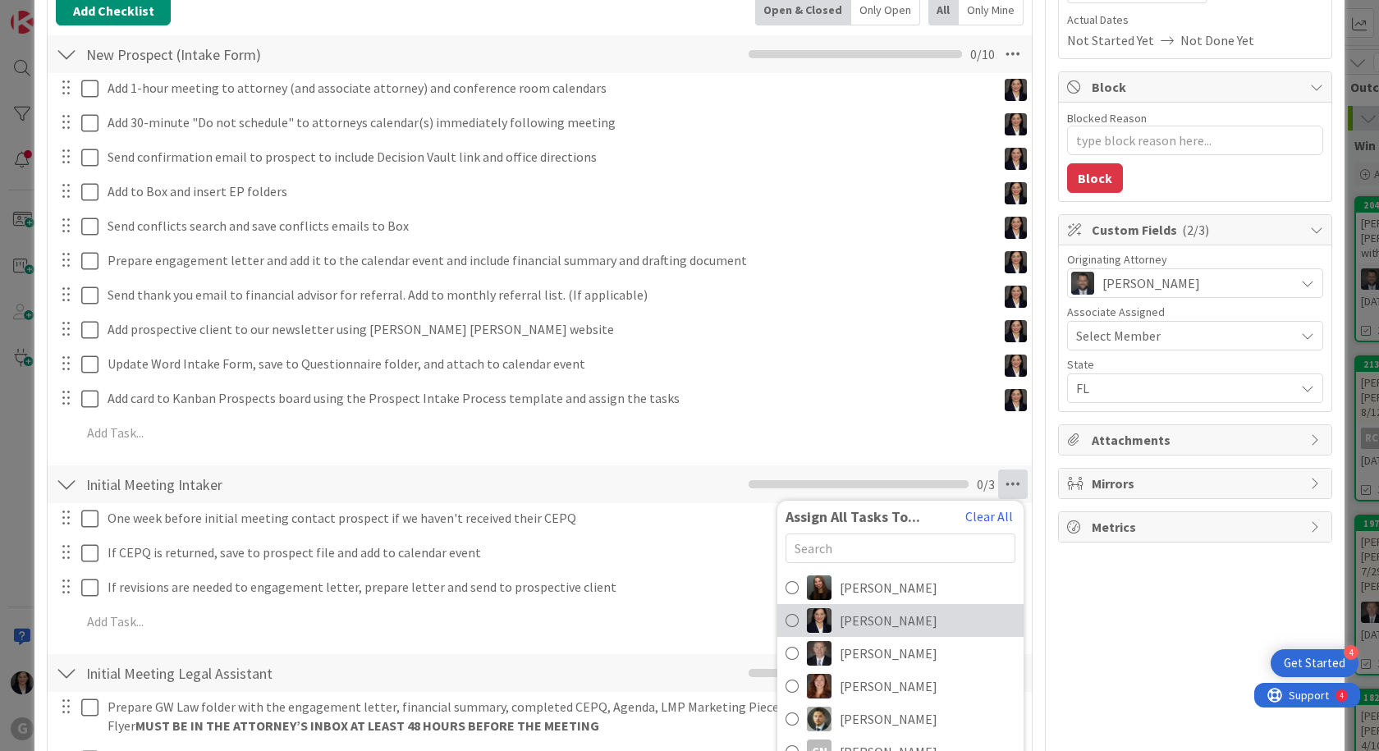
click at [864, 631] on link "[PERSON_NAME]" at bounding box center [900, 620] width 246 height 33
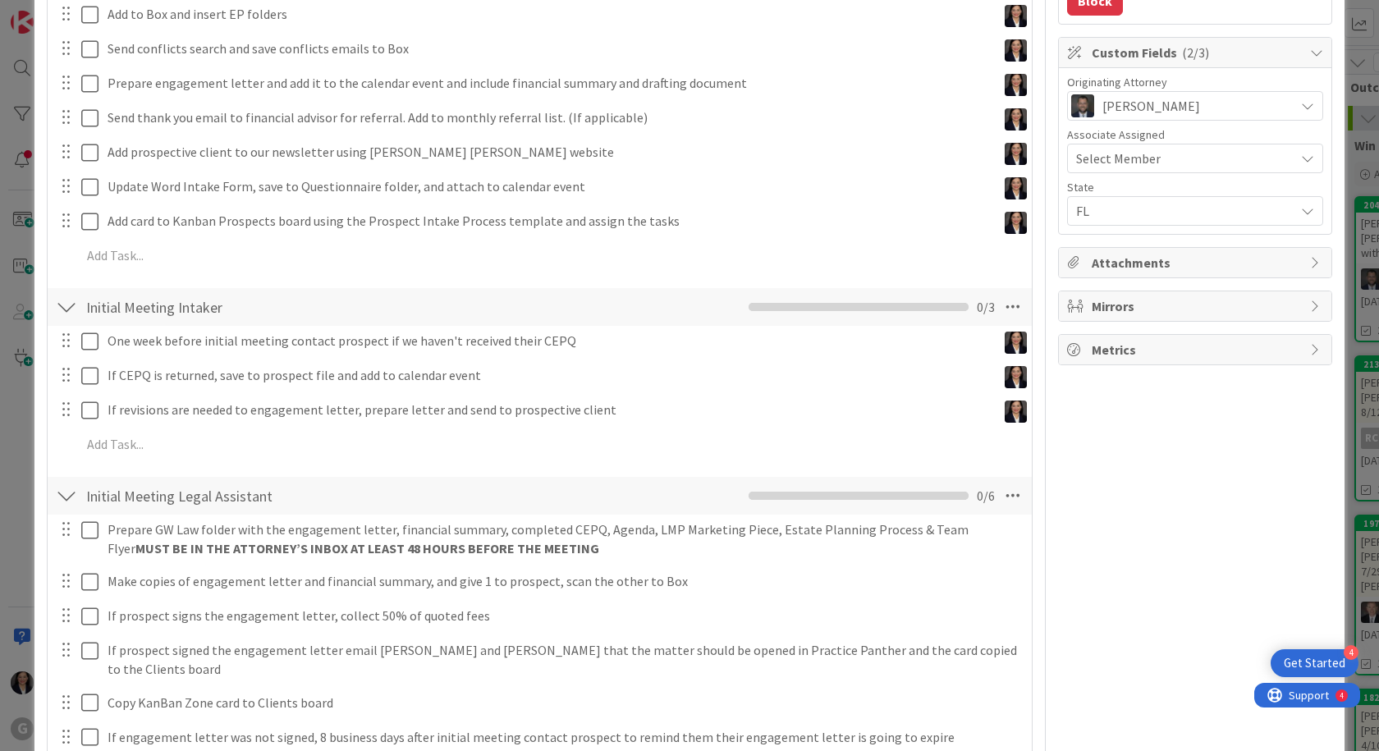
scroll to position [657, 0]
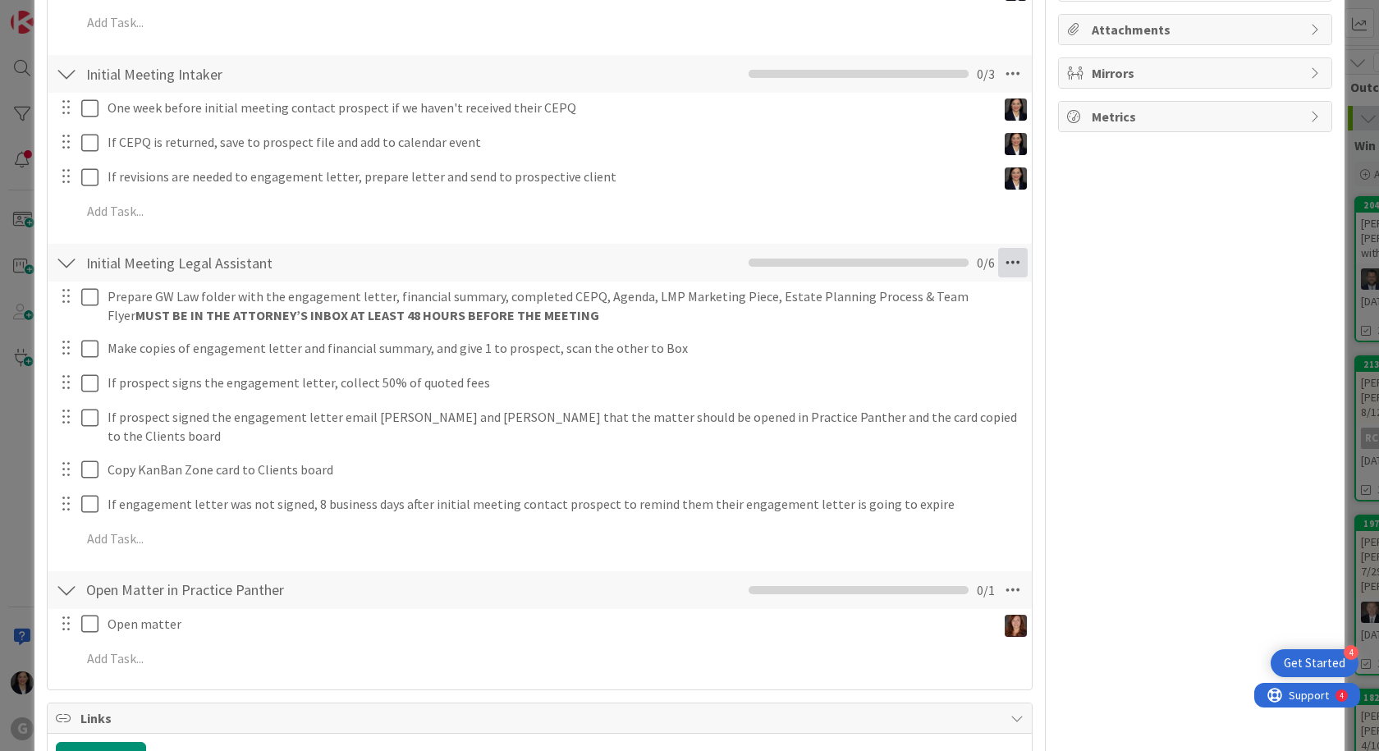
click at [1003, 257] on icon at bounding box center [1013, 263] width 30 height 30
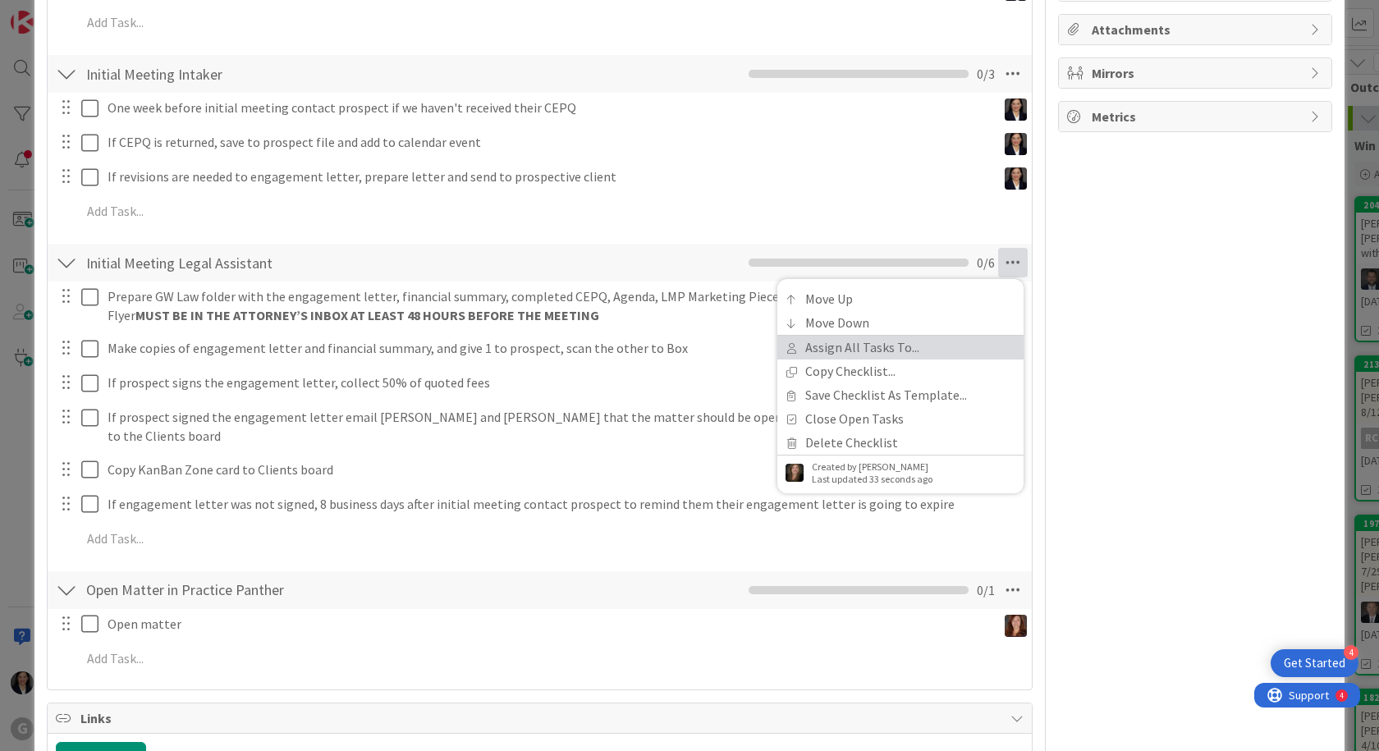
click at [928, 346] on link "Assign All Tasks To..." at bounding box center [900, 348] width 246 height 24
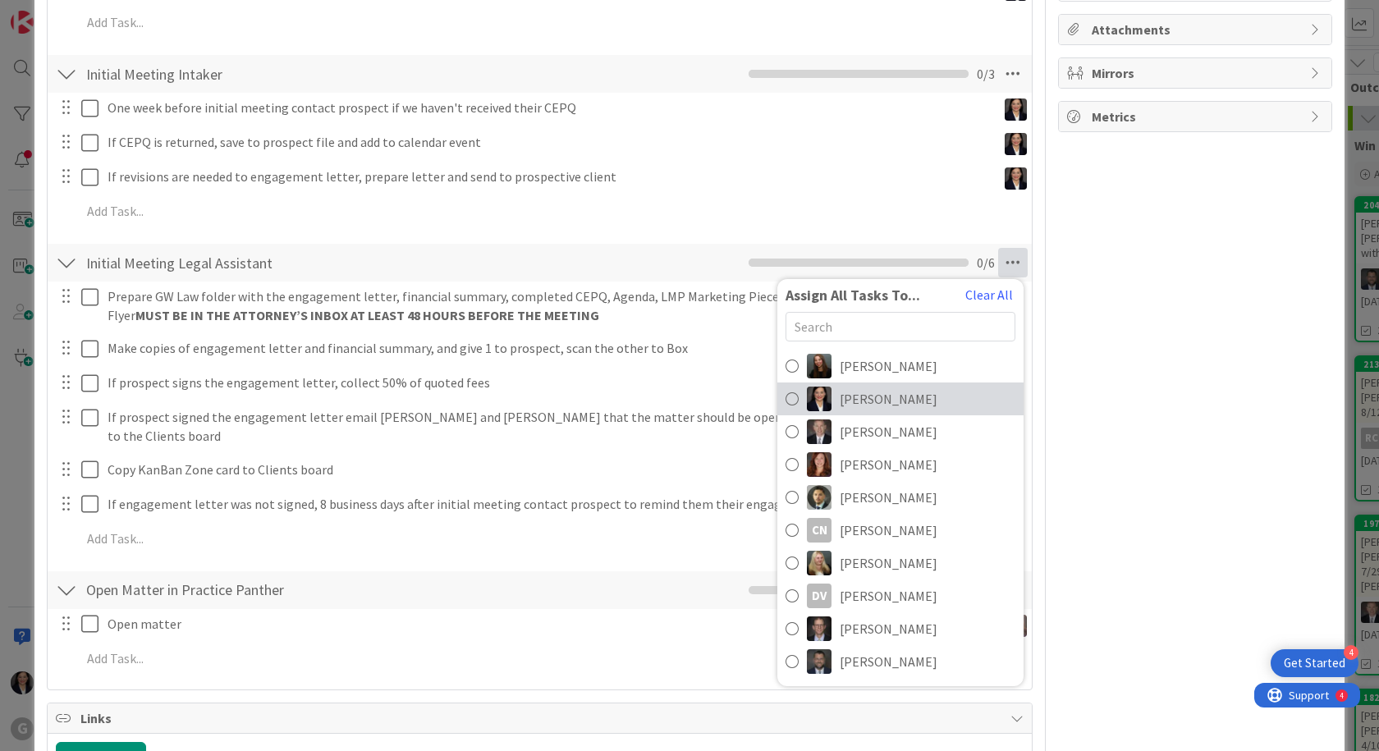
click at [900, 402] on span "[PERSON_NAME]" at bounding box center [889, 399] width 98 height 20
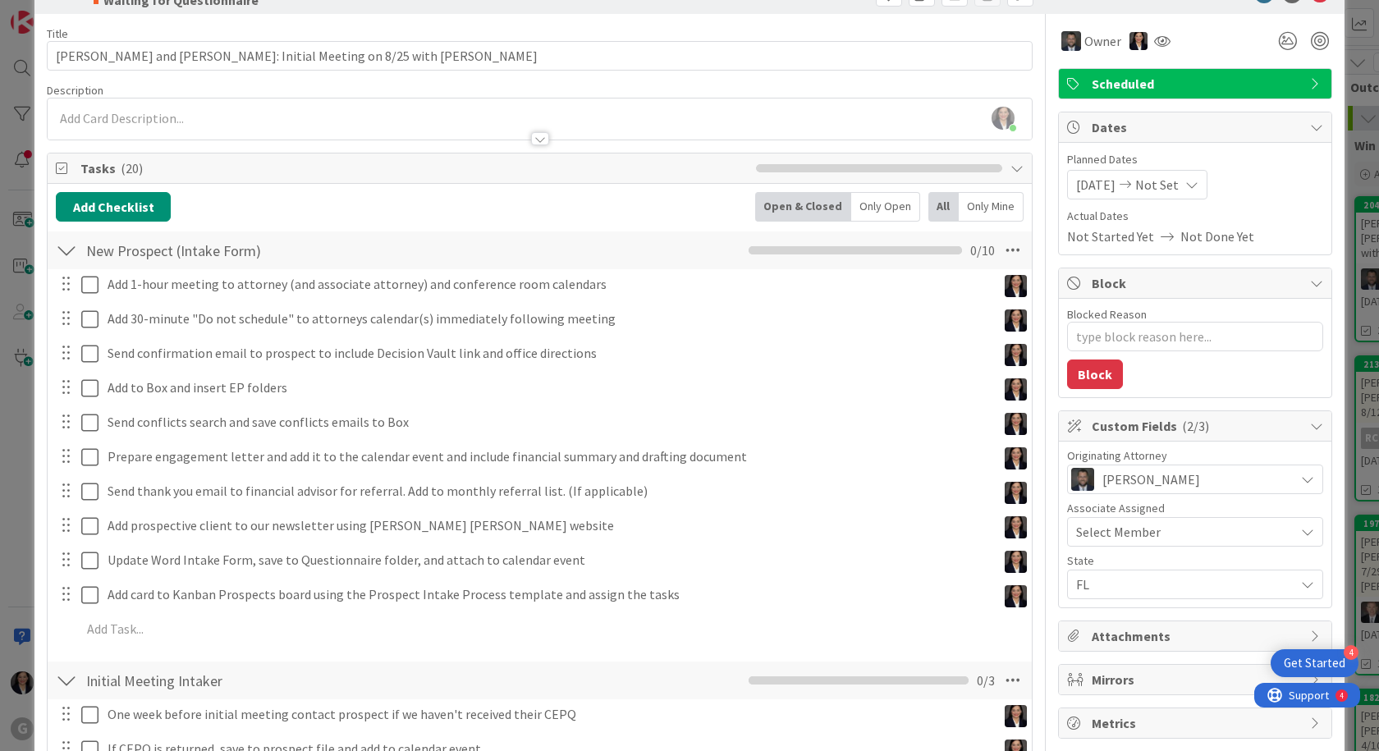
scroll to position [0, 0]
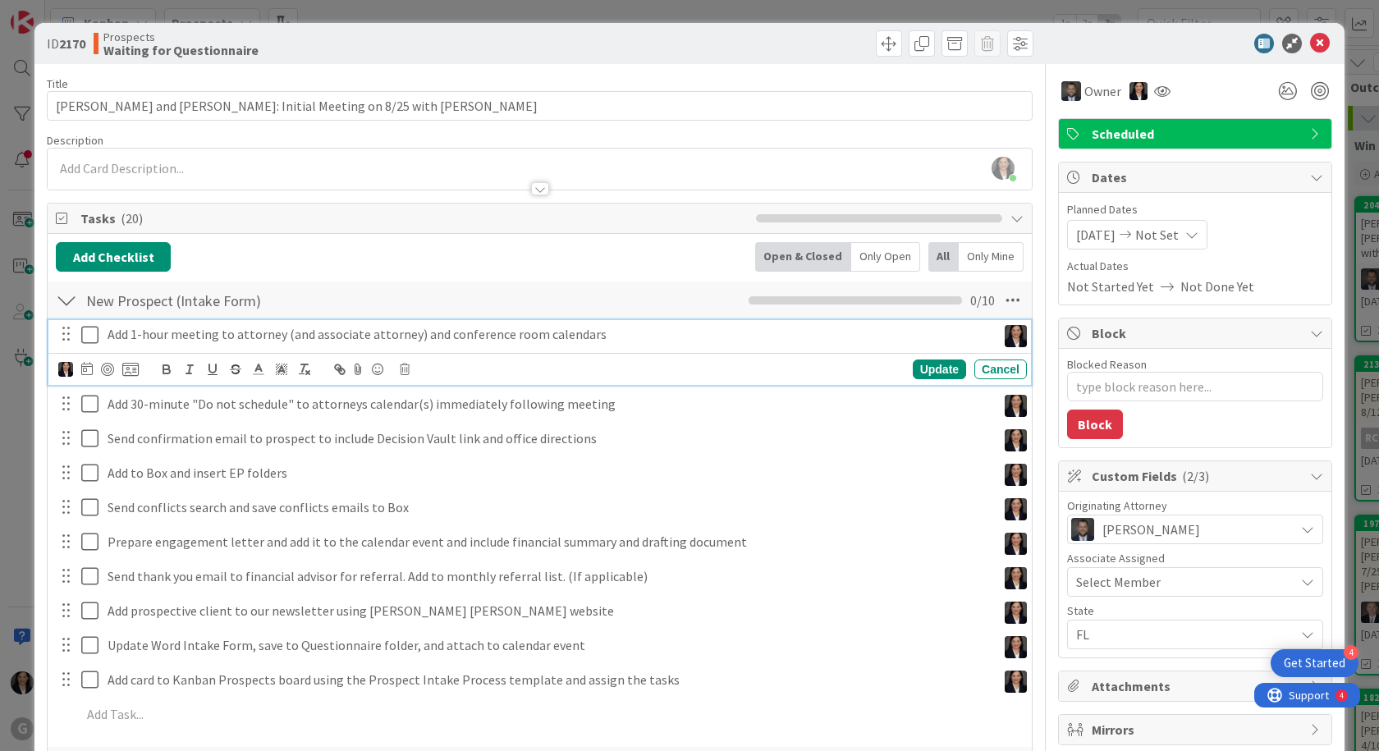
click at [85, 341] on icon at bounding box center [93, 335] width 25 height 20
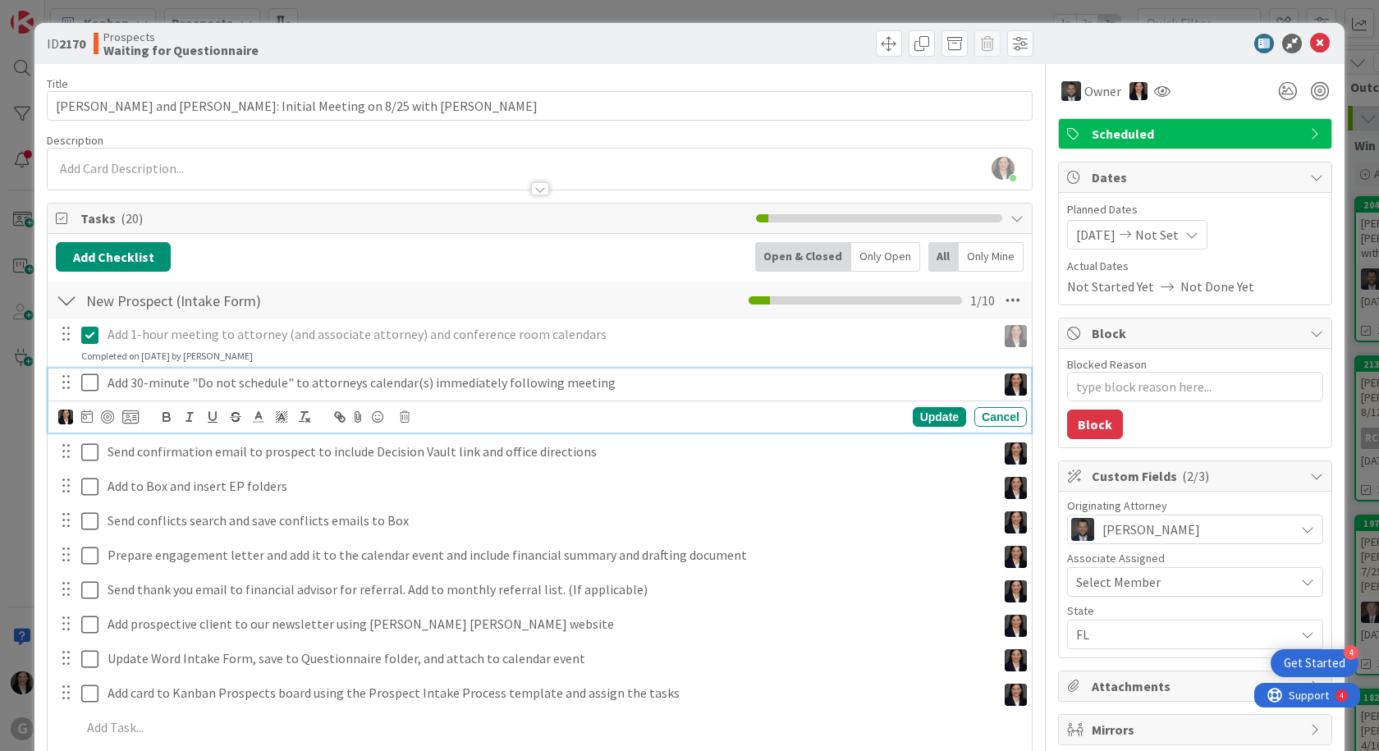
click at [84, 389] on icon at bounding box center [93, 383] width 25 height 20
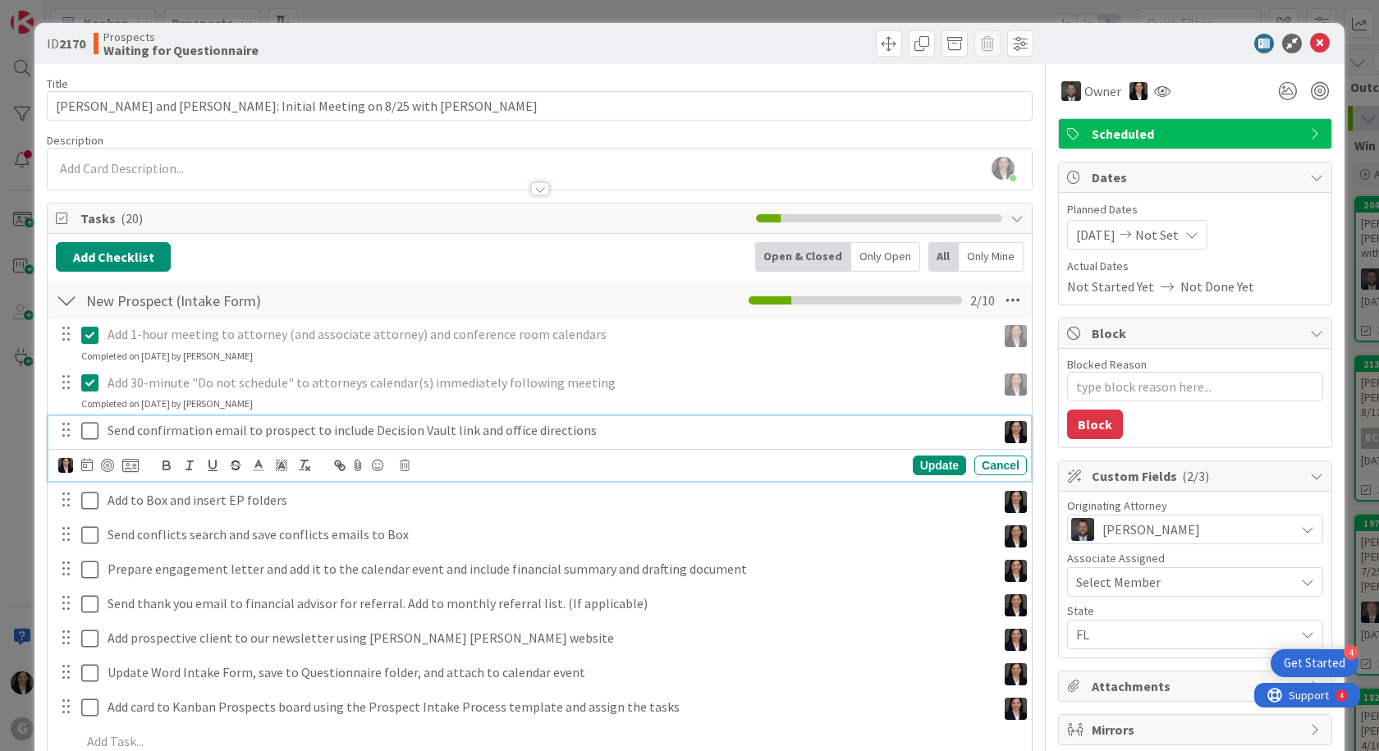
drag, startPoint x: 87, startPoint y: 424, endPoint x: 88, endPoint y: 433, distance: 9.9
click at [87, 424] on icon at bounding box center [93, 431] width 25 height 20
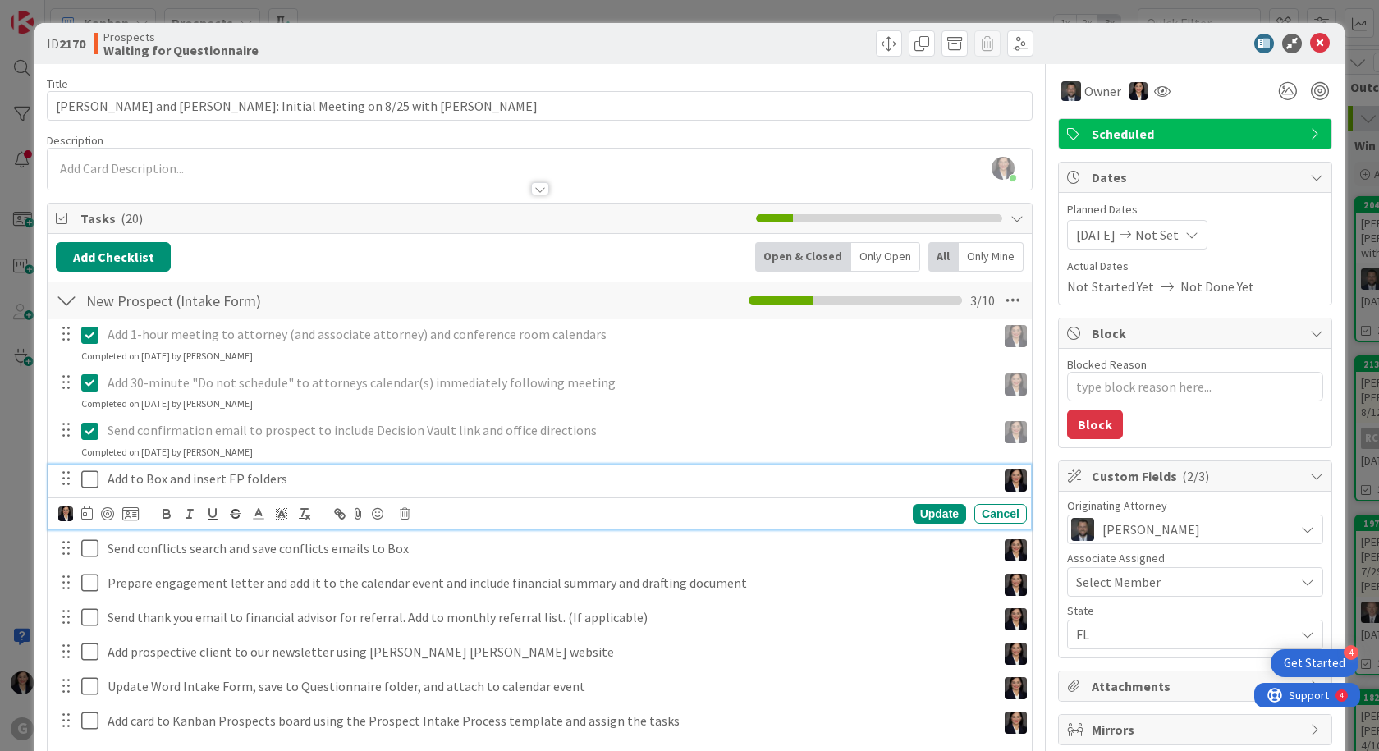
click at [88, 467] on button at bounding box center [91, 479] width 20 height 26
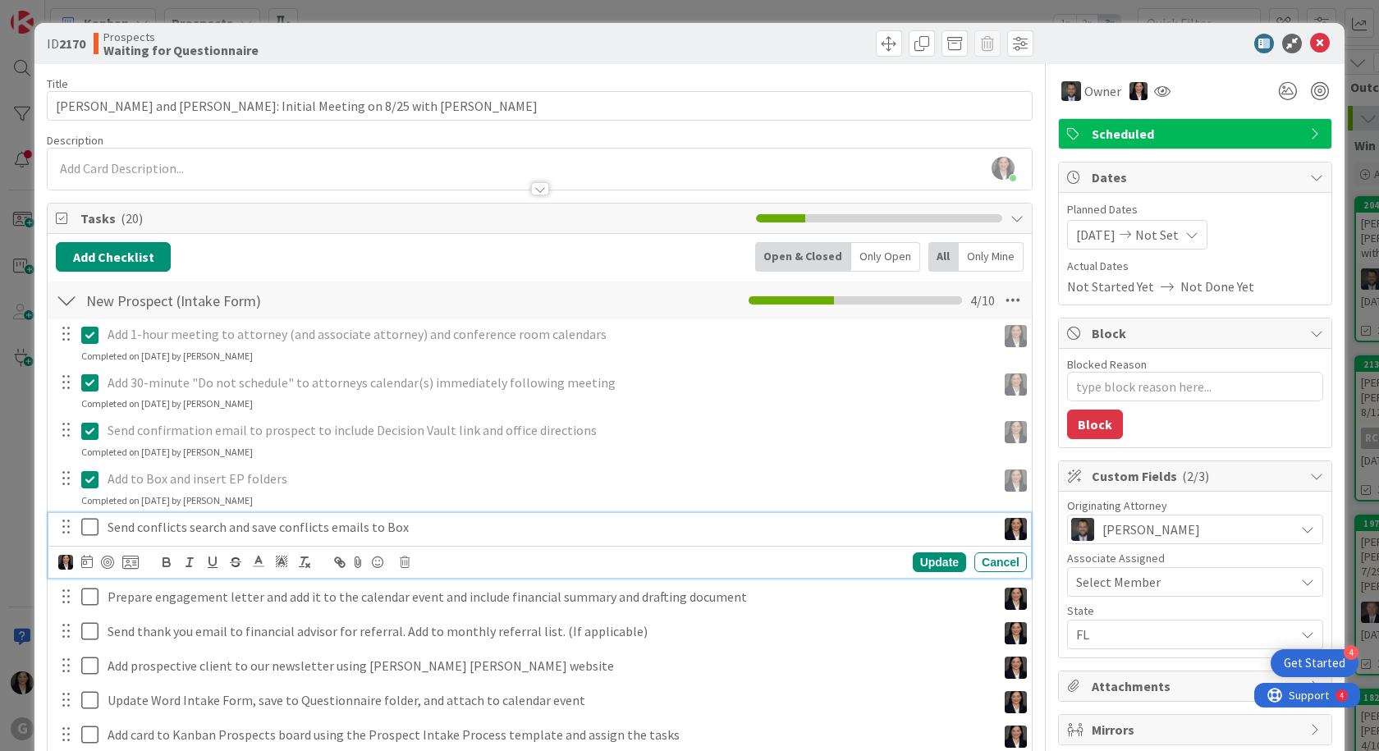
click at [90, 520] on icon at bounding box center [93, 527] width 25 height 20
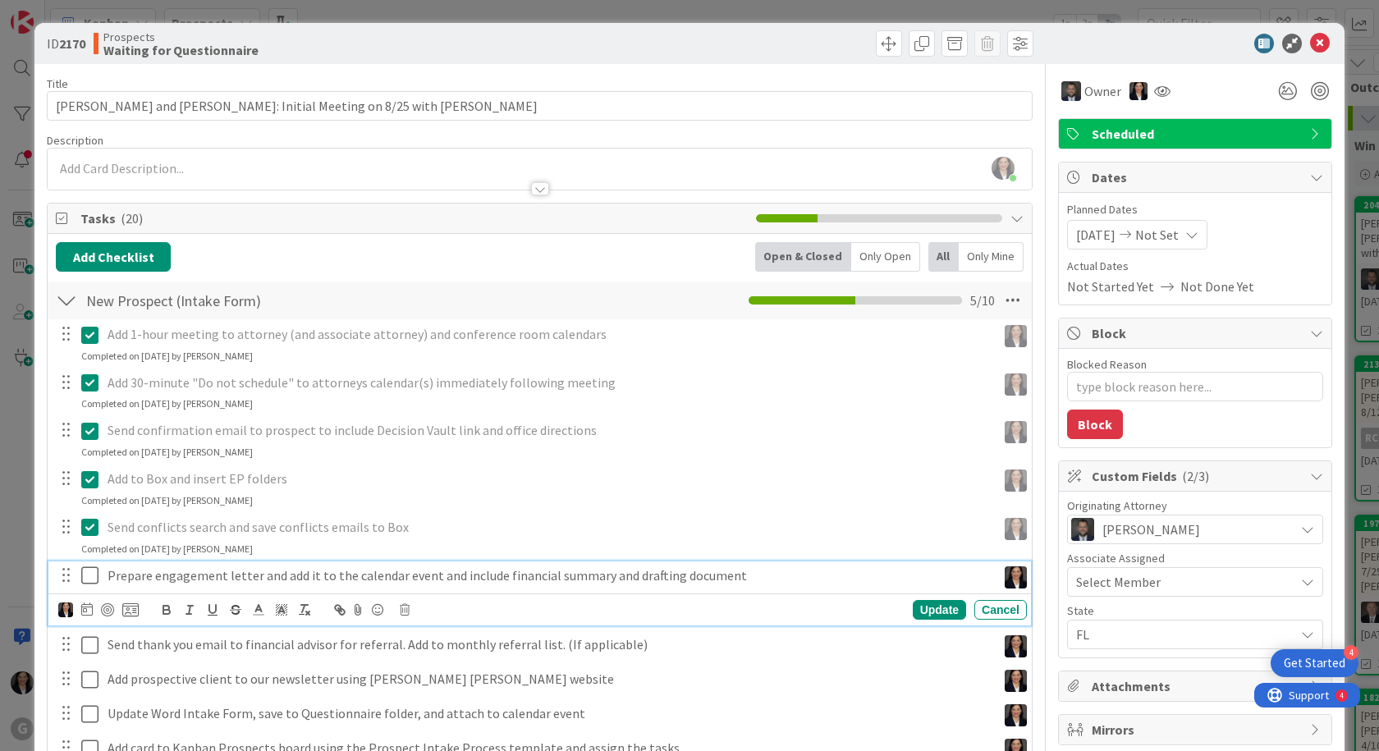
click at [86, 573] on icon at bounding box center [93, 576] width 25 height 20
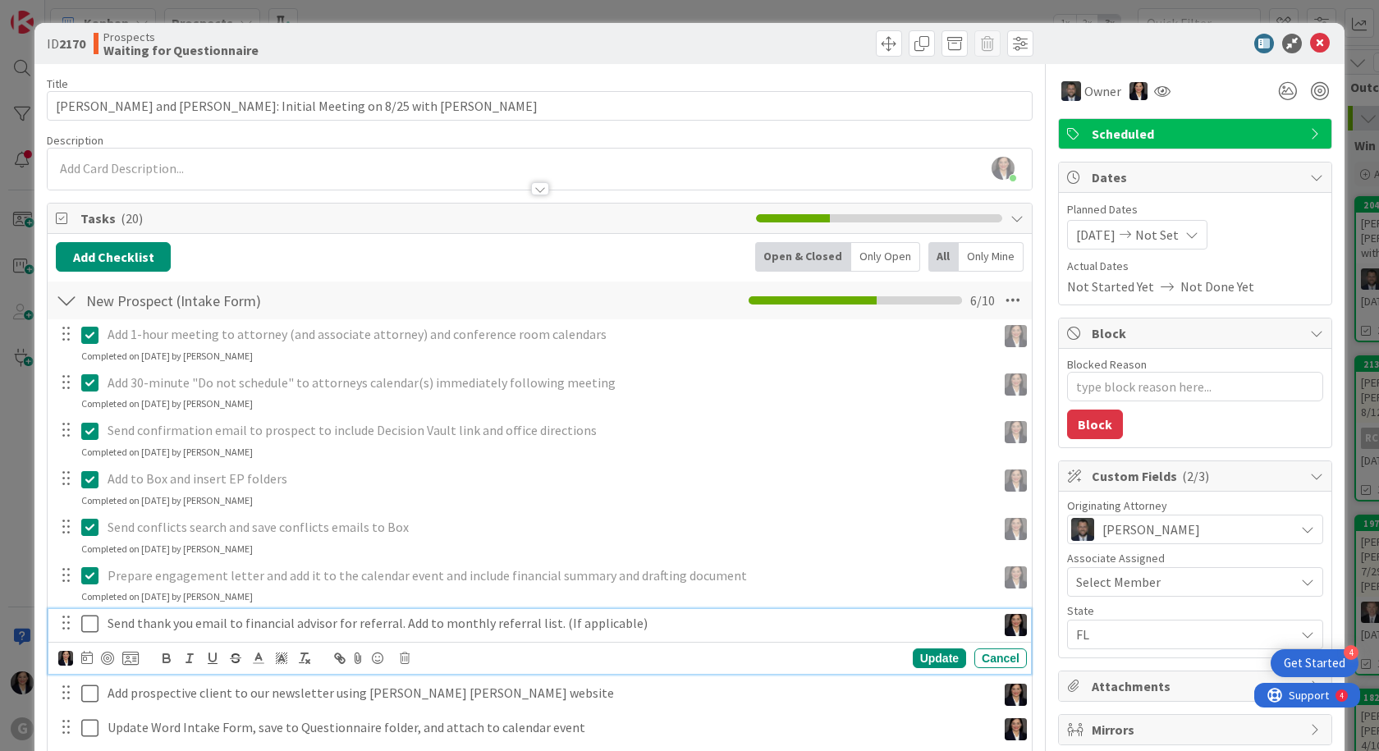
click at [82, 619] on icon at bounding box center [93, 624] width 25 height 20
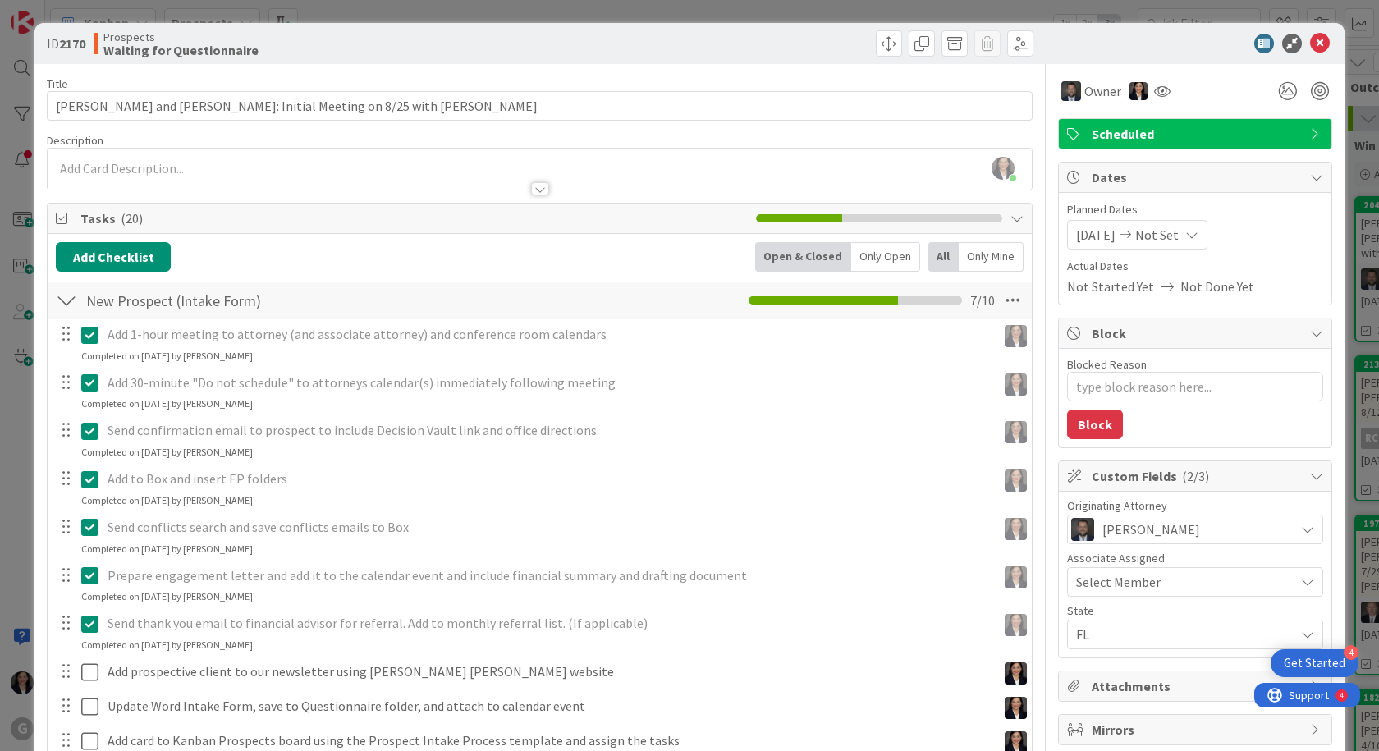
scroll to position [82, 0]
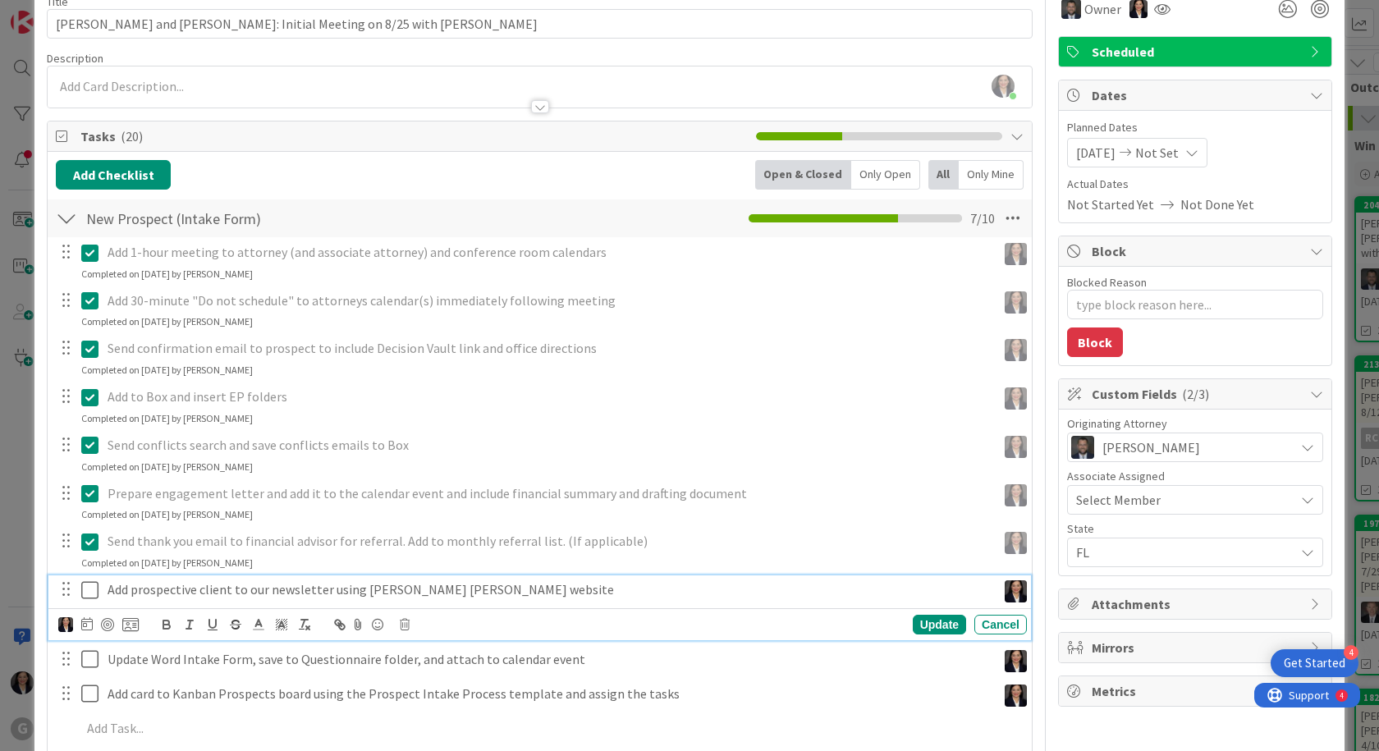
click at [88, 598] on icon at bounding box center [93, 590] width 25 height 20
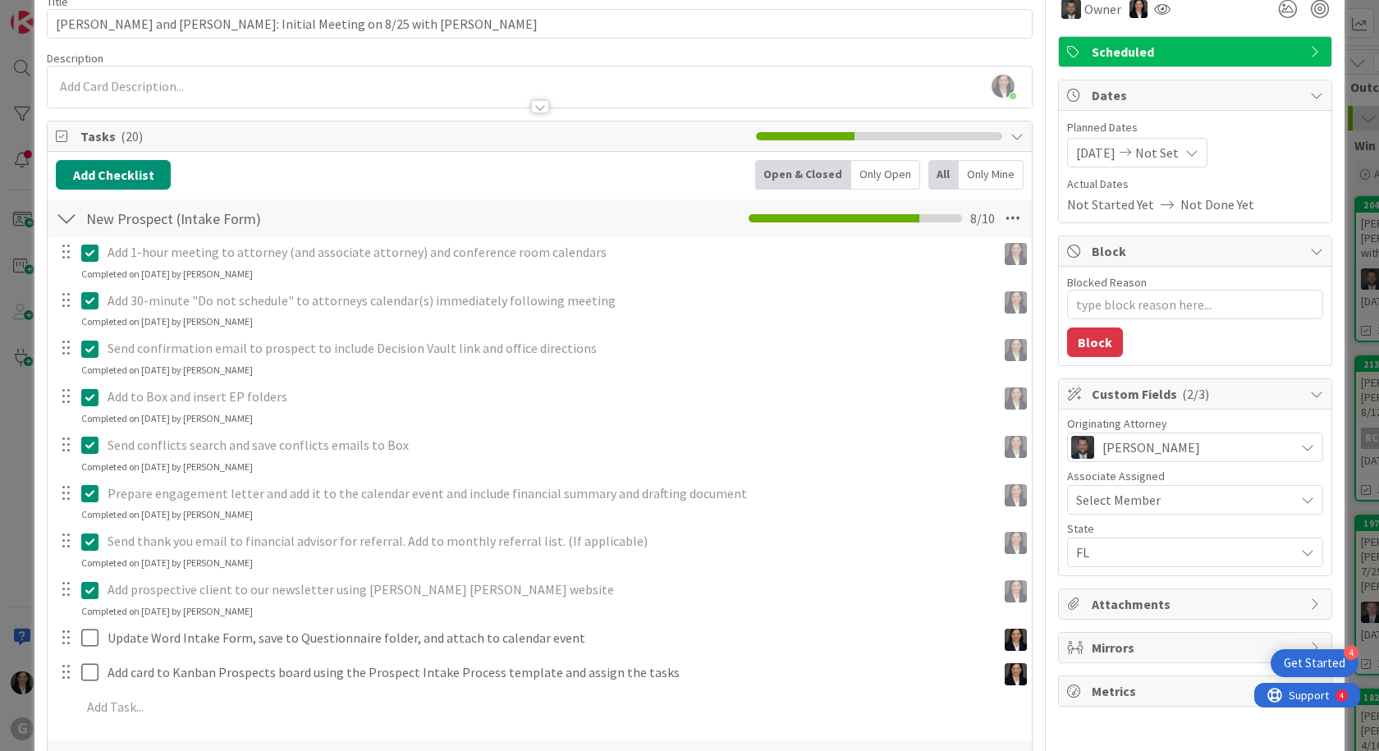
scroll to position [164, 0]
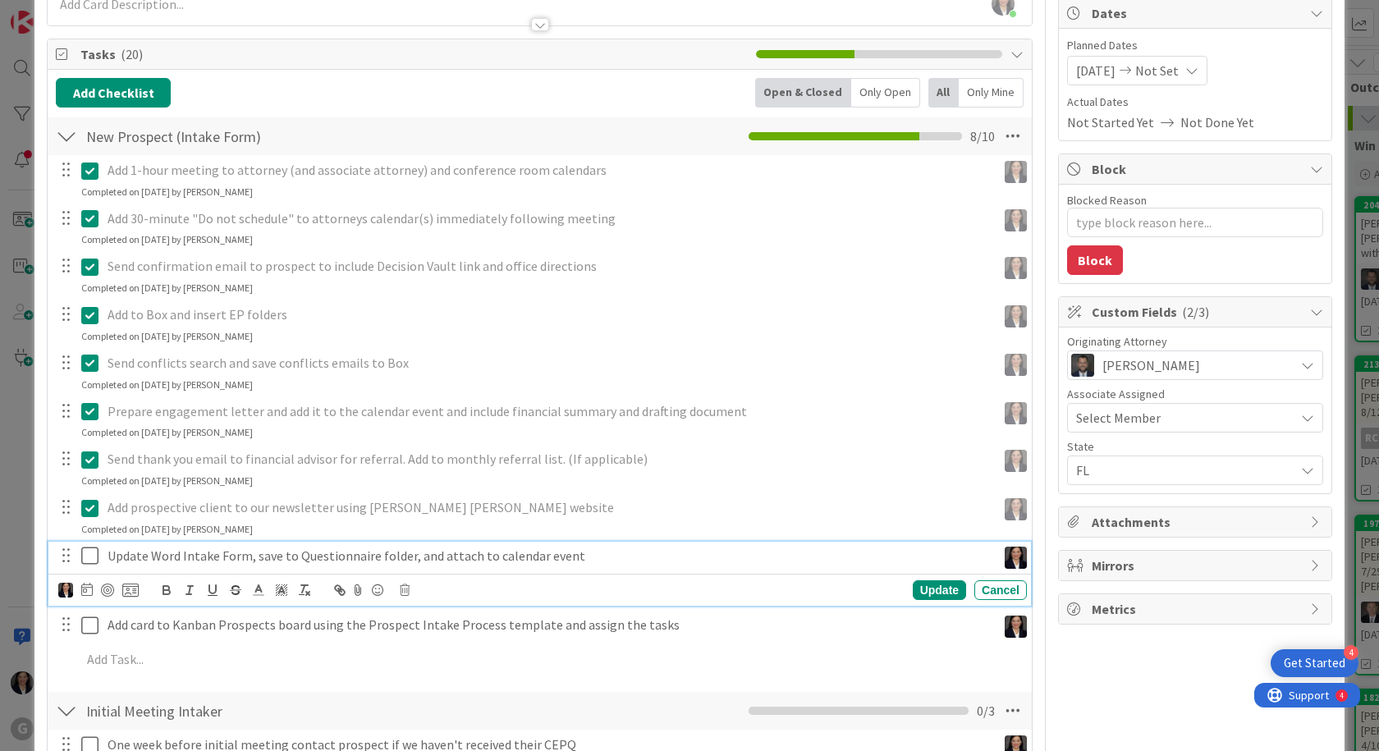
click at [84, 557] on icon at bounding box center [93, 556] width 25 height 20
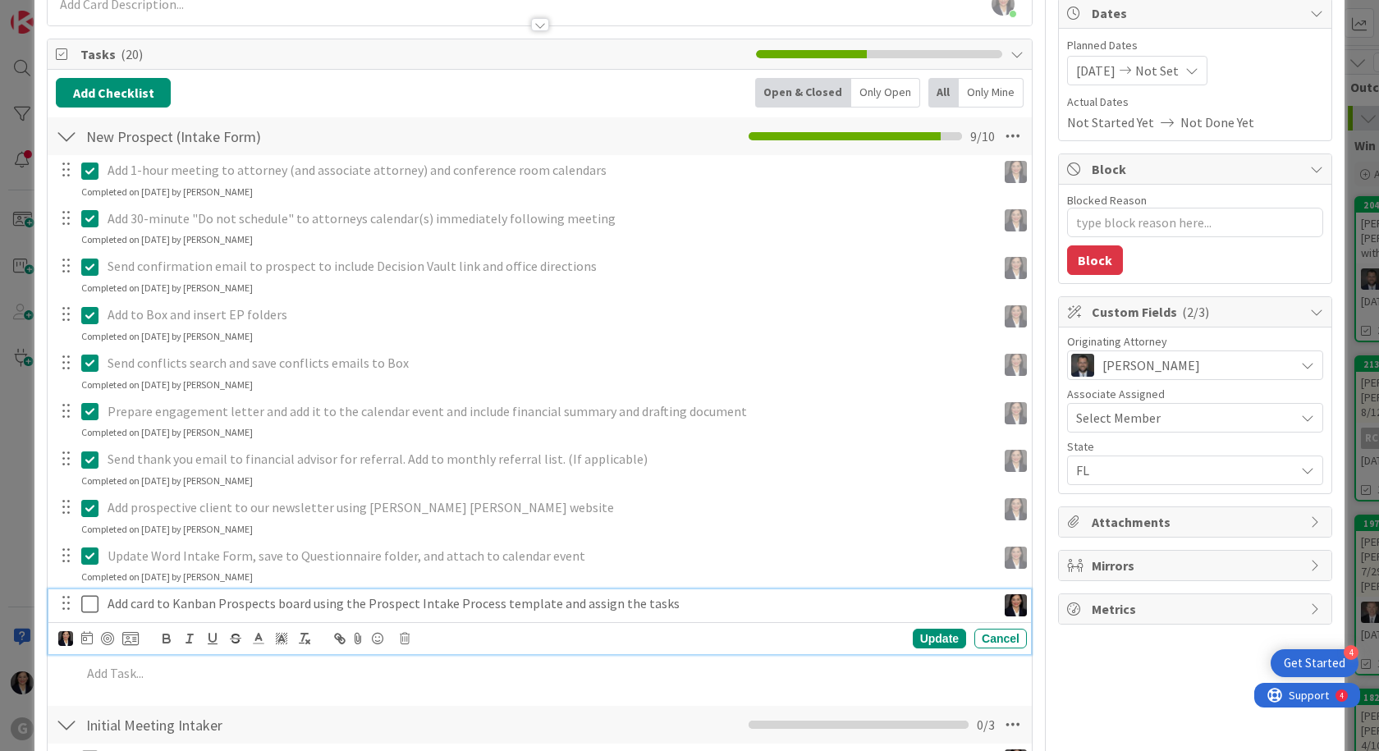
click at [83, 606] on icon at bounding box center [93, 604] width 25 height 20
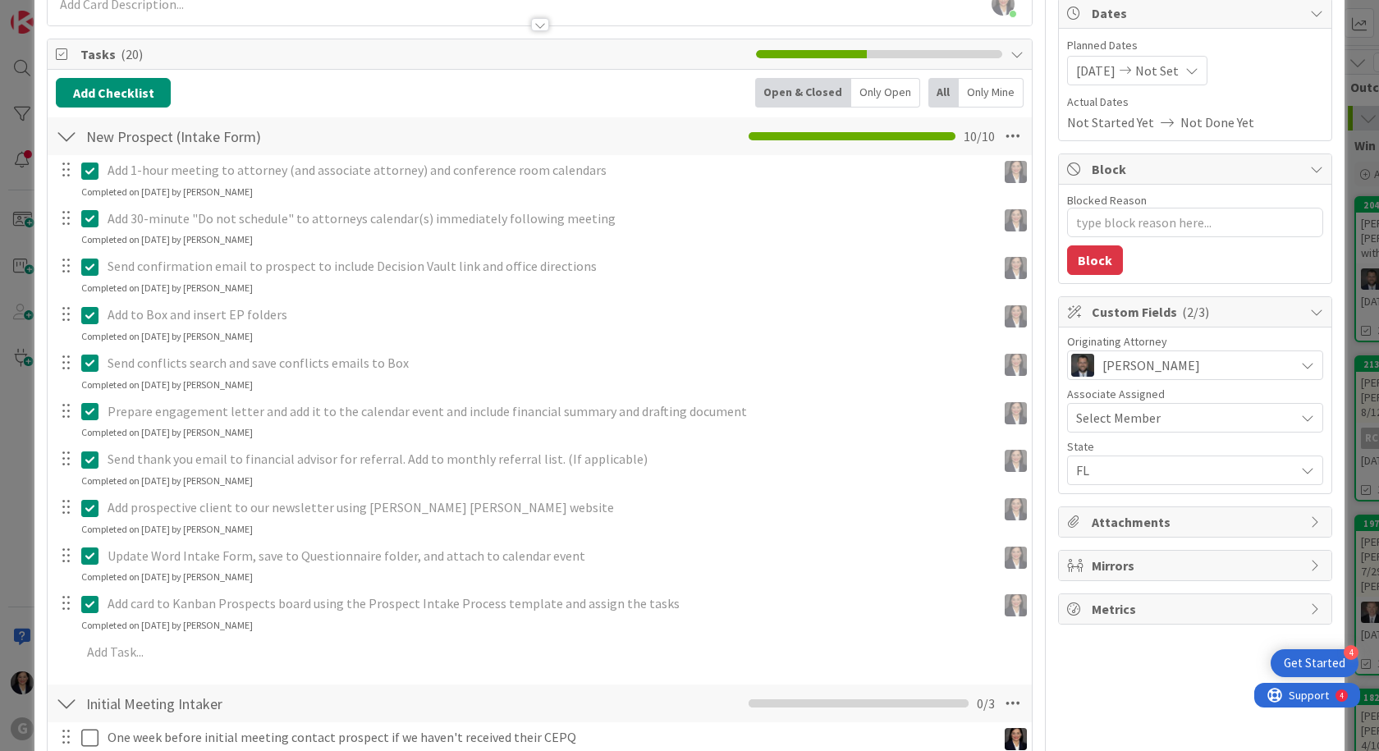
type textarea "x"
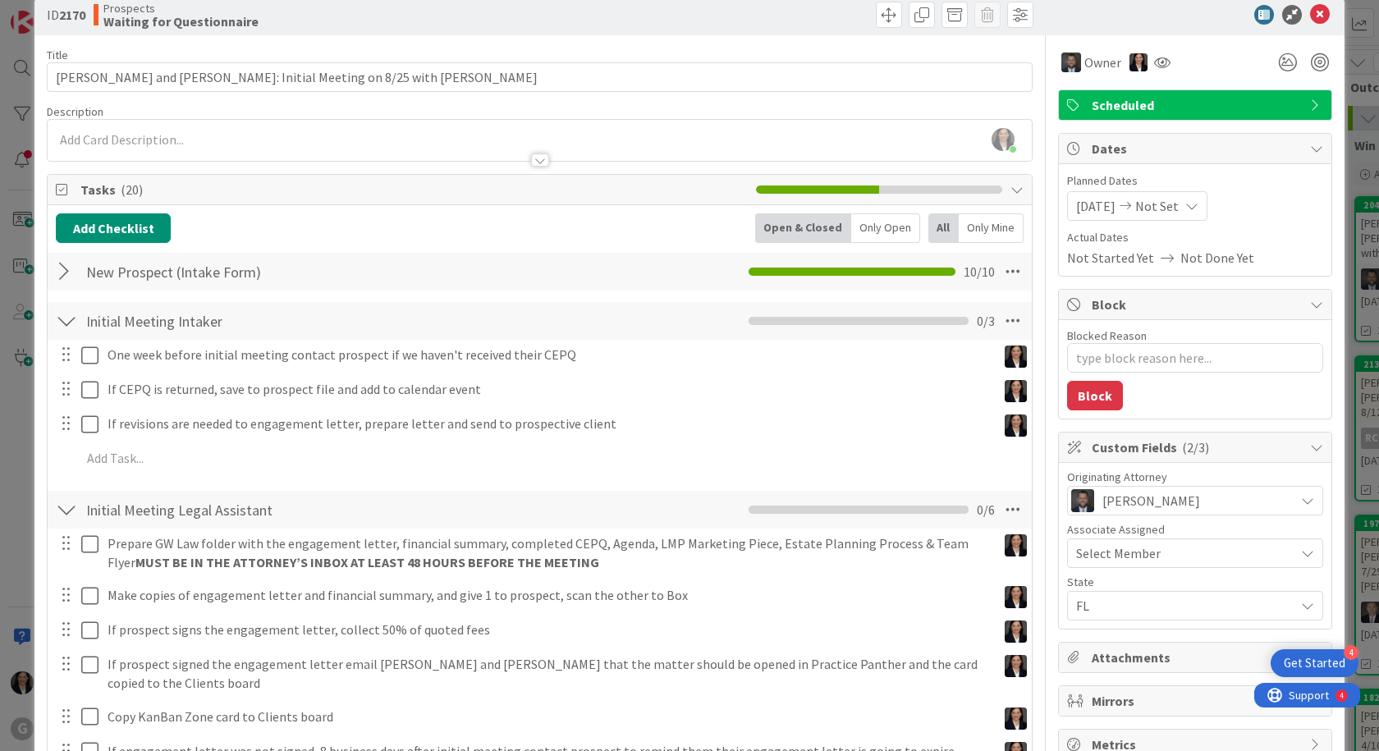
scroll to position [0, 0]
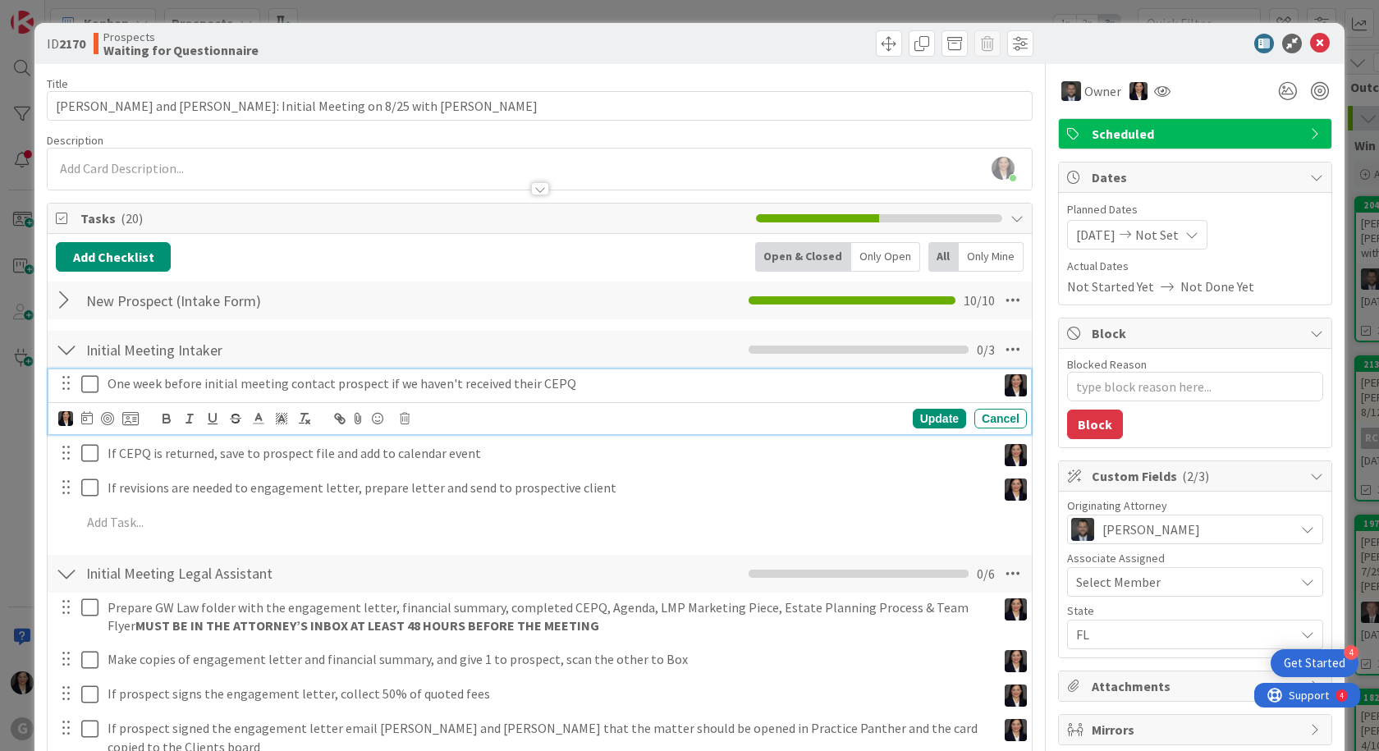
drag, startPoint x: 207, startPoint y: 358, endPoint x: 482, endPoint y: 375, distance: 275.6
click at [482, 375] on div "Initial Meeting Intaker Checklist Name 23 / 64 Initial Meeting Intaker Move Up …" at bounding box center [540, 437] width 984 height 216
